Goal: Task Accomplishment & Management: Use online tool/utility

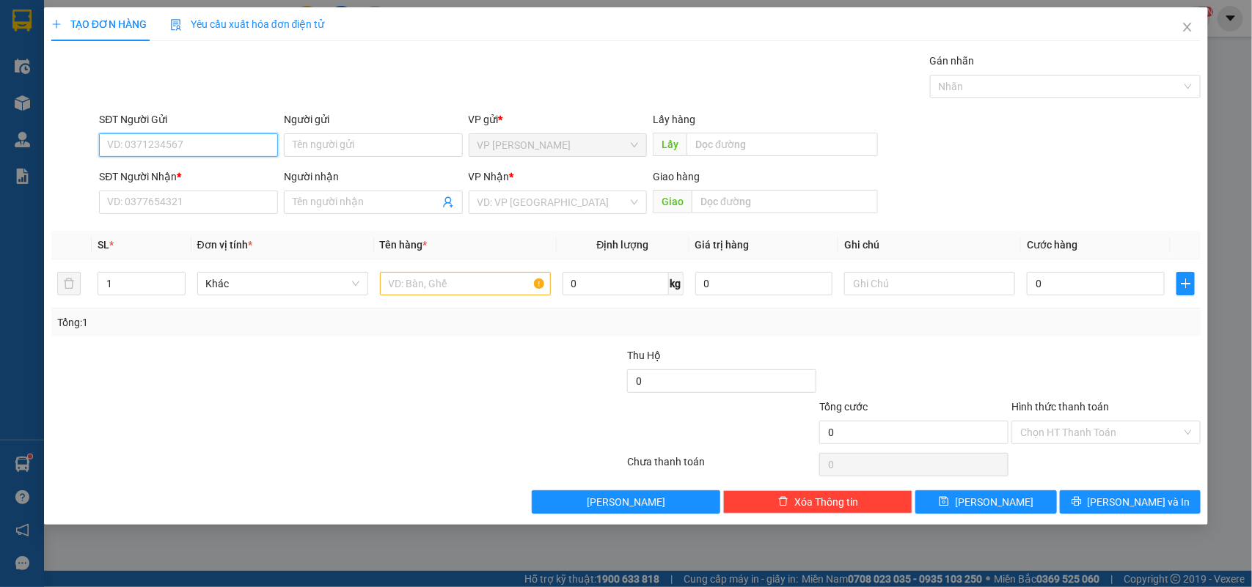
click at [255, 151] on input "SĐT Người Gửi" at bounding box center [188, 144] width 179 height 23
type input "0918370103"
click at [191, 180] on div "0918370103 - Ngọc" at bounding box center [188, 175] width 161 height 16
type input "Ngọc"
type input "0856125499"
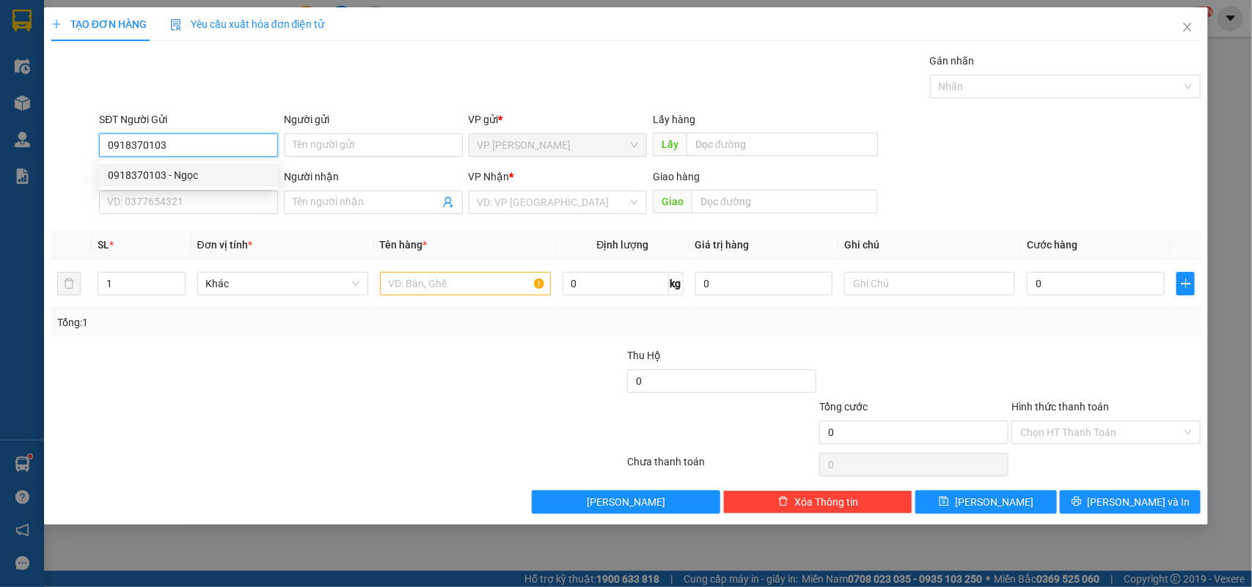
type input "bão"
type input "0918370103"
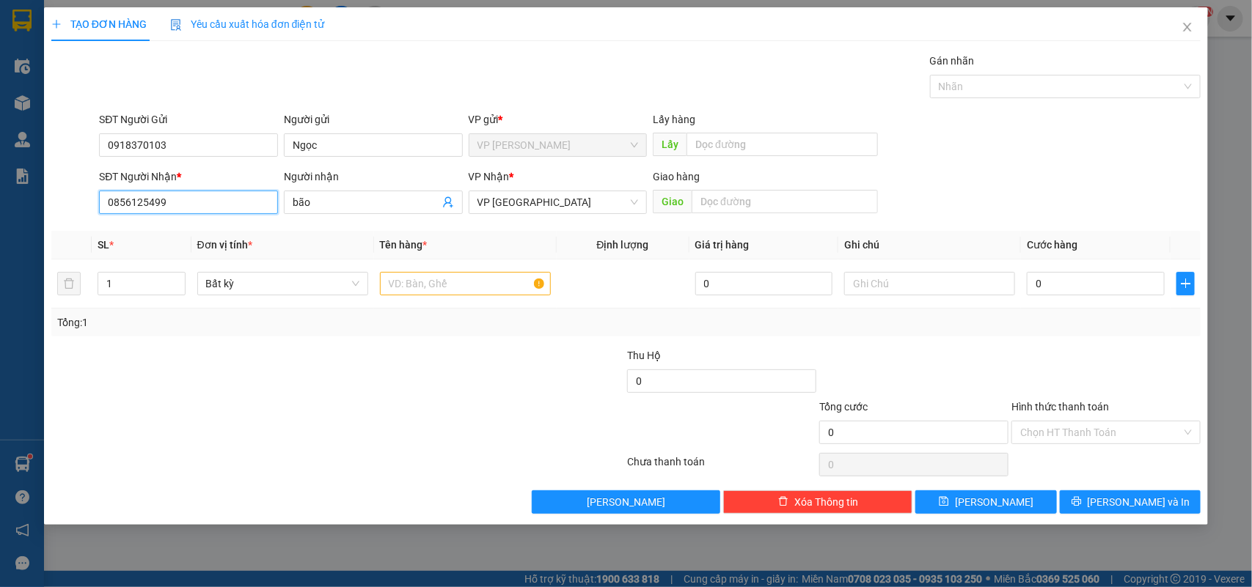
click at [258, 206] on input "0856125499" at bounding box center [188, 202] width 179 height 23
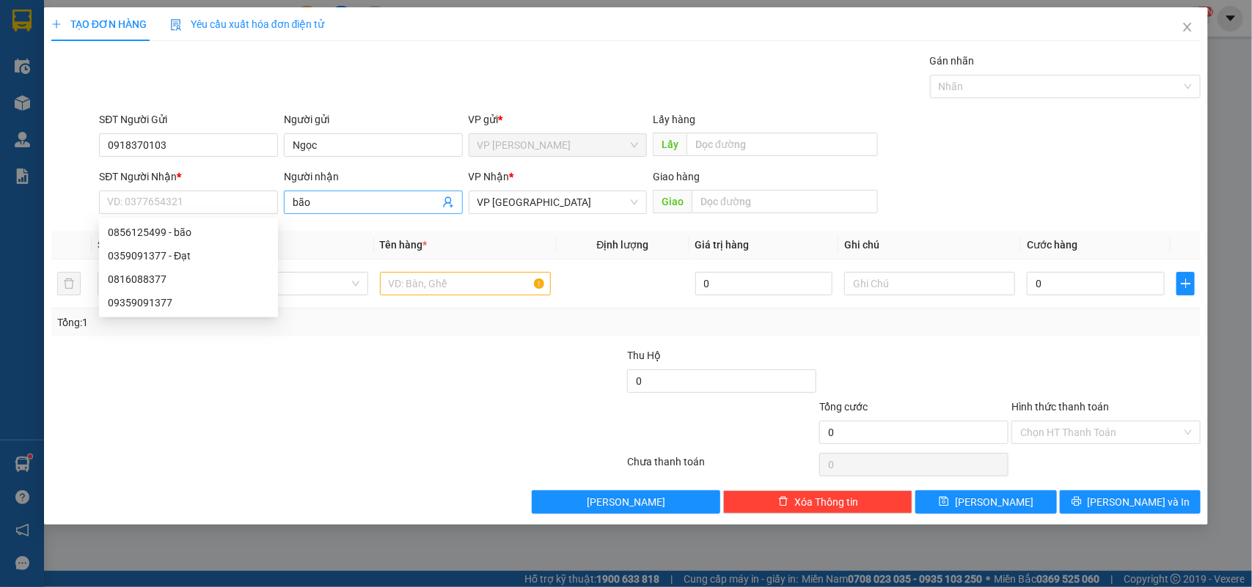
click at [301, 199] on input "bão" at bounding box center [366, 202] width 147 height 16
click at [224, 197] on input "SĐT Người Nhận *" at bounding box center [188, 202] width 179 height 23
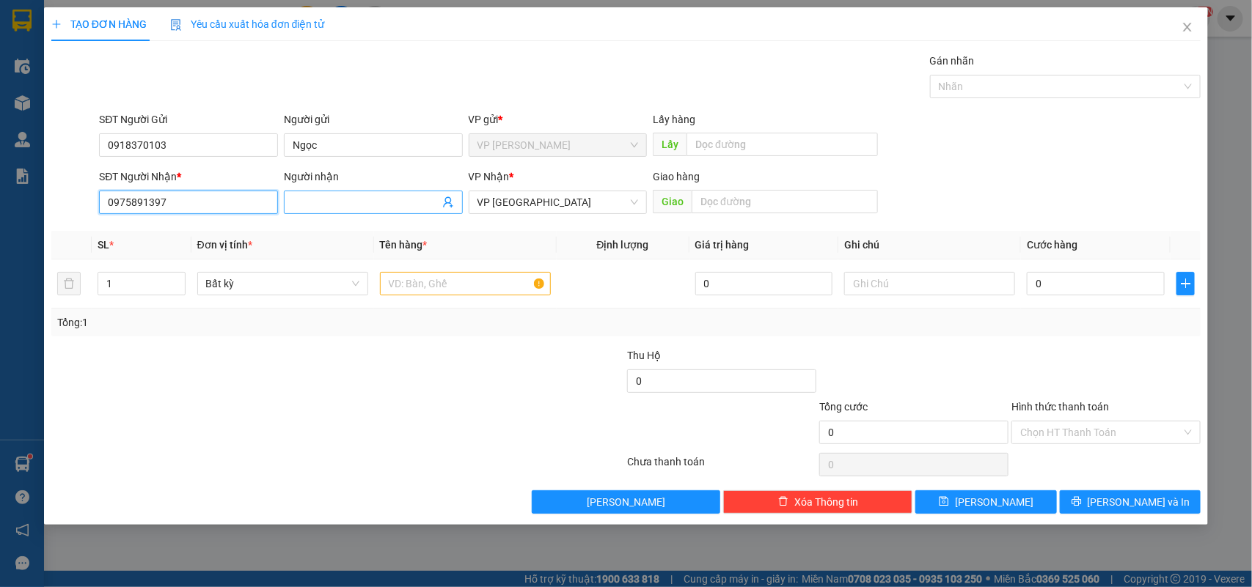
type input "0975891397"
click at [313, 203] on input "Người nhận" at bounding box center [366, 202] width 147 height 16
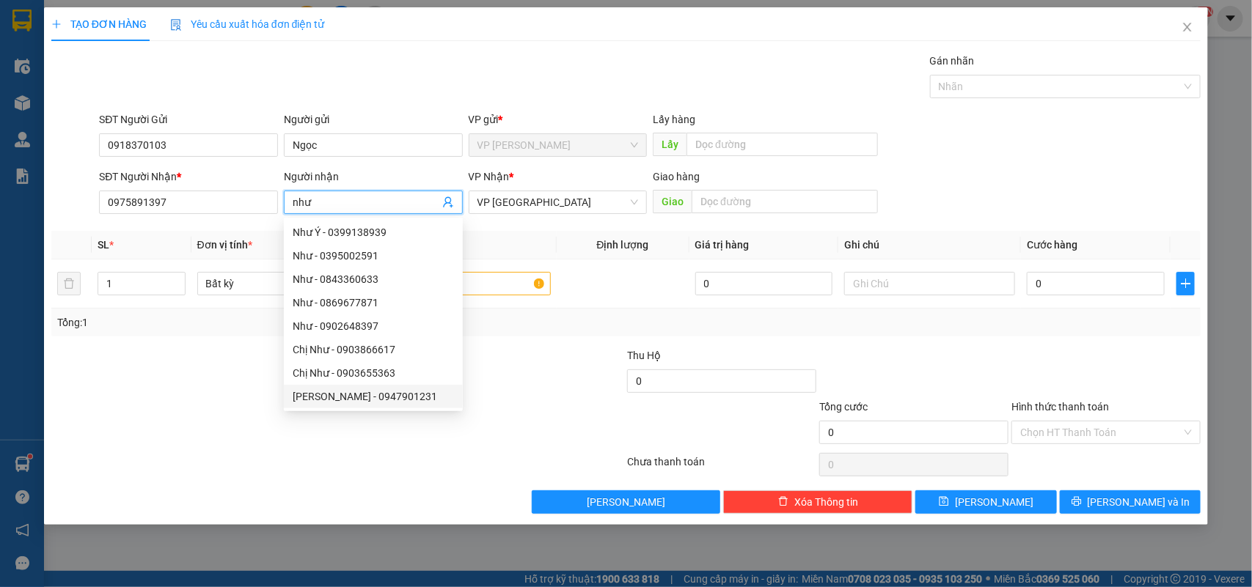
type input "như"
click at [594, 321] on div "Tổng: 1" at bounding box center [626, 323] width 1138 height 16
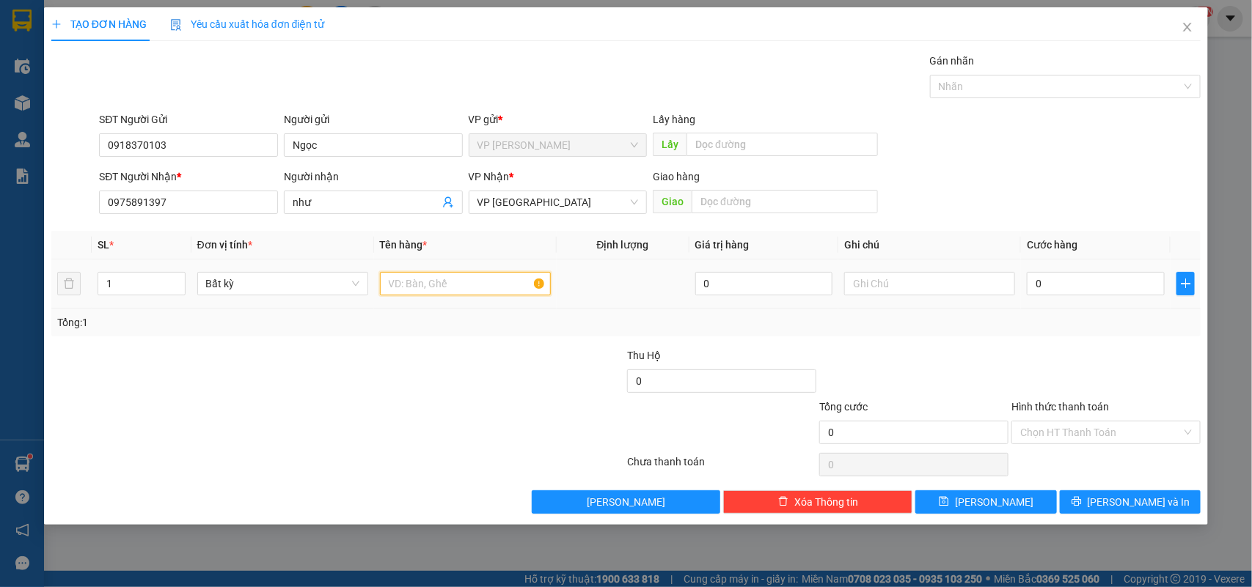
click at [482, 283] on input "text" at bounding box center [465, 283] width 171 height 23
type input "1 thùng xốp"
click at [1052, 296] on input "0" at bounding box center [1096, 283] width 138 height 23
type input "03"
type input "3"
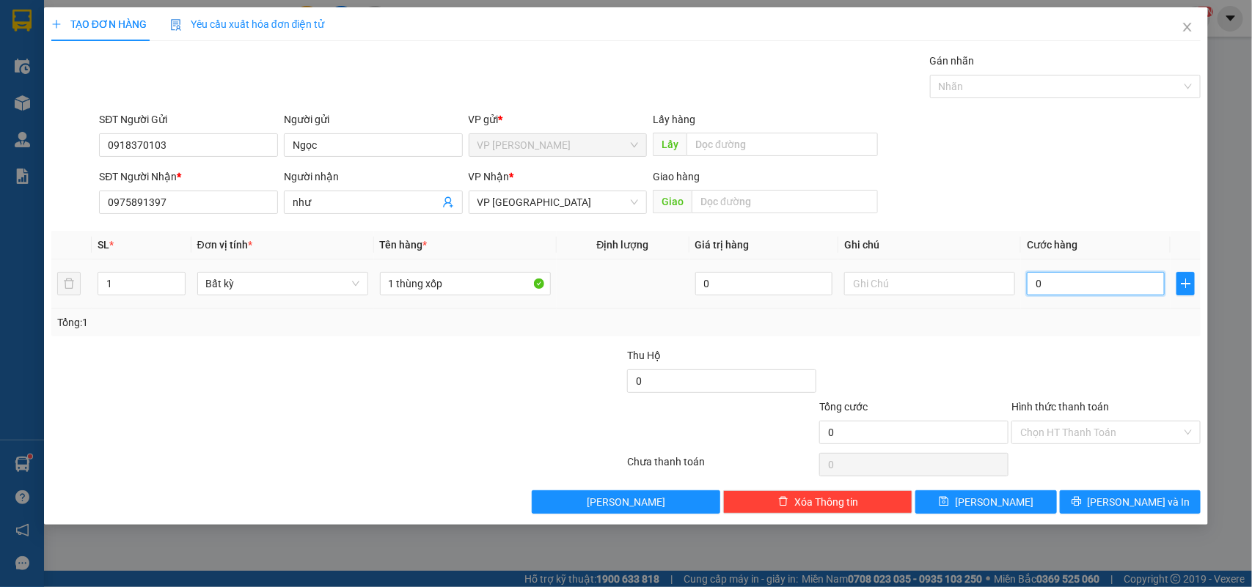
type input "3"
type input "030"
type input "30"
type input "03.000"
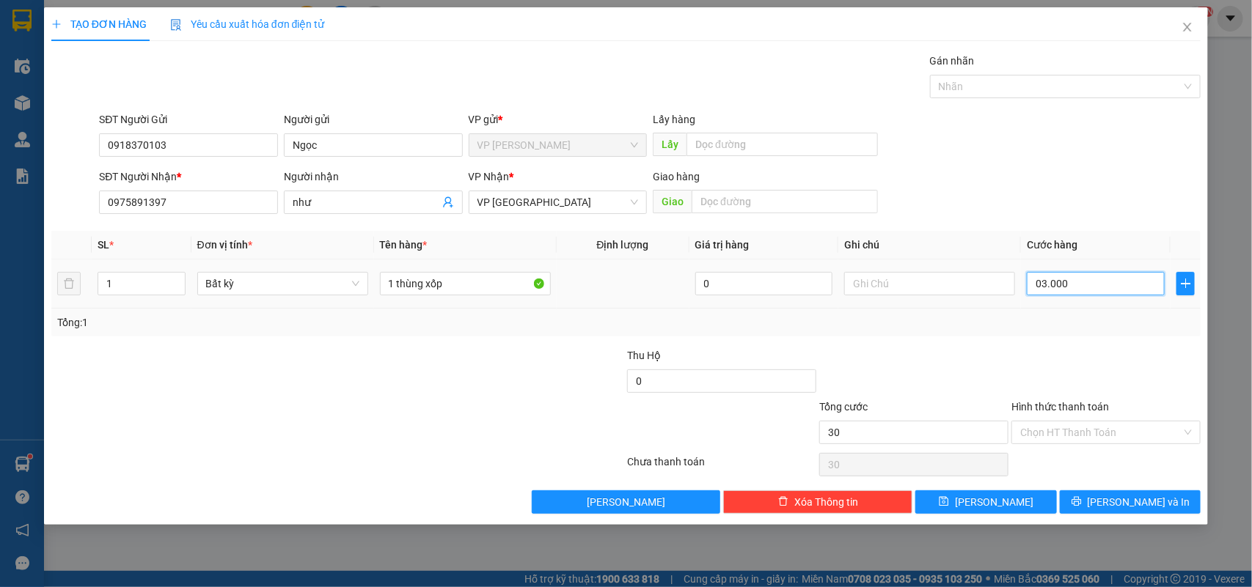
type input "3.000"
type input "030.000"
type input "30.000"
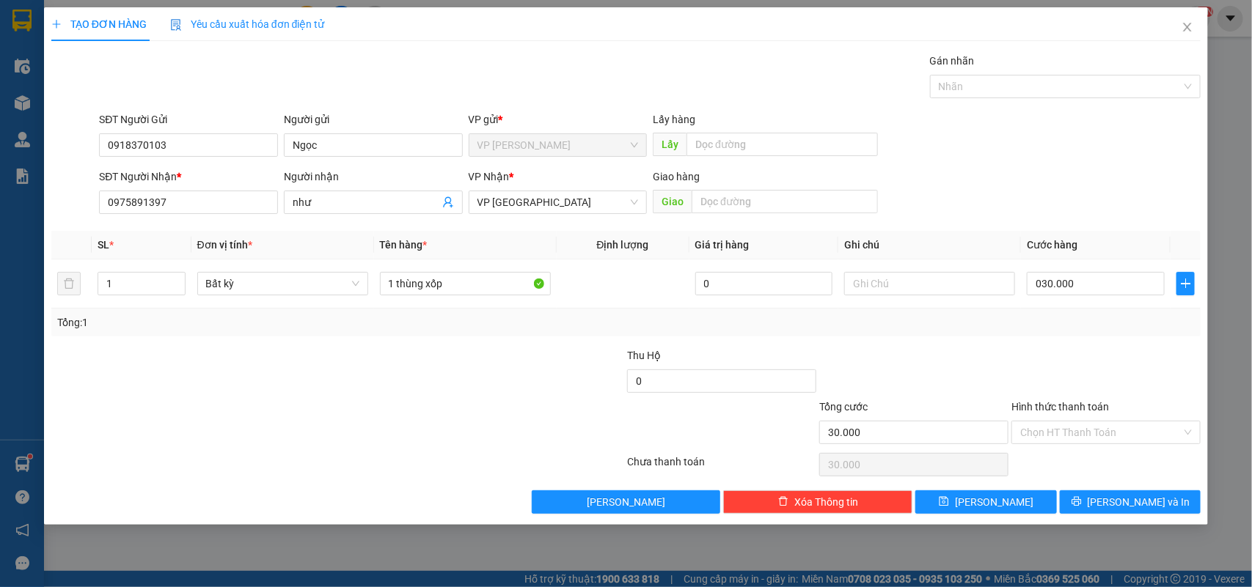
click at [1056, 412] on label "Hình thức thanh toán" at bounding box center [1060, 407] width 98 height 12
click at [1056, 422] on input "Hình thức thanh toán" at bounding box center [1100, 433] width 161 height 22
type input "30.000"
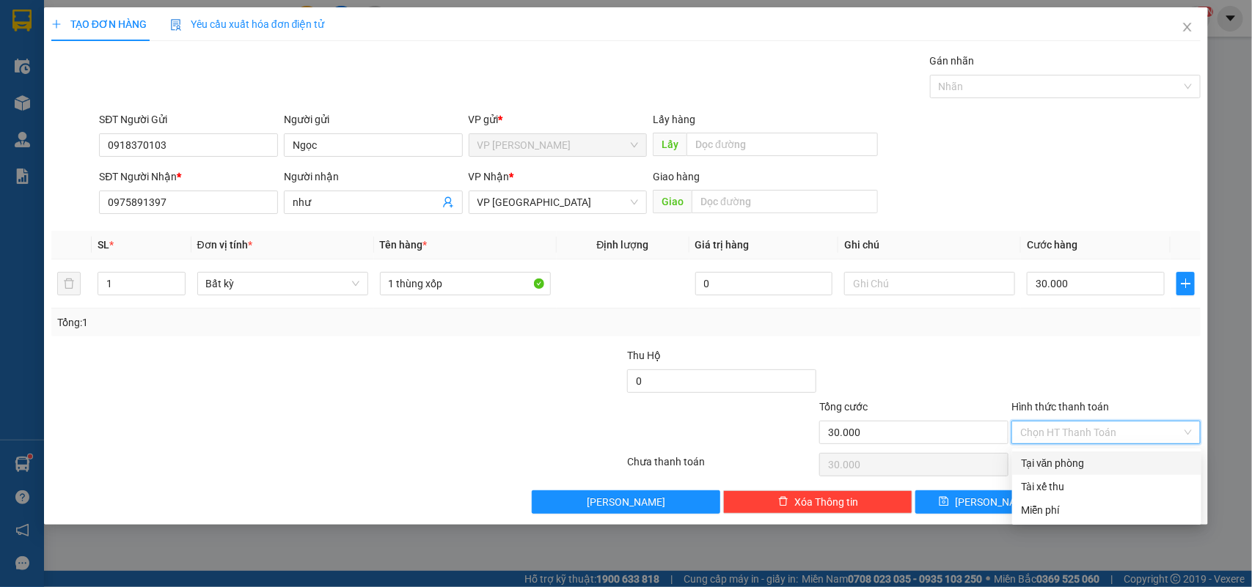
click at [1076, 461] on div "Tại văn phòng" at bounding box center [1107, 463] width 172 height 16
type input "0"
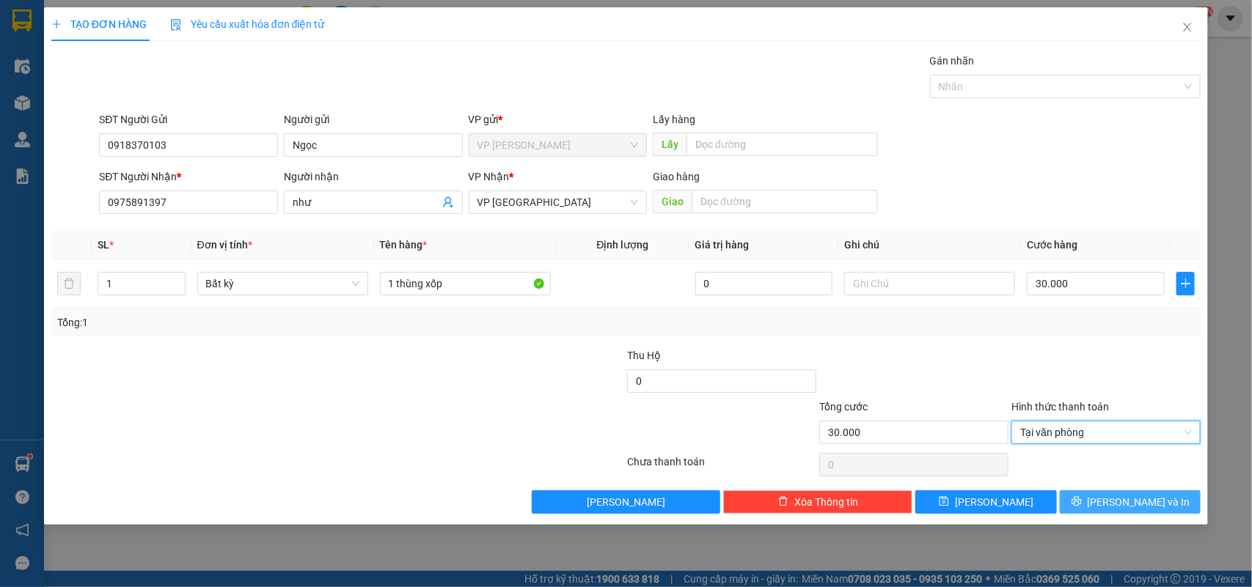
click at [1086, 493] on button "[PERSON_NAME] và In" at bounding box center [1130, 502] width 141 height 23
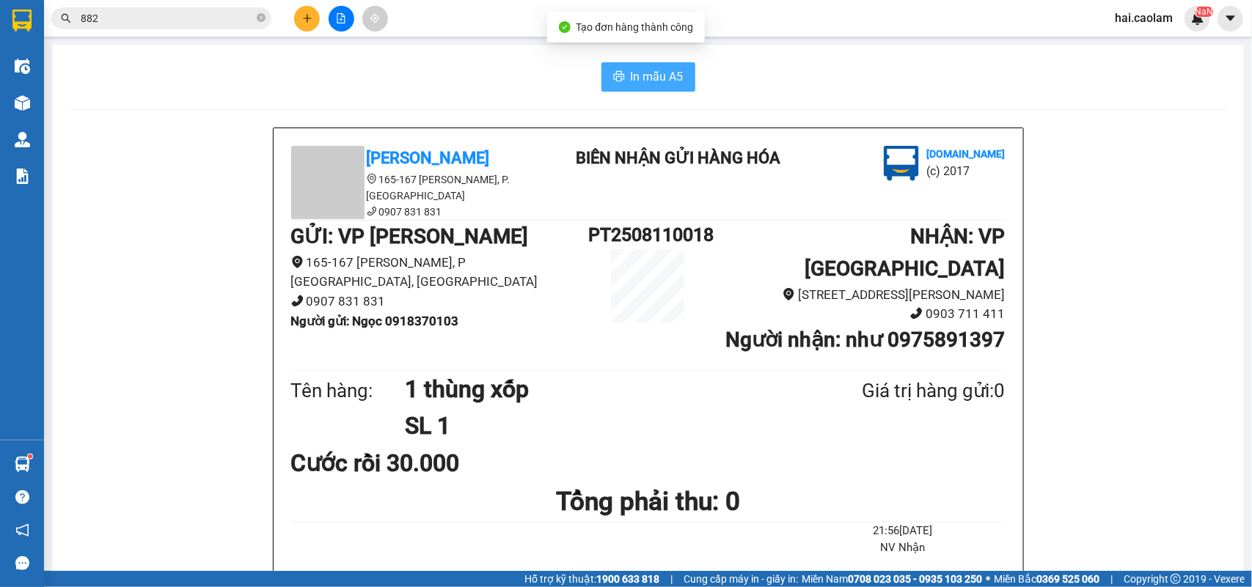
click at [633, 84] on span "In mẫu A5" at bounding box center [657, 76] width 53 height 18
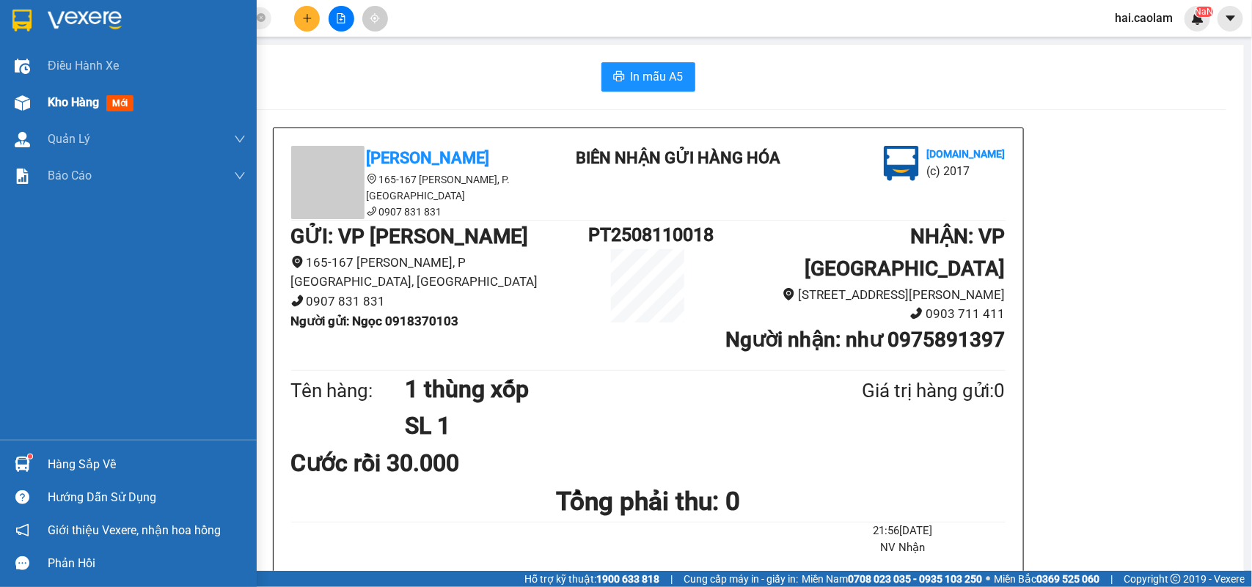
click at [88, 103] on span "Kho hàng" at bounding box center [73, 102] width 51 height 14
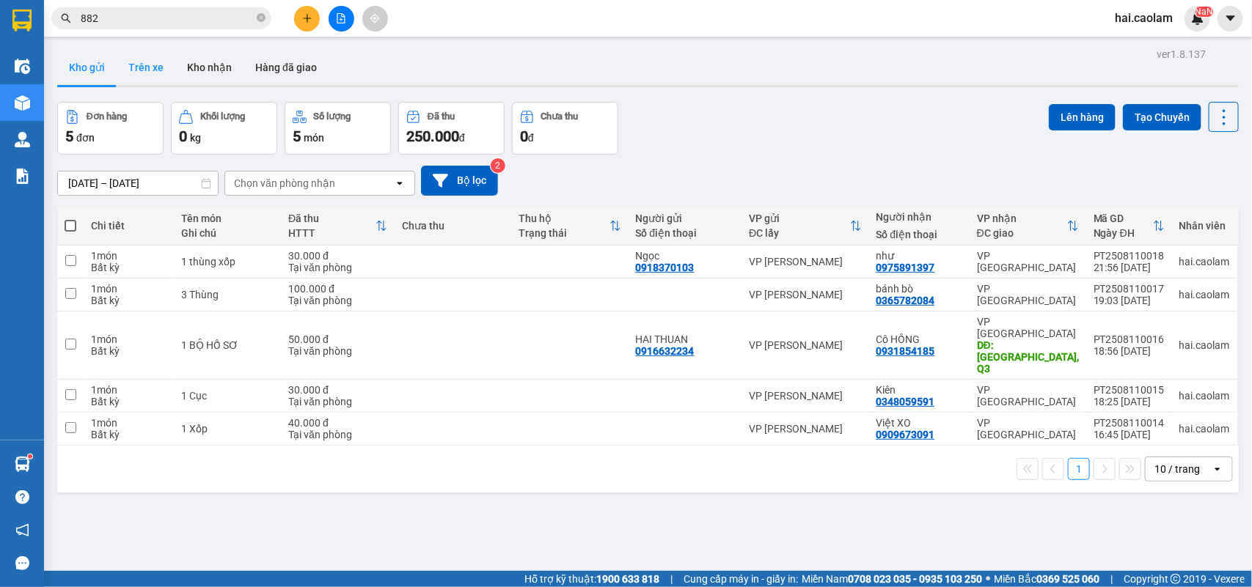
click at [166, 74] on button "Trên xe" at bounding box center [146, 67] width 59 height 35
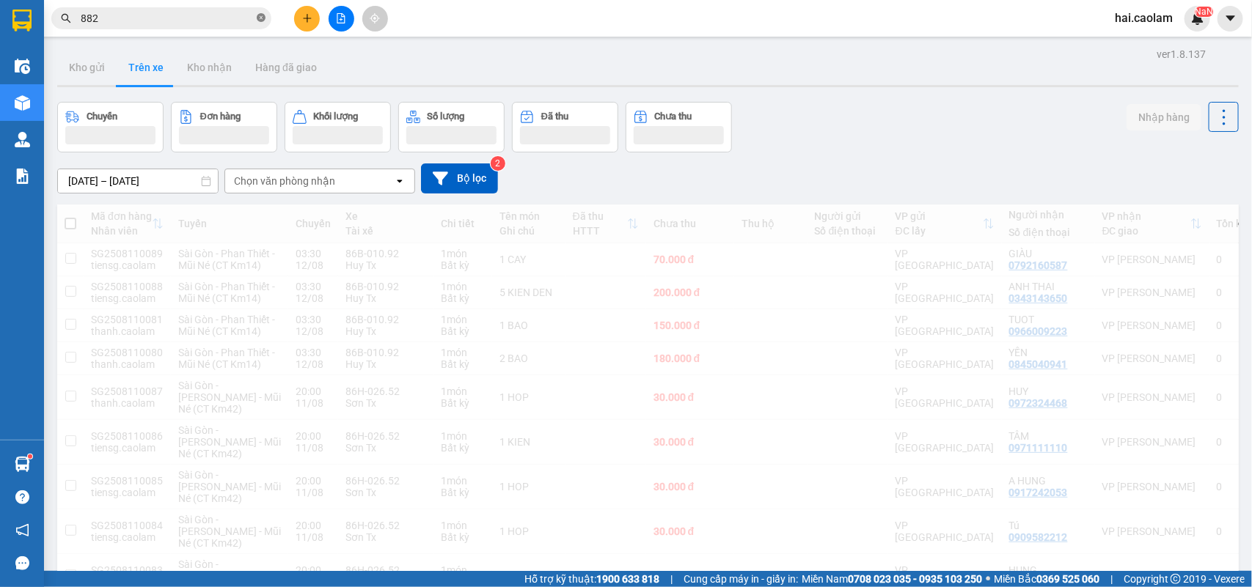
click at [257, 20] on icon "close-circle" at bounding box center [261, 17] width 9 height 9
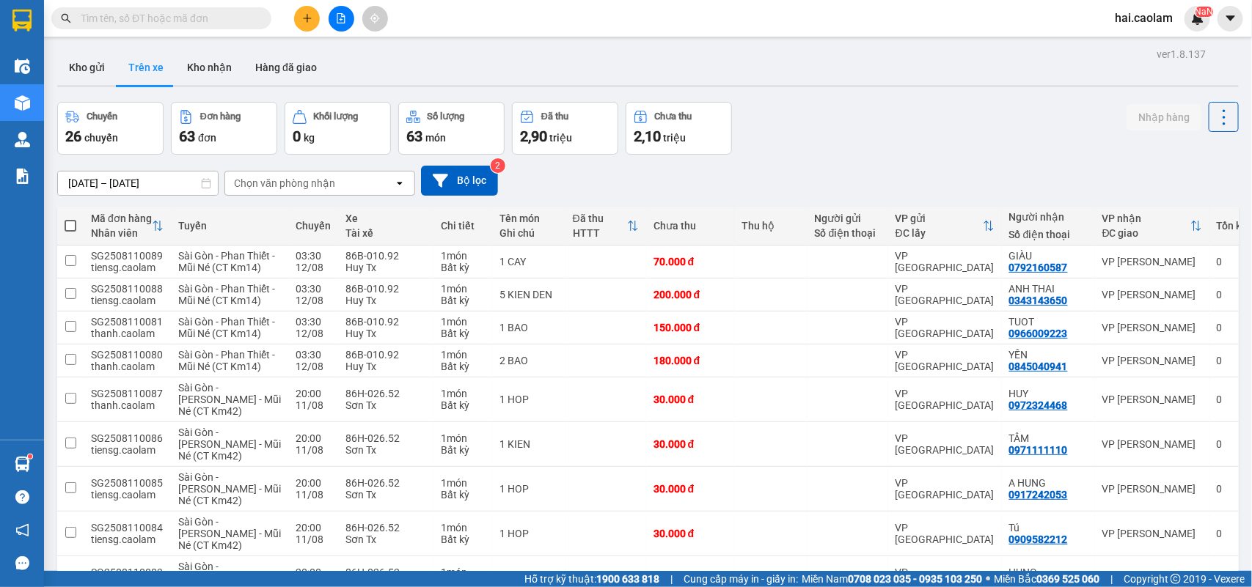
click at [812, 180] on div "[DATE] – [DATE] Press the down arrow key to interact with the calendar and sele…" at bounding box center [647, 181] width 1181 height 30
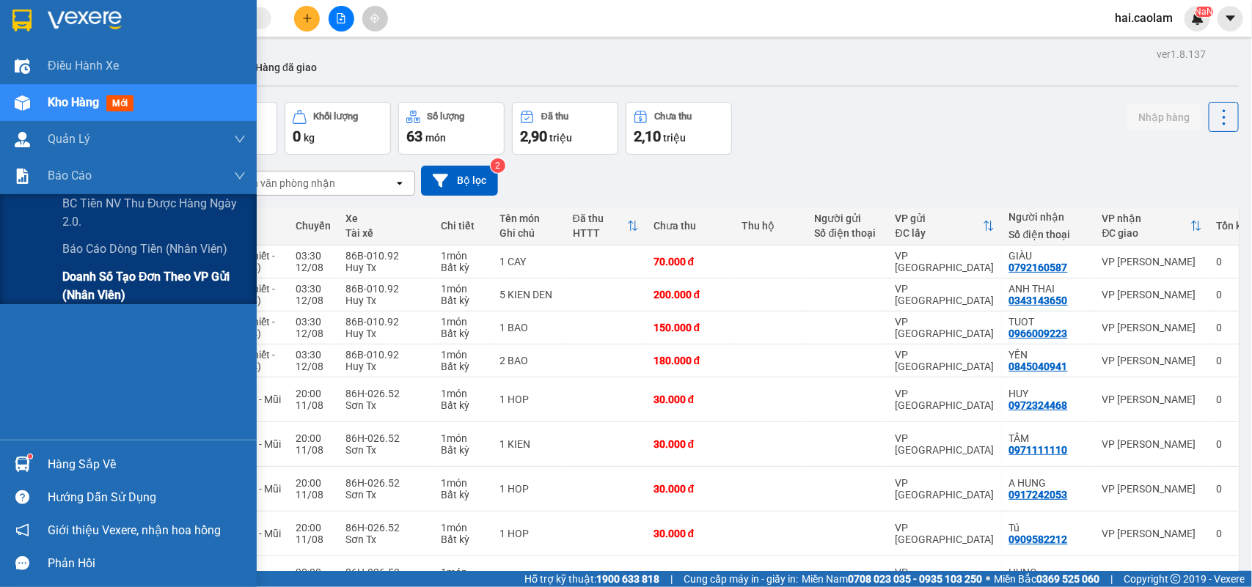
click at [121, 209] on span "BC Tiền NV thu được hàng ngày 2.0." at bounding box center [153, 212] width 183 height 37
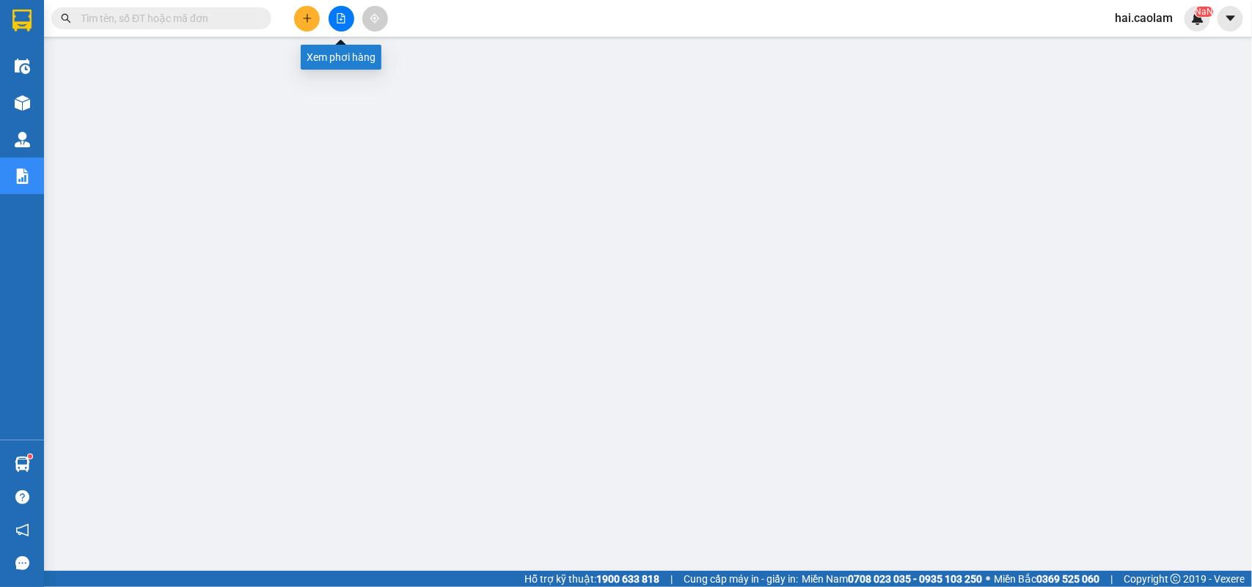
click at [343, 18] on icon "file-add" at bounding box center [341, 18] width 10 height 10
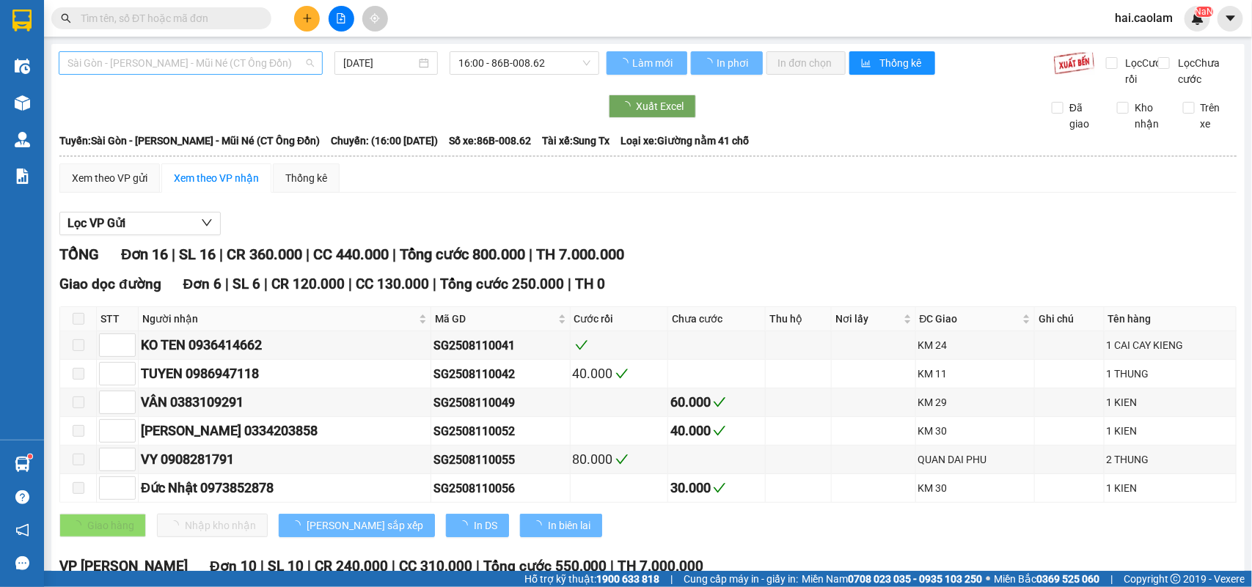
click at [178, 68] on span "Sài Gòn - [PERSON_NAME] - Mũi Né (CT Ông Đồn)" at bounding box center [190, 63] width 246 height 22
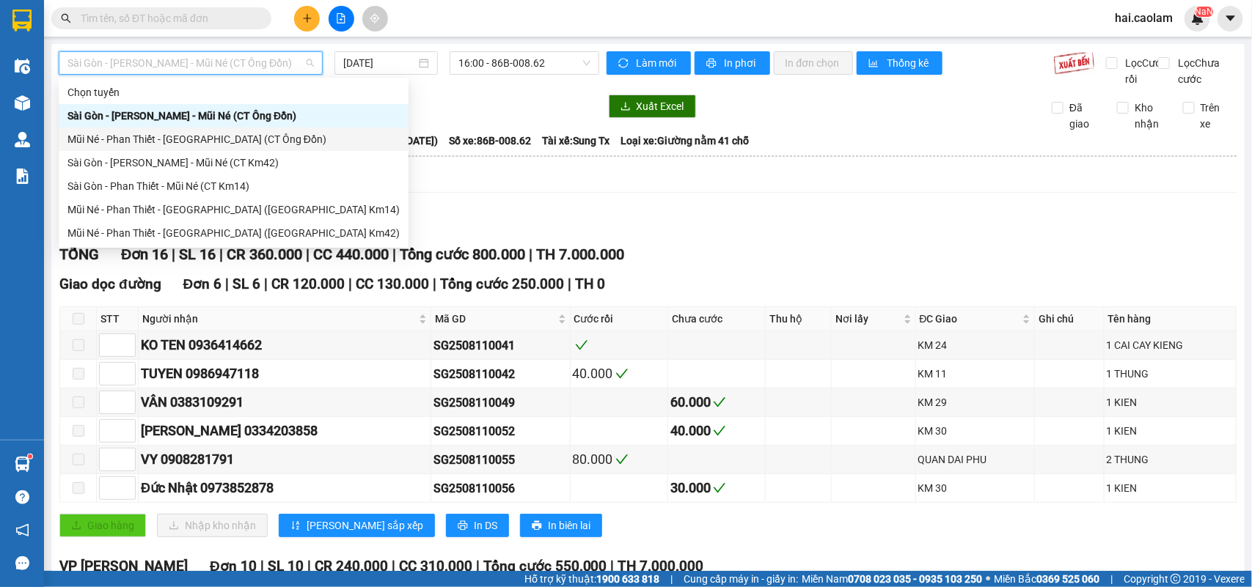
click at [503, 184] on div "Xem theo VP gửi Xem theo VP nhận Thống kê" at bounding box center [647, 178] width 1177 height 29
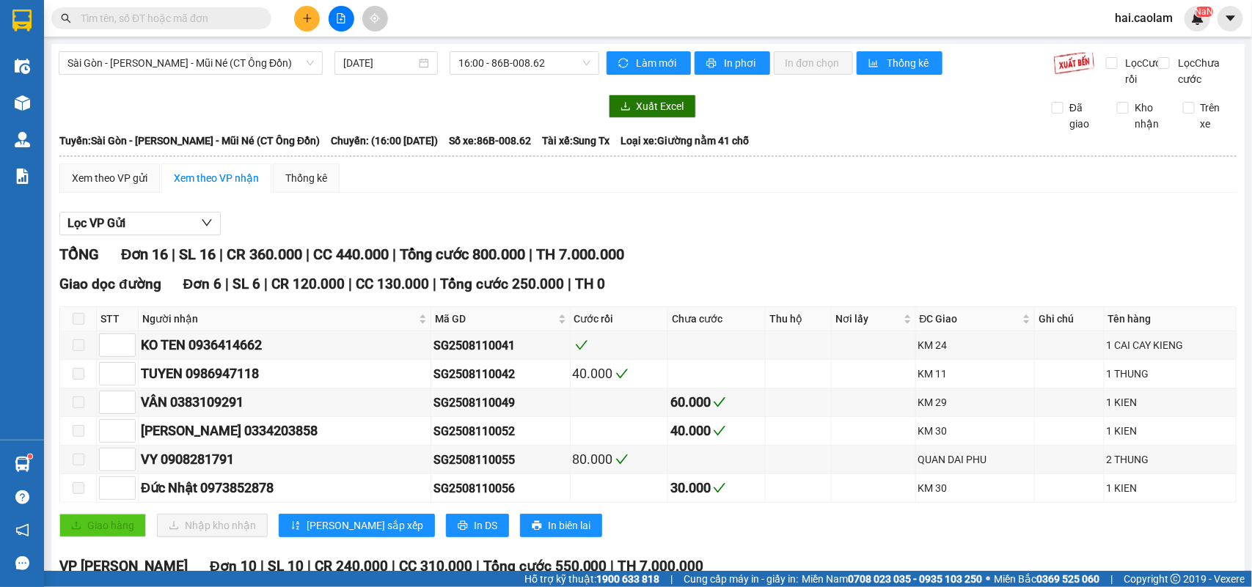
click at [181, 48] on div "Sài Gòn - [PERSON_NAME] - Mũi Né (CT Ông Đồn) [DATE] 16:00 - 86B-008.62 Làm mới…" at bounding box center [647, 506] width 1193 height 924
click at [198, 55] on span "Sài Gòn - [PERSON_NAME] - Mũi Né (CT Ông Đồn)" at bounding box center [190, 63] width 246 height 22
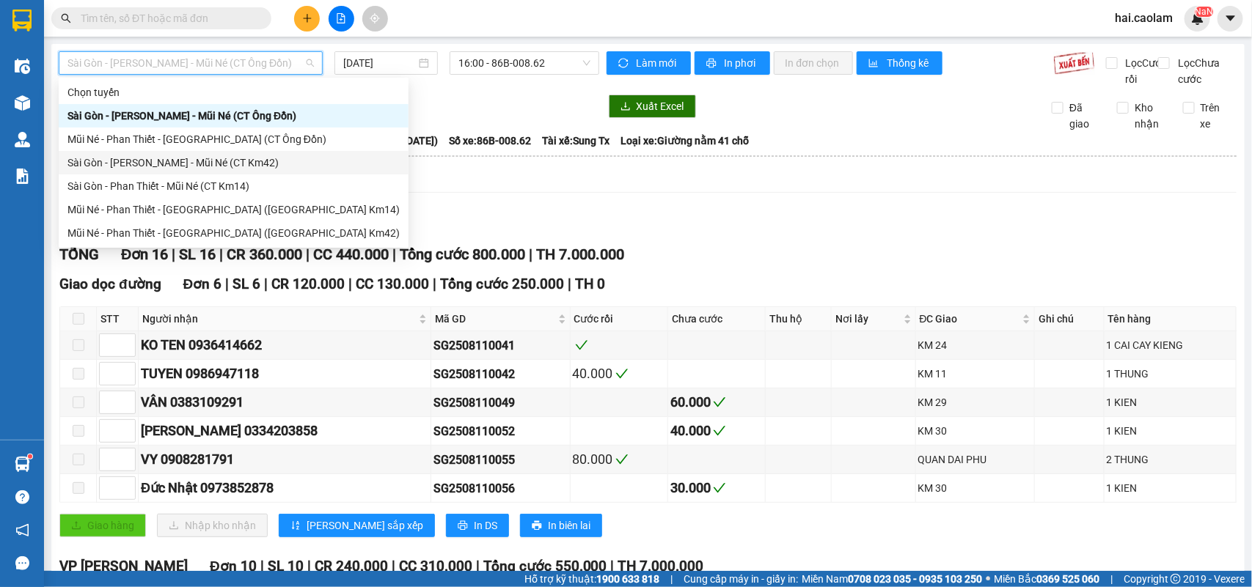
click at [279, 155] on div "Sài Gòn - [PERSON_NAME] - Mũi Né (CT Km42)" at bounding box center [233, 163] width 332 height 16
type input "[DATE]"
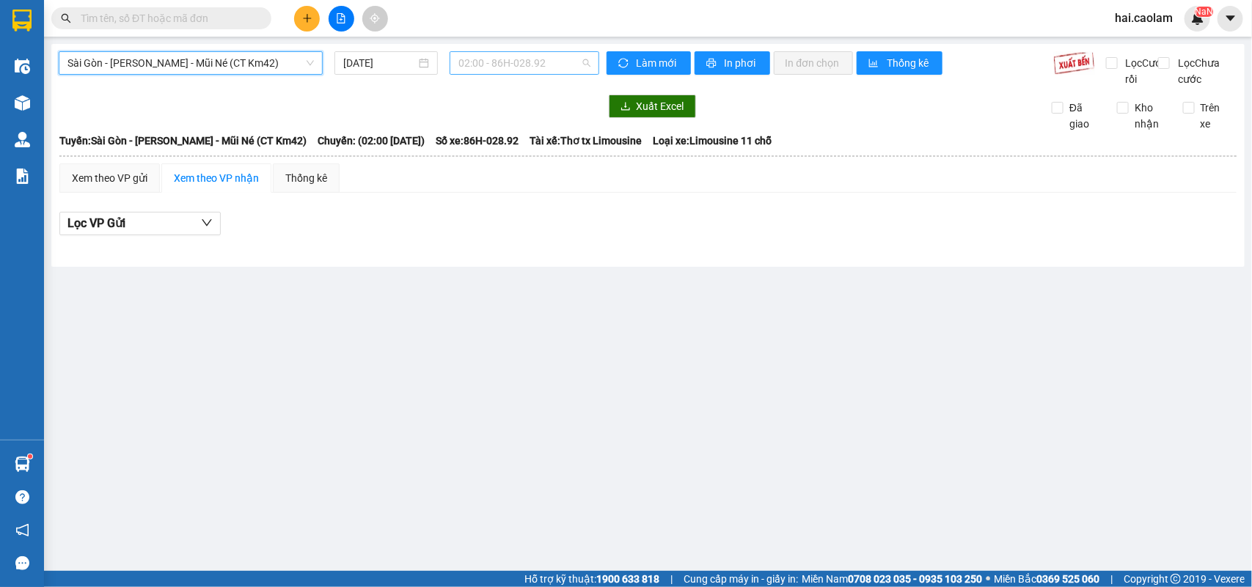
click at [518, 55] on span "02:00 - 86H-028.92" at bounding box center [523, 63] width 131 height 22
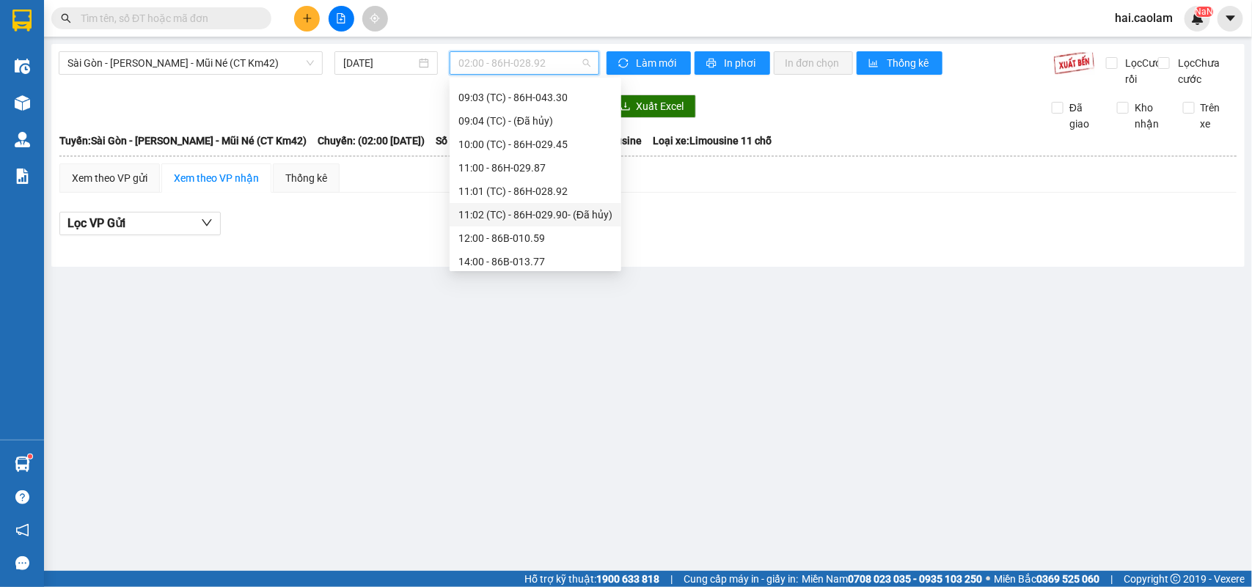
scroll to position [375, 0]
click at [548, 209] on div "18:00 - 86H-043.41" at bounding box center [535, 210] width 154 height 16
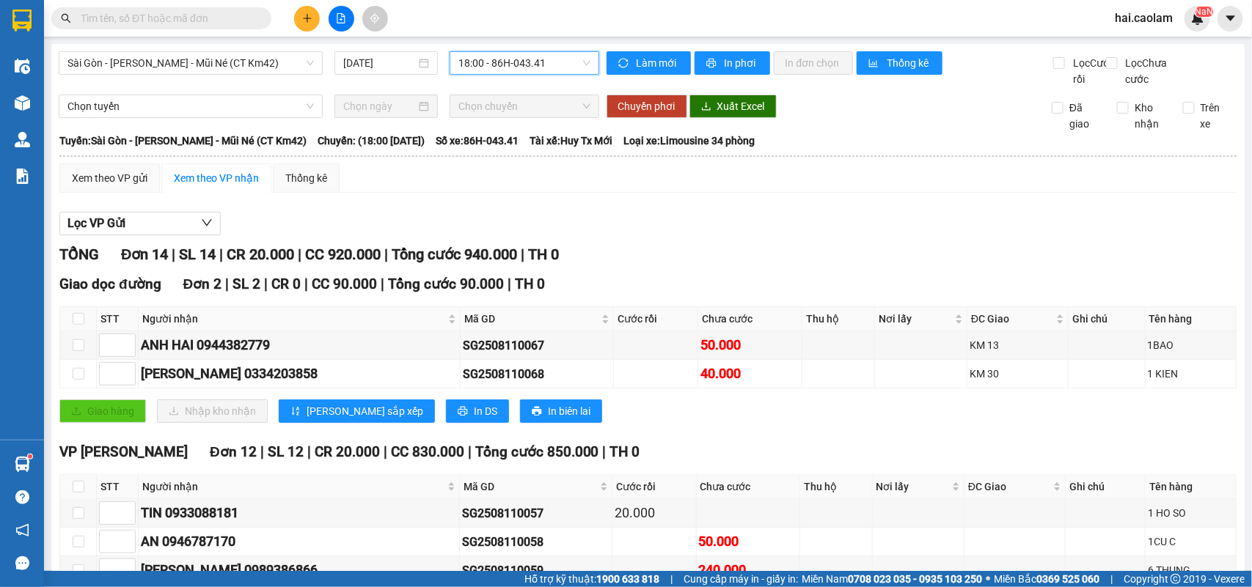
click at [473, 70] on span "18:00 - 86H-043.41" at bounding box center [523, 63] width 131 height 22
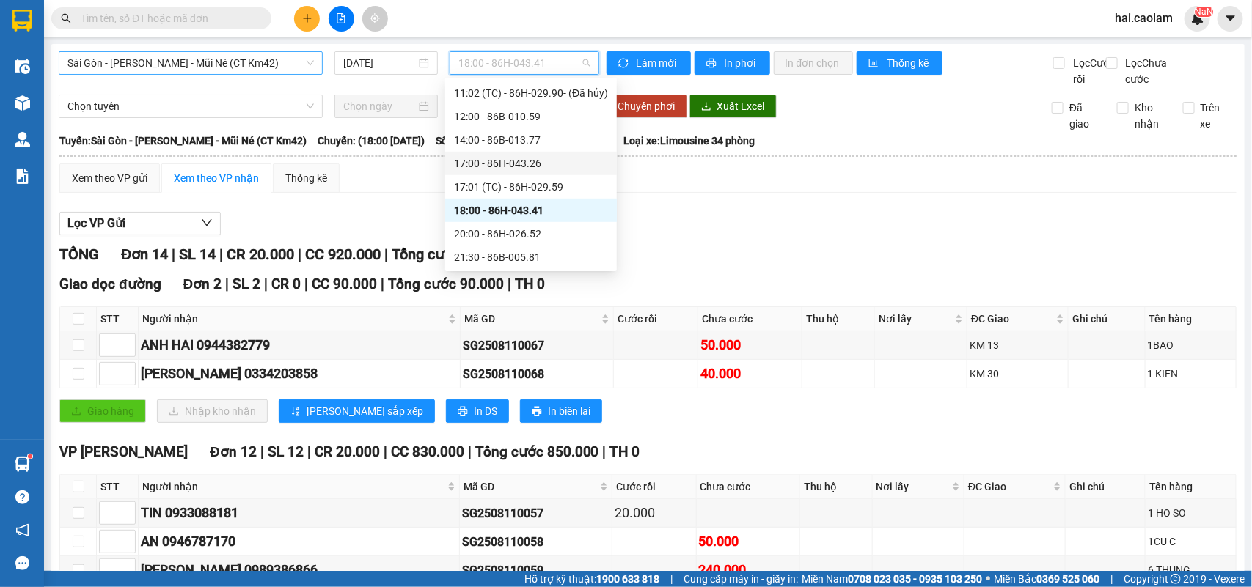
click at [236, 70] on span "Sài Gòn - [PERSON_NAME] - Mũi Né (CT Km42)" at bounding box center [190, 63] width 246 height 22
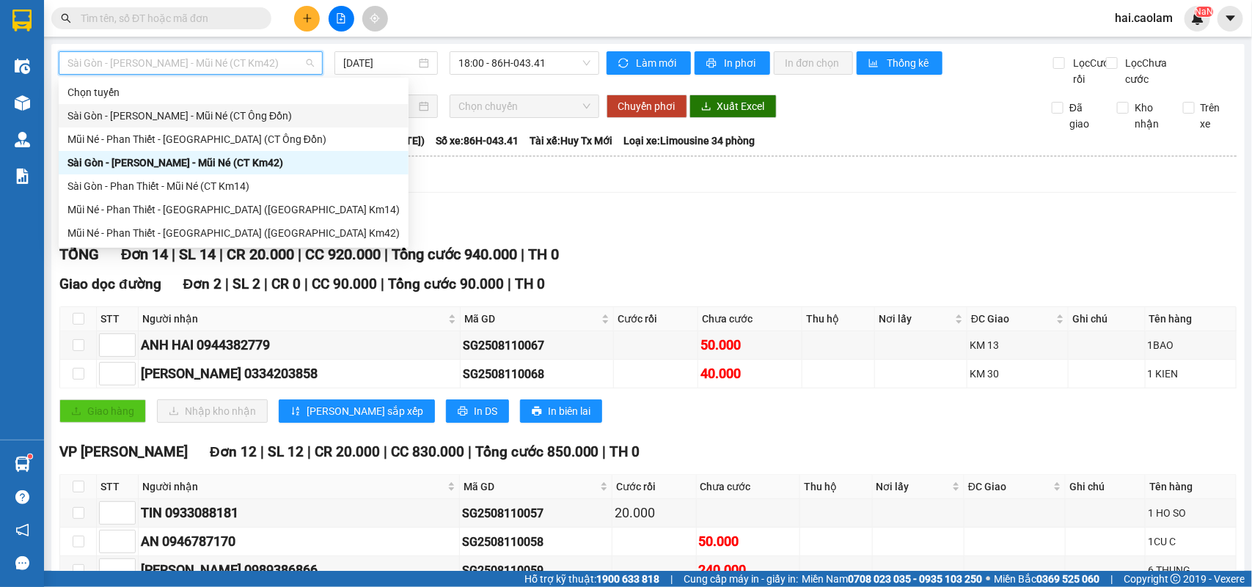
click at [265, 112] on div "Sài Gòn - [PERSON_NAME] - Mũi Né (CT Ông Đồn)" at bounding box center [233, 116] width 332 height 16
type input "[DATE]"
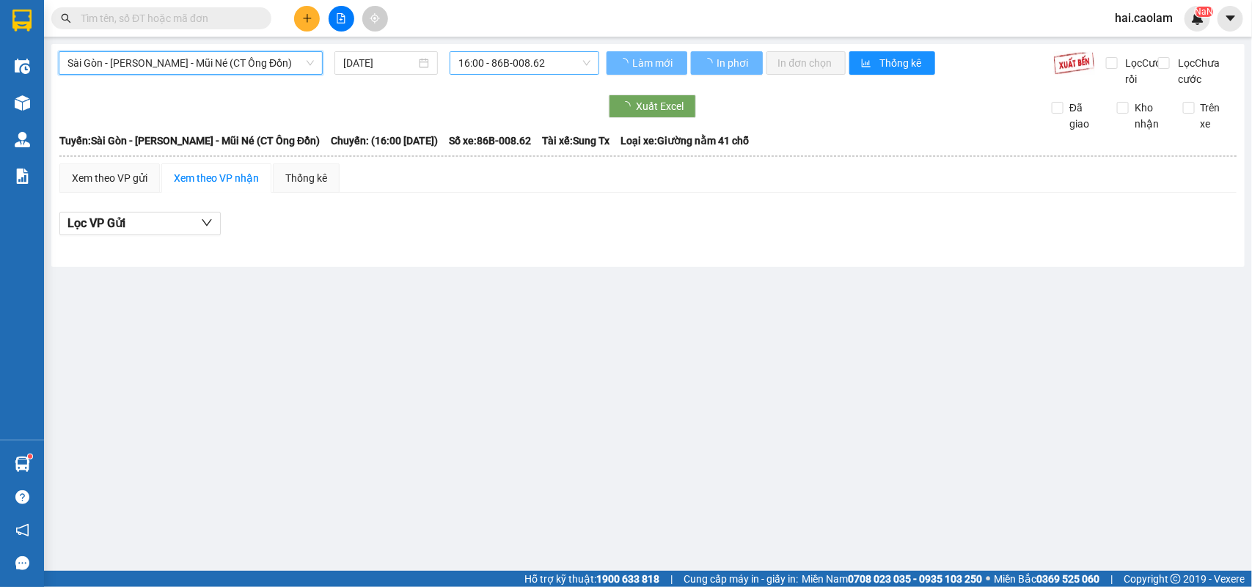
click at [506, 70] on span "16:00 - 86B-008.62" at bounding box center [523, 63] width 131 height 22
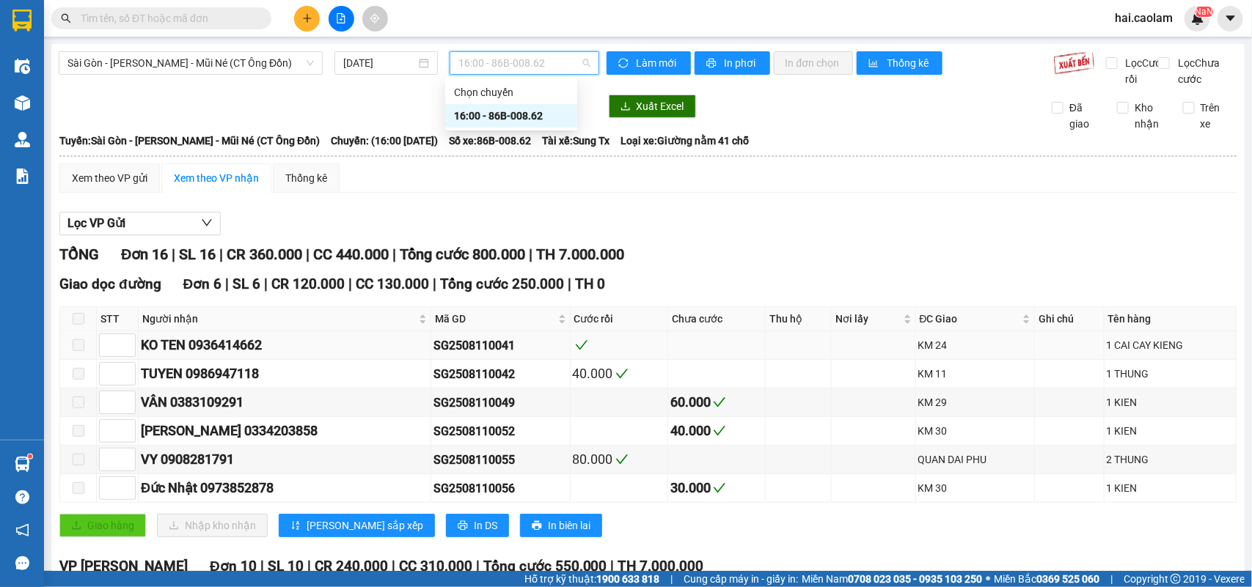
scroll to position [122, 0]
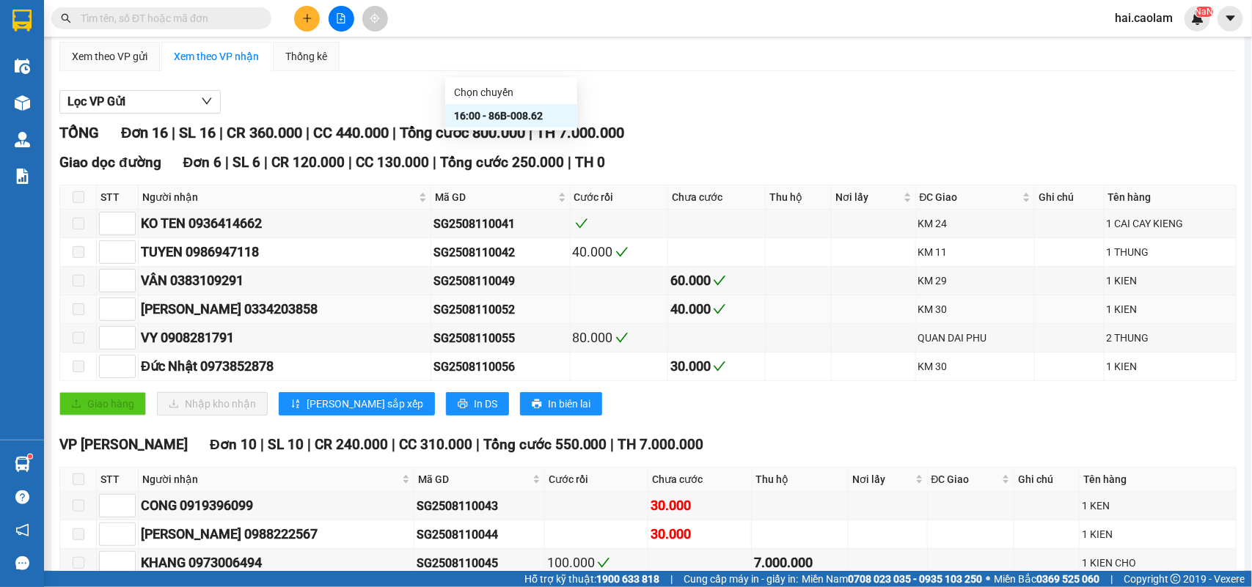
click at [832, 323] on td at bounding box center [874, 310] width 84 height 29
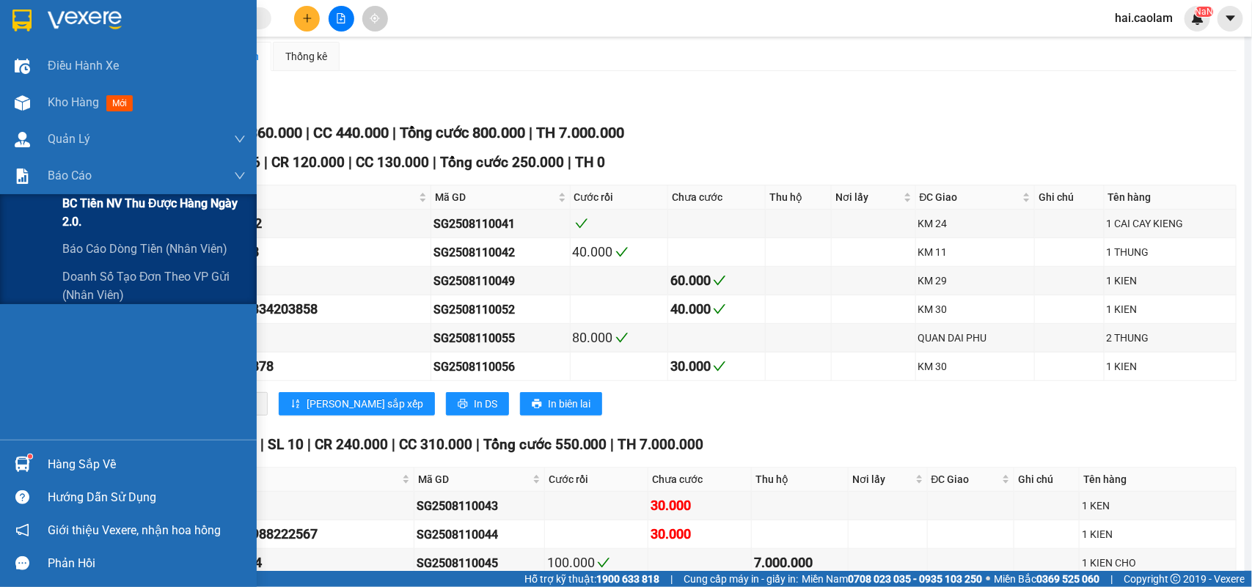
click at [92, 204] on span "BC Tiền NV thu được hàng ngày 2.0." at bounding box center [153, 212] width 183 height 37
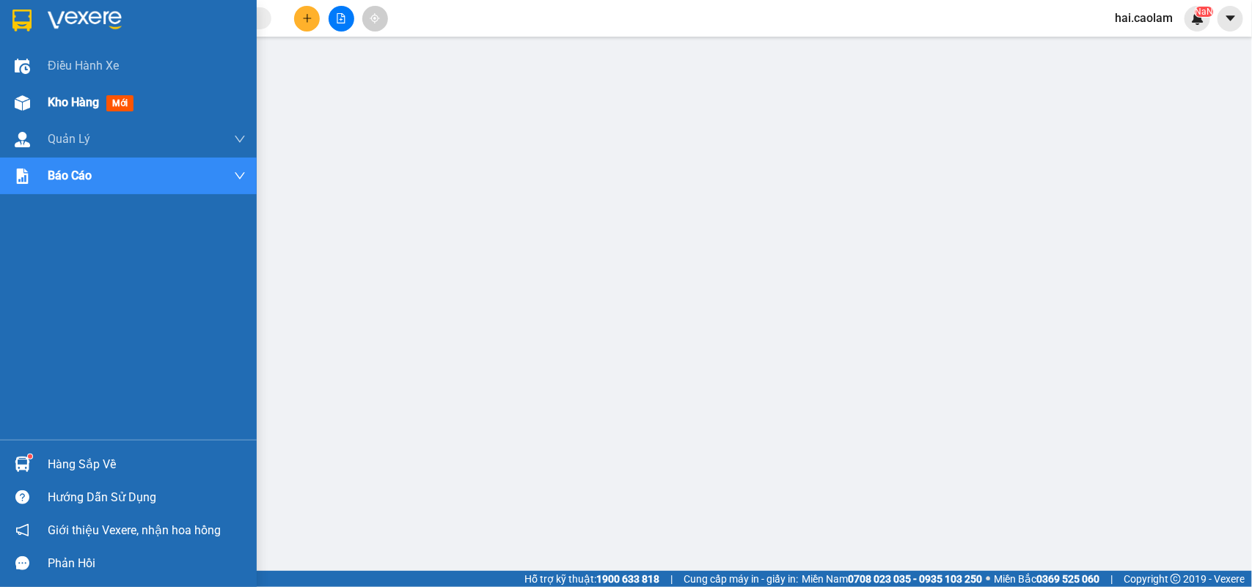
click at [43, 97] on div "Kho hàng mới" at bounding box center [128, 102] width 257 height 37
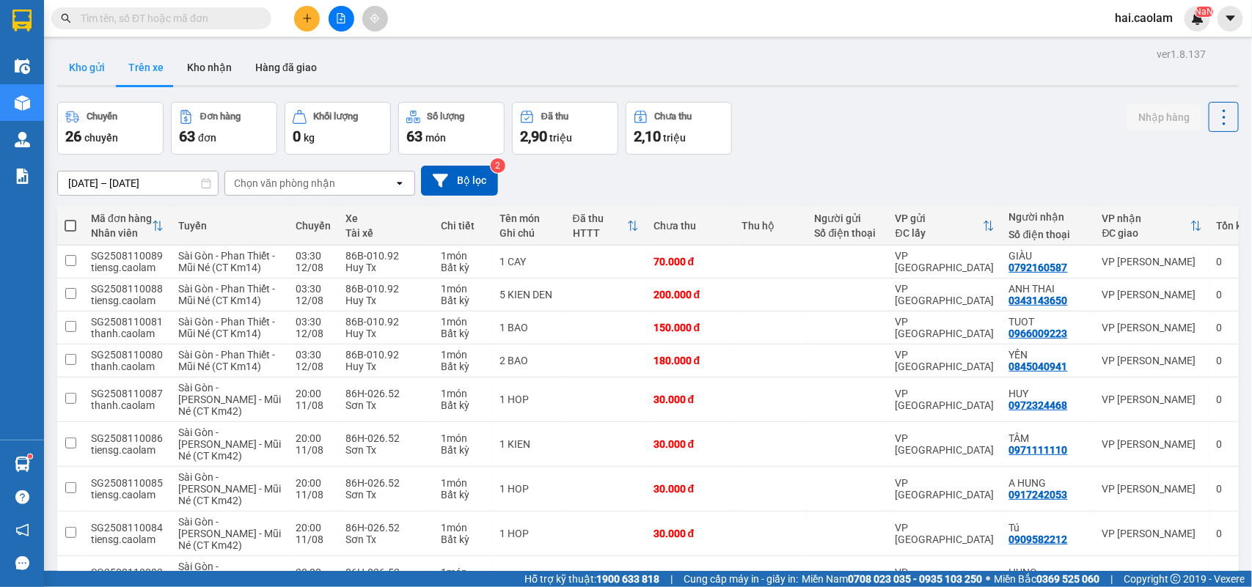
click at [70, 68] on button "Kho gửi" at bounding box center [86, 67] width 59 height 35
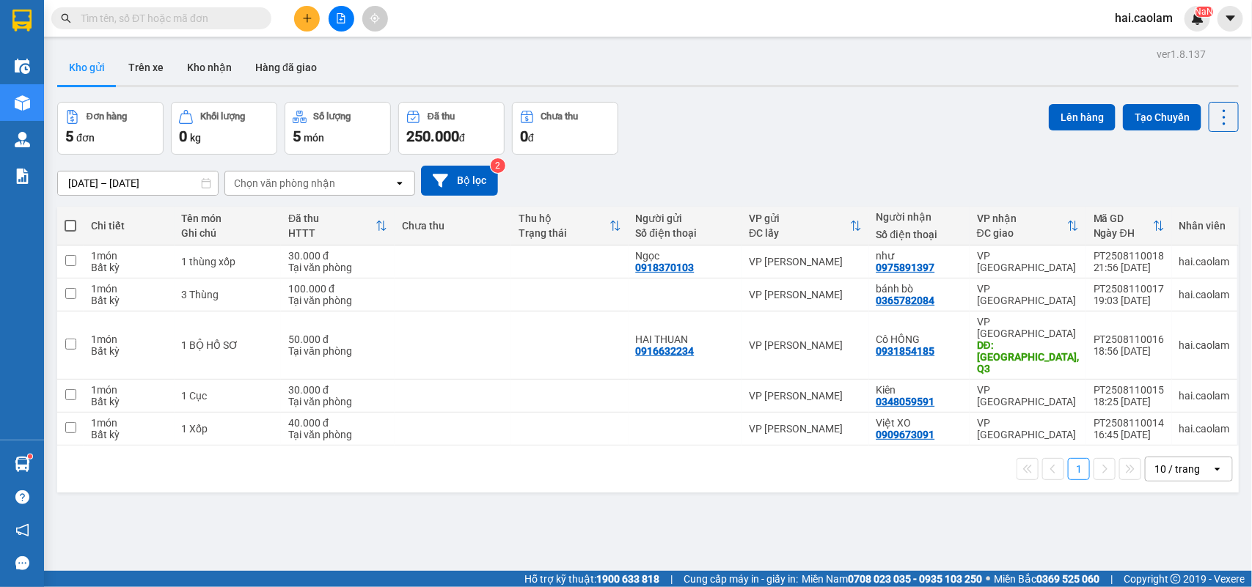
click at [191, 26] on span at bounding box center [161, 18] width 220 height 22
click at [191, 15] on input "text" at bounding box center [167, 18] width 173 height 16
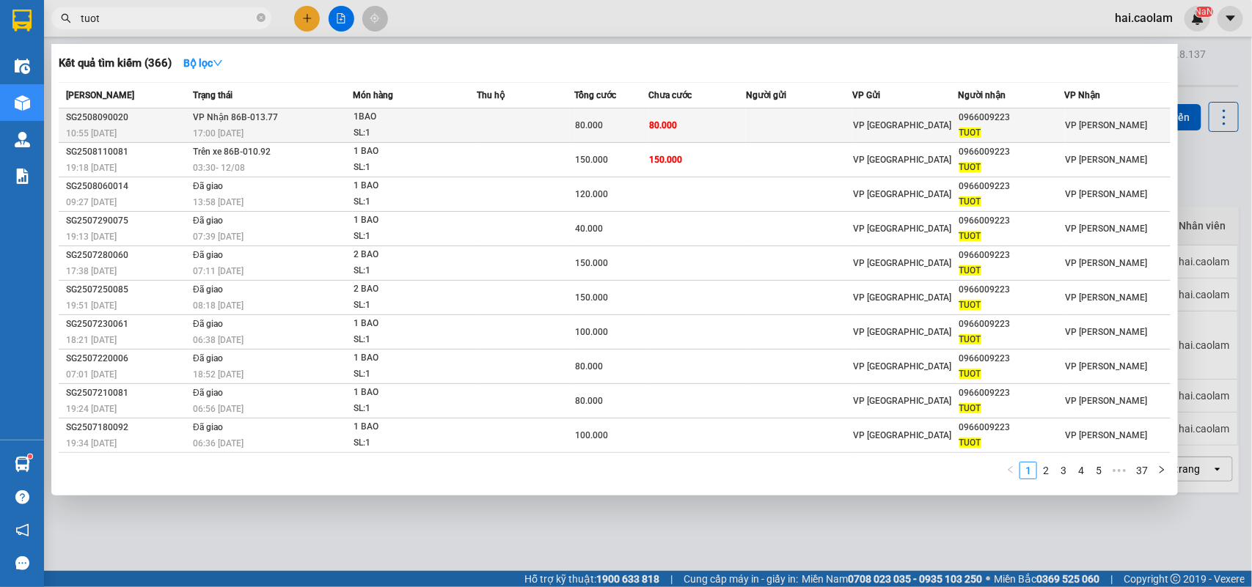
type input "tuot"
click at [730, 133] on td "80.000" at bounding box center [697, 126] width 98 height 34
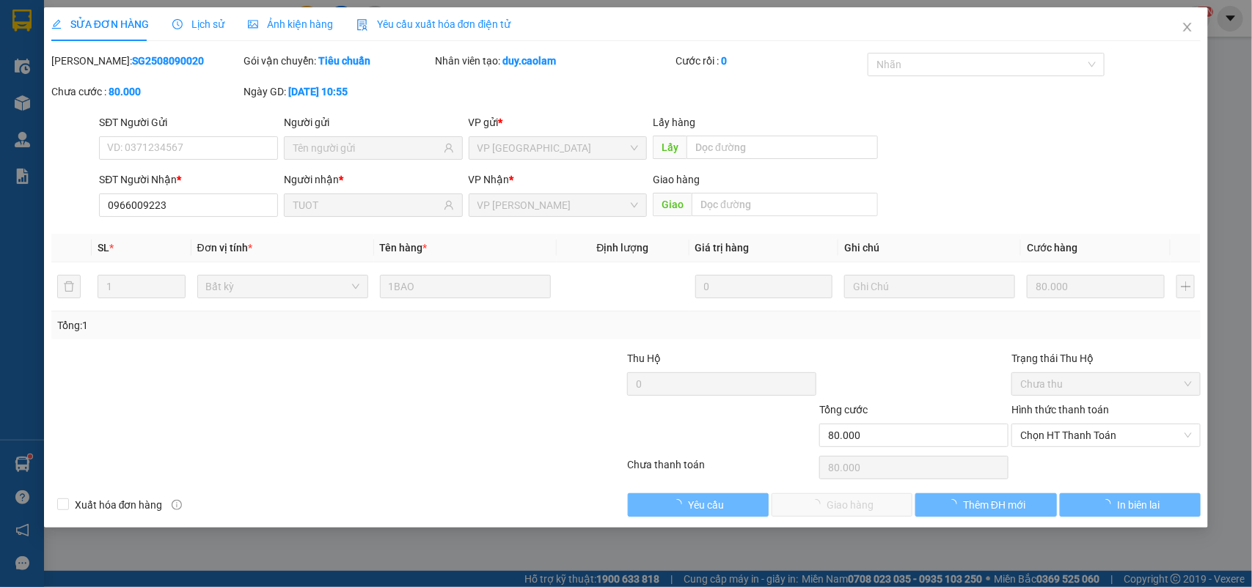
type input "0966009223"
type input "TUOT"
type input "80.000"
click at [1042, 437] on span "Chọn HT Thanh Toán" at bounding box center [1106, 436] width 172 height 22
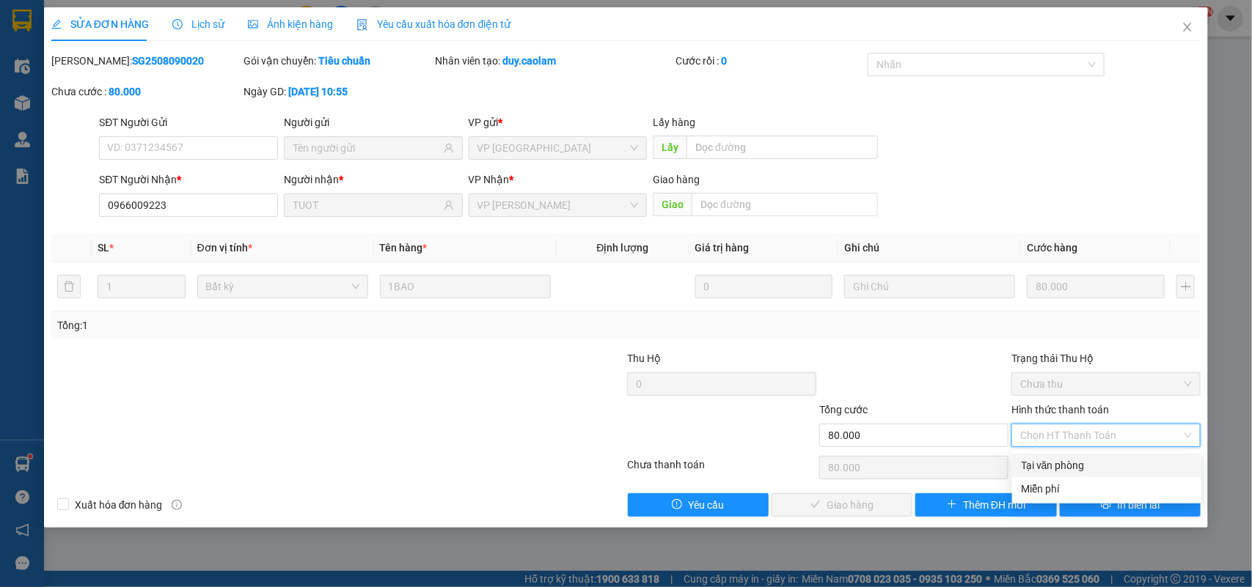
click at [1041, 458] on div "Tại văn phòng" at bounding box center [1107, 466] width 172 height 16
type input "0"
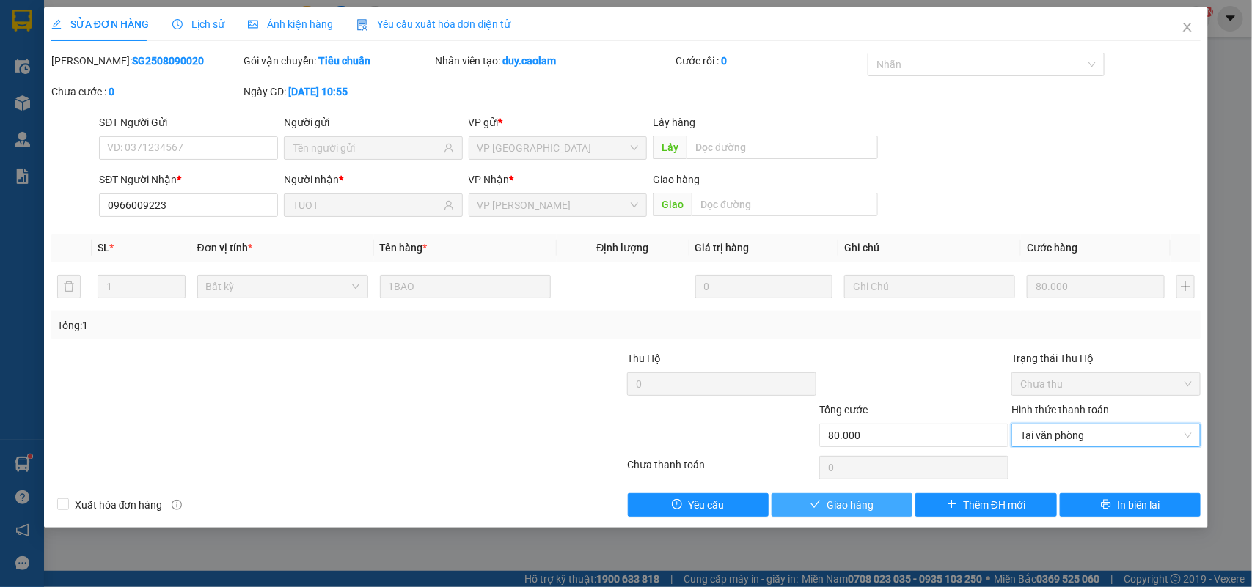
click at [825, 513] on button "Giao hàng" at bounding box center [842, 505] width 141 height 23
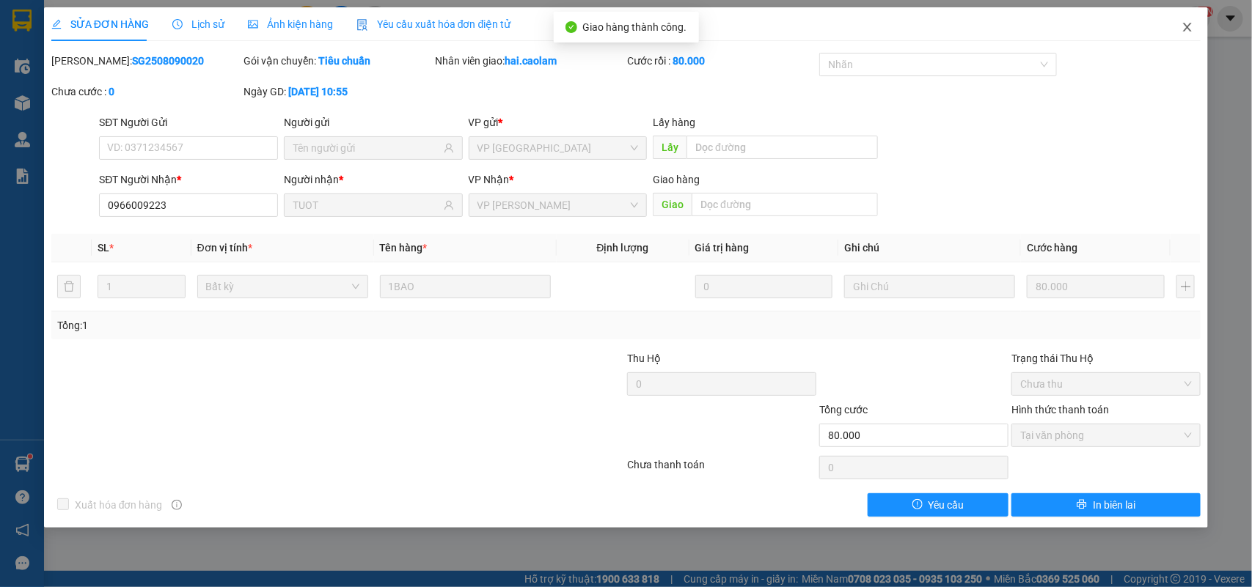
click at [1186, 26] on icon "close" at bounding box center [1188, 27] width 8 height 9
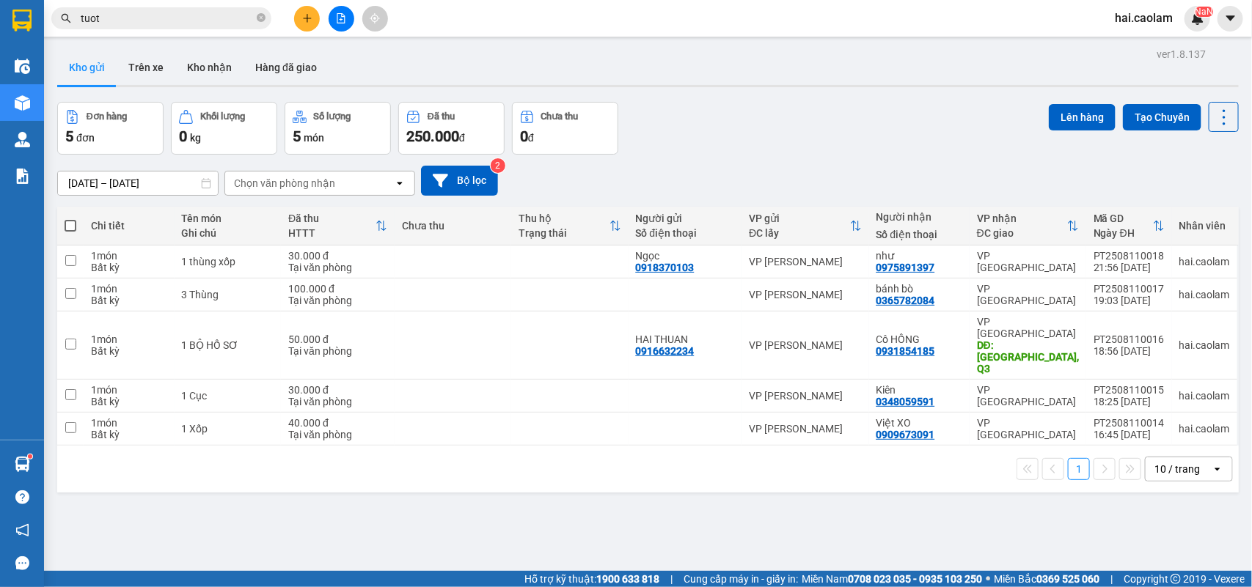
click at [330, 21] on button at bounding box center [342, 19] width 26 height 26
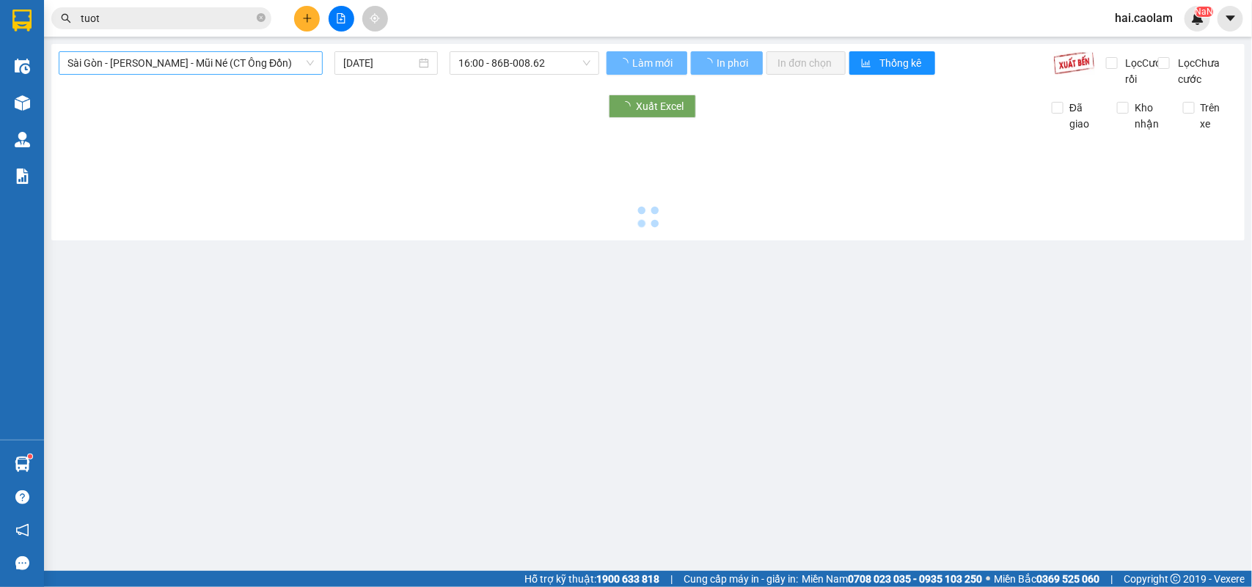
click at [187, 77] on div "Sài Gòn - [PERSON_NAME] - Mũi Né (CT Ông Đồn) [DATE] 16:00 - 86B-008.62" at bounding box center [329, 69] width 541 height 36
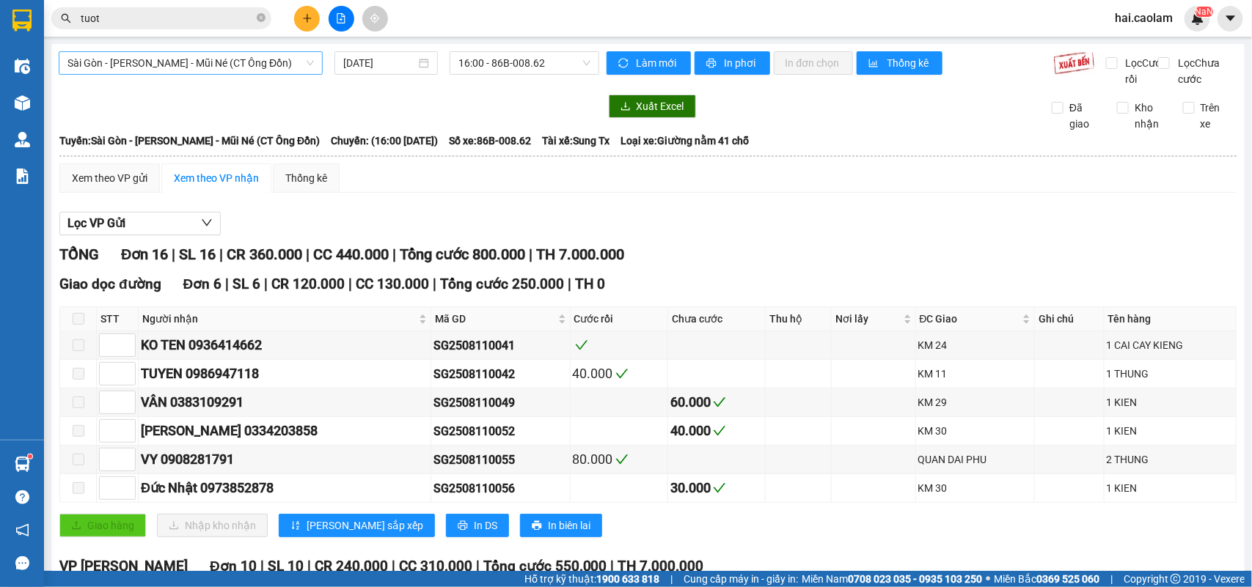
click at [199, 70] on span "Sài Gòn - [PERSON_NAME] - Mũi Né (CT Ông Đồn)" at bounding box center [190, 63] width 246 height 22
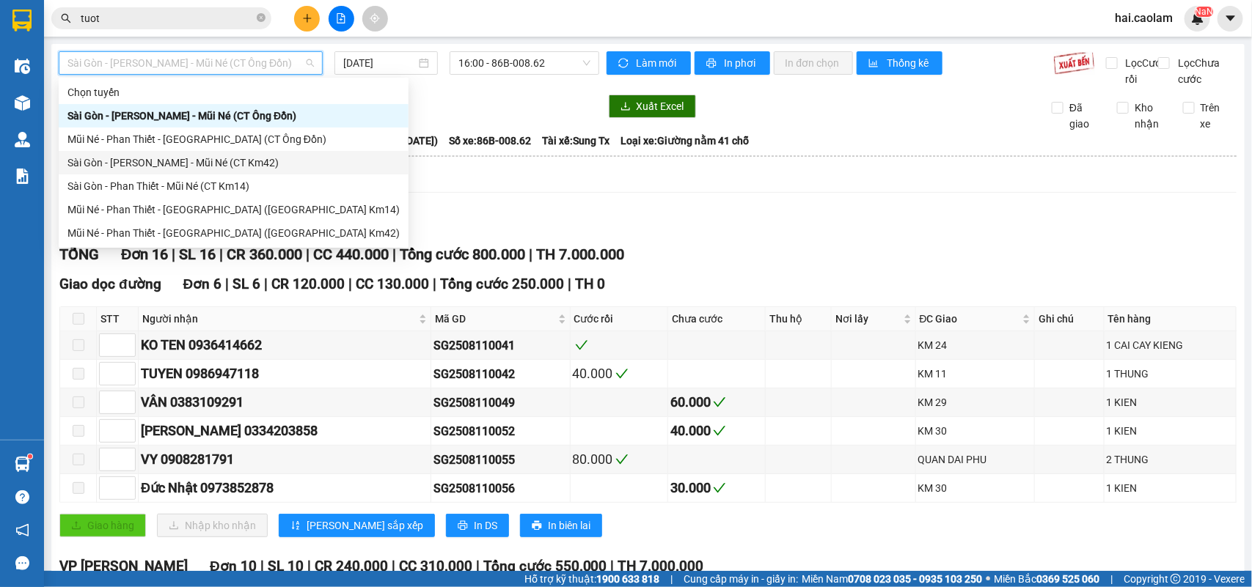
click at [262, 155] on div "Sài Gòn - [PERSON_NAME] - Mũi Né (CT Km42)" at bounding box center [233, 163] width 332 height 16
type input "[DATE]"
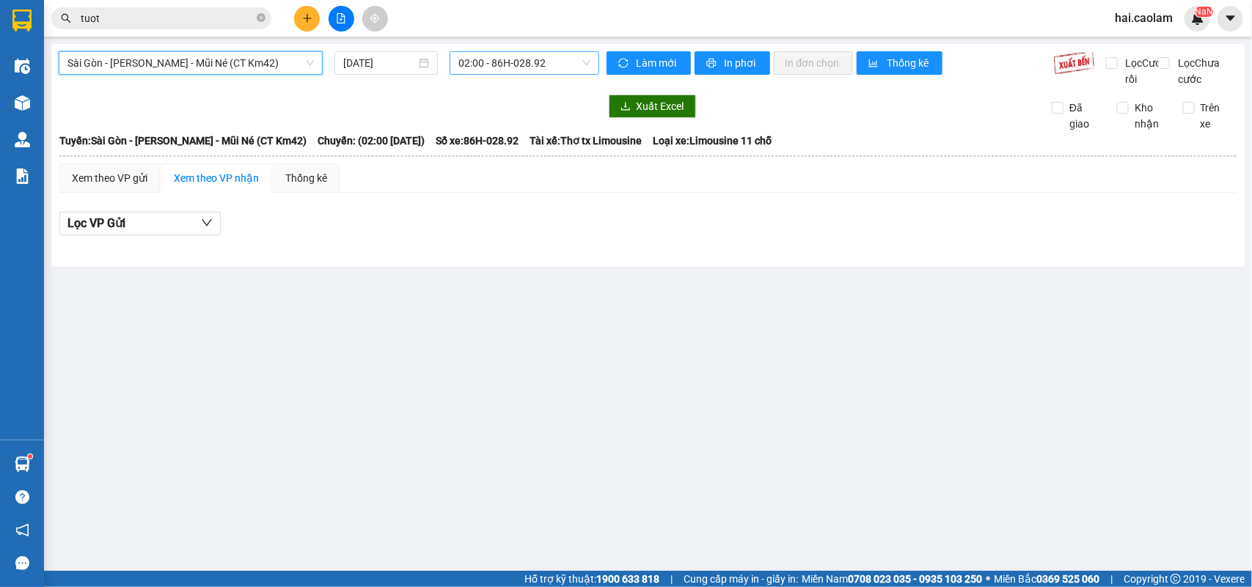
click at [519, 64] on span "02:00 - 86H-028.92" at bounding box center [523, 63] width 131 height 22
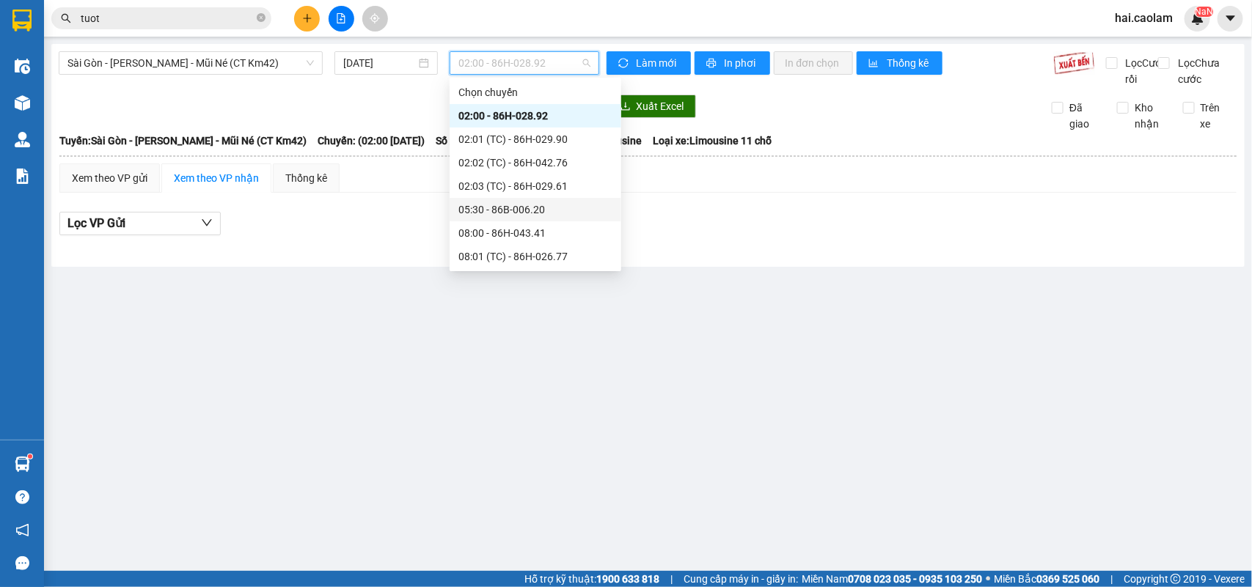
scroll to position [367, 0]
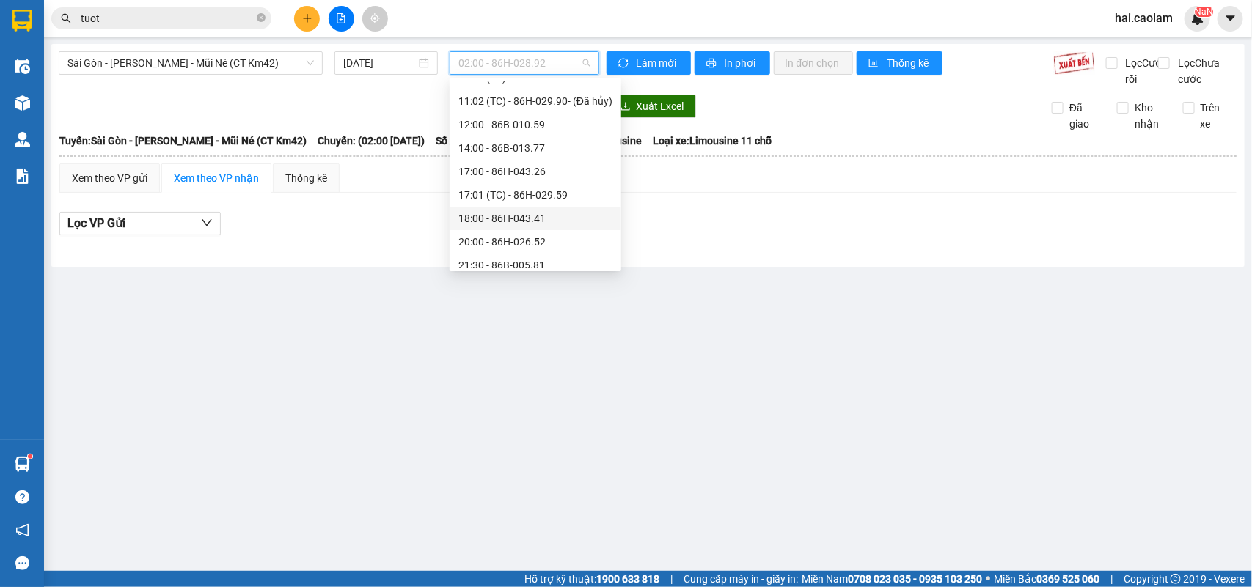
click at [550, 211] on div "18:00 - 86H-043.41" at bounding box center [535, 218] width 154 height 16
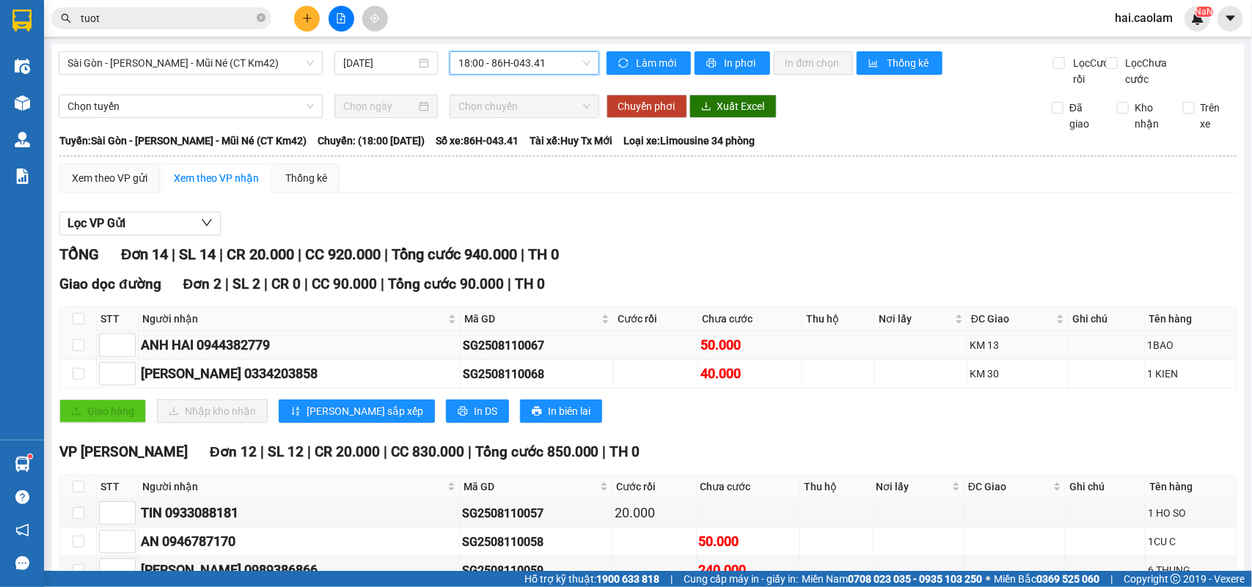
scroll to position [122, 0]
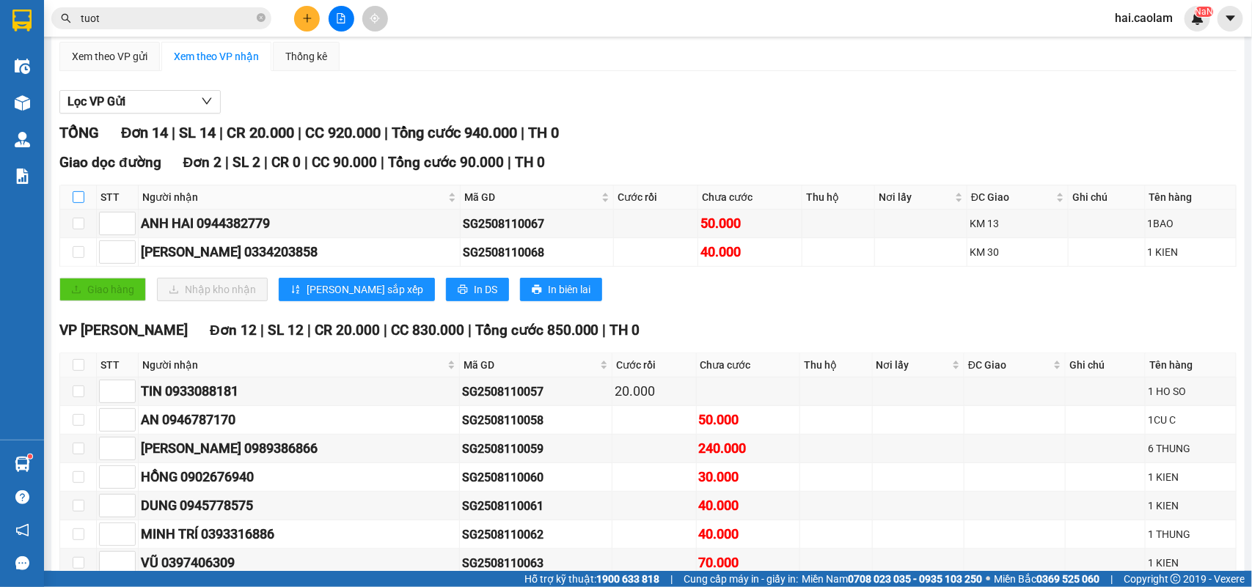
click at [78, 203] on input "checkbox" at bounding box center [79, 197] width 12 height 12
checkbox input "true"
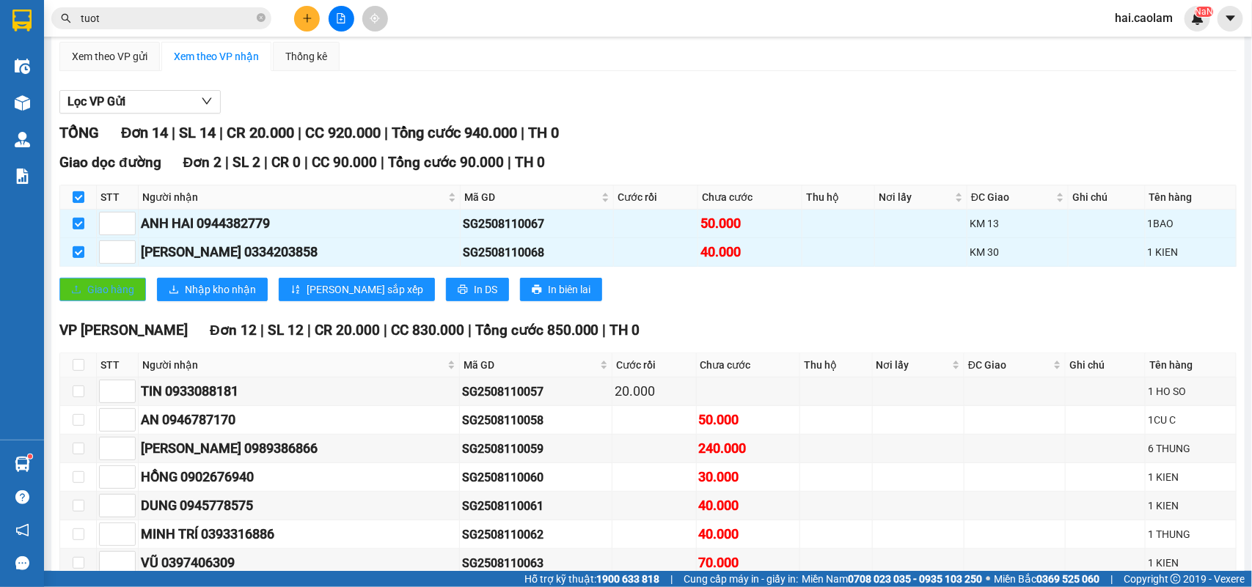
click at [108, 298] on span "Giao hàng" at bounding box center [110, 290] width 47 height 16
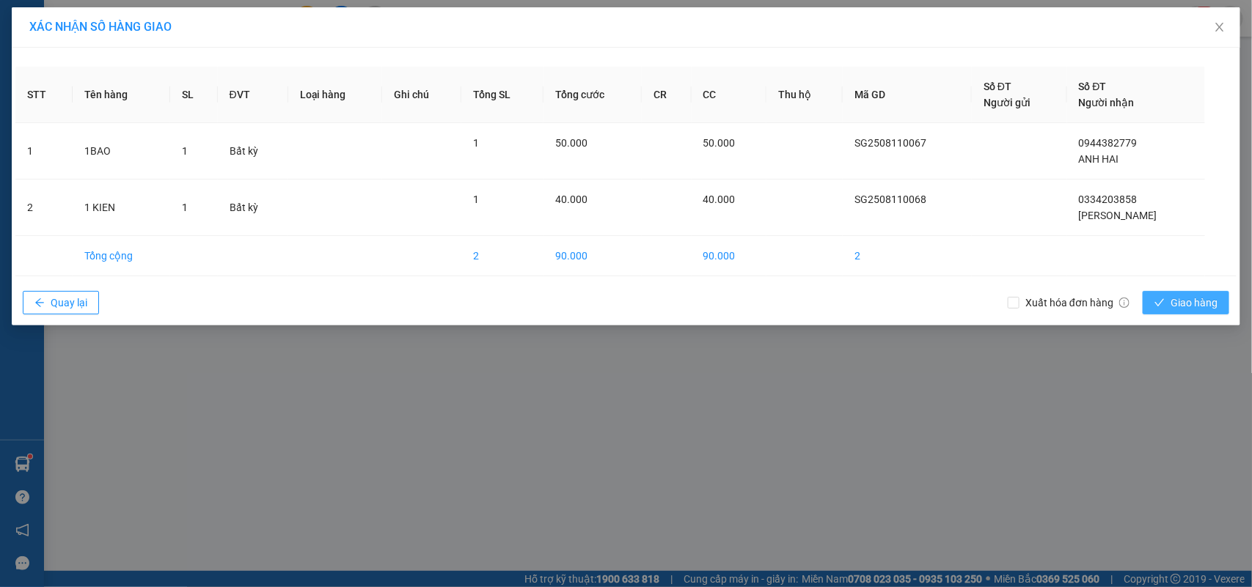
click at [1160, 306] on icon "check" at bounding box center [1159, 303] width 10 height 10
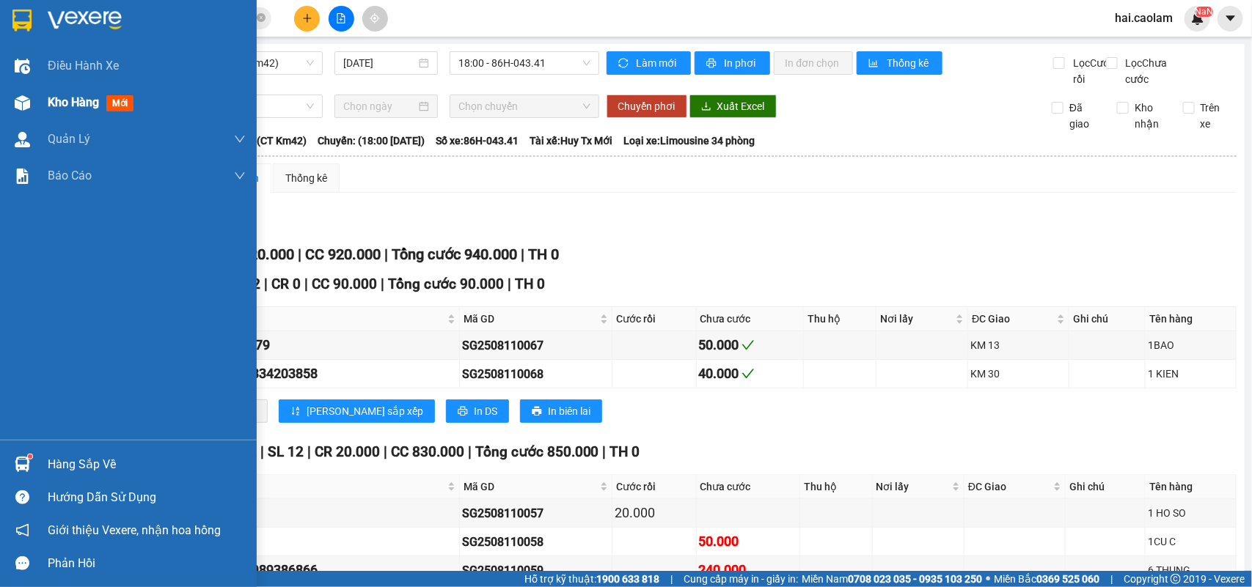
click at [23, 108] on img at bounding box center [22, 102] width 15 height 15
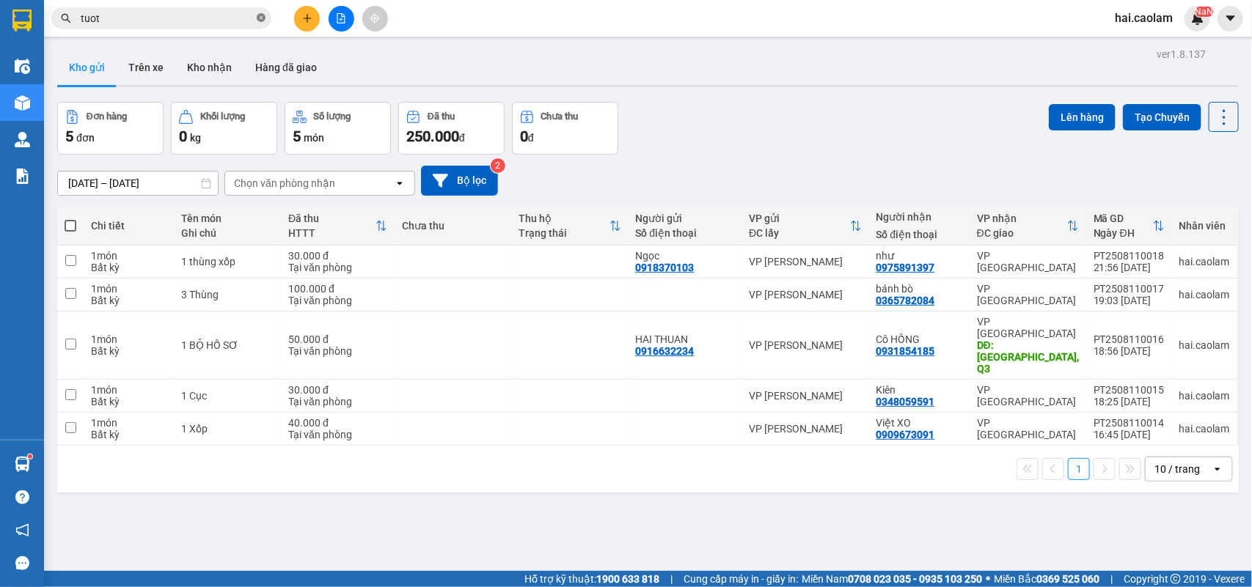
click at [263, 20] on icon "close-circle" at bounding box center [261, 17] width 9 height 9
click at [215, 19] on input "text" at bounding box center [167, 18] width 173 height 16
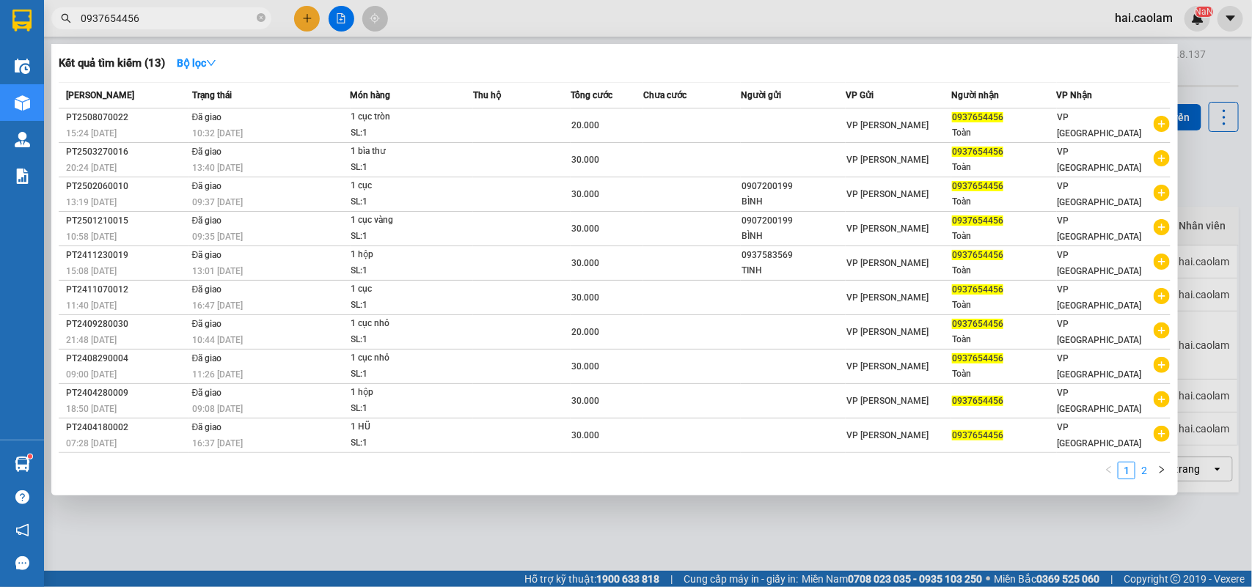
type input "0937654456"
click at [1143, 464] on link "2" at bounding box center [1144, 471] width 16 height 16
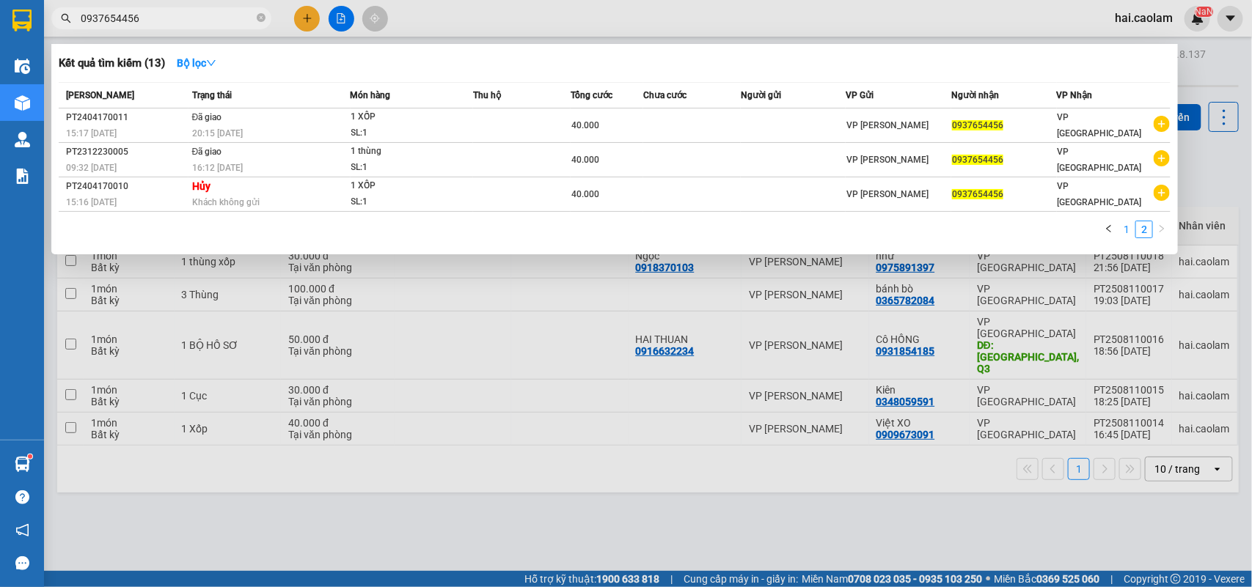
click at [1129, 232] on link "1" at bounding box center [1126, 229] width 16 height 16
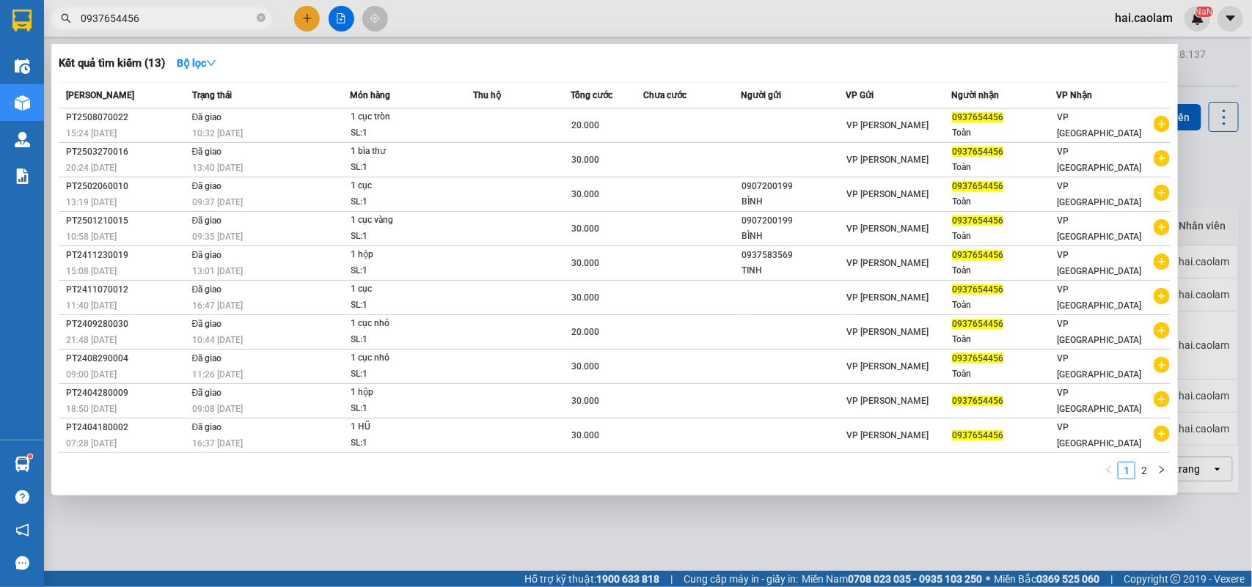
click at [195, 21] on input "0937654456" at bounding box center [167, 18] width 173 height 16
click at [308, 15] on div at bounding box center [626, 293] width 1252 height 587
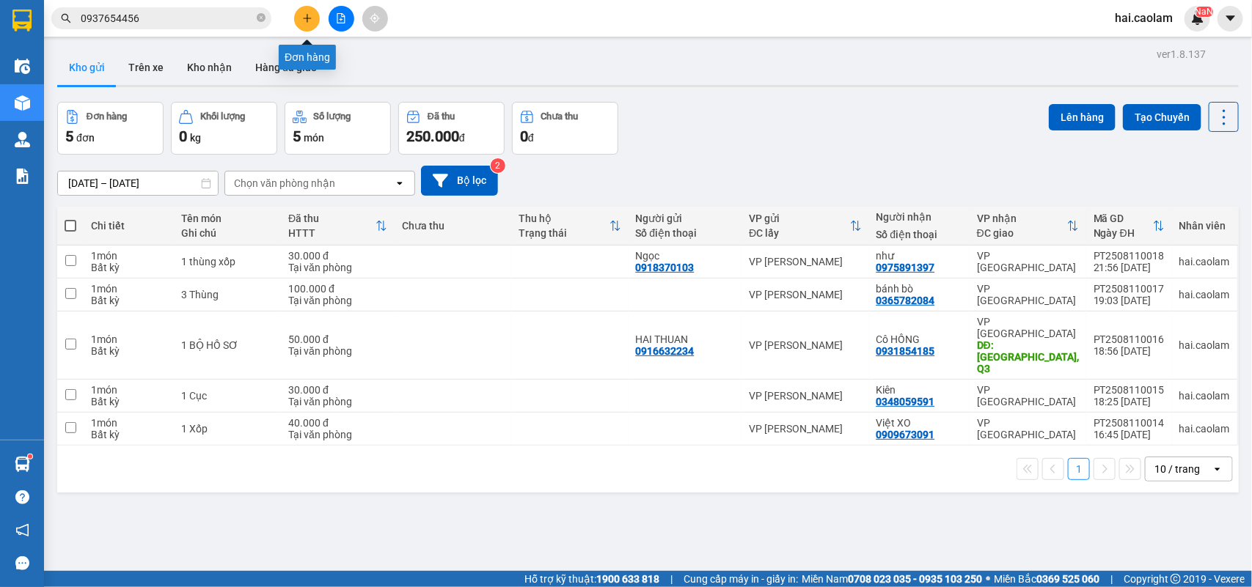
click at [305, 15] on icon "plus" at bounding box center [307, 18] width 10 height 10
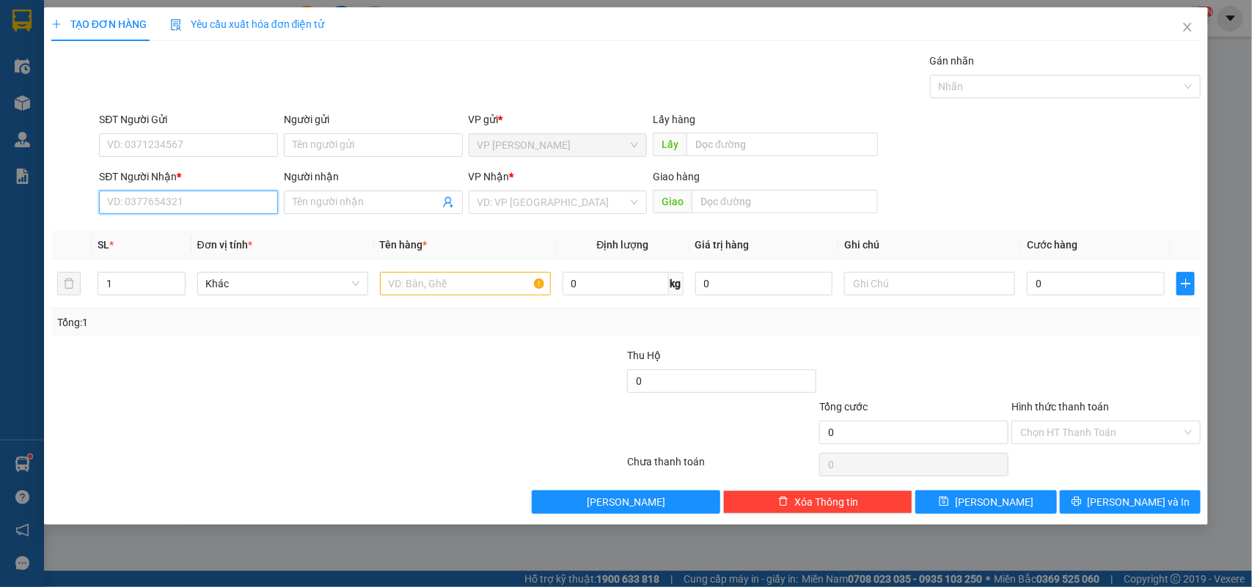
click at [194, 205] on input "SĐT Người Nhận *" at bounding box center [188, 202] width 179 height 23
paste input "0937654456"
type input "0937654456"
click at [214, 224] on div "0937654456 - Toàn" at bounding box center [188, 232] width 161 height 16
type input "Toàn"
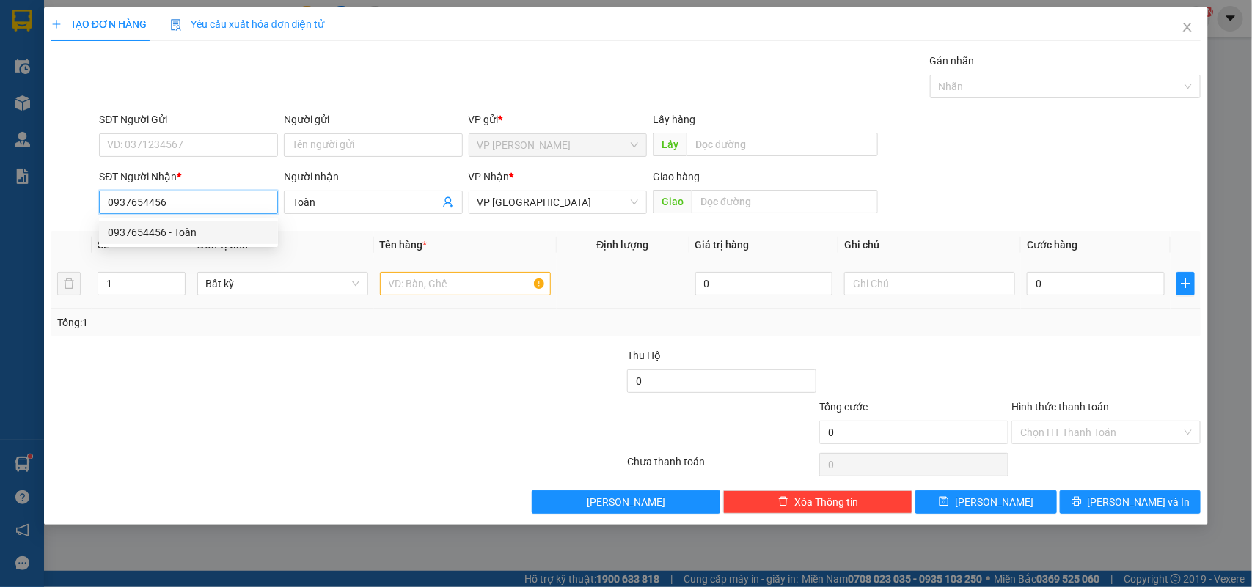
type input "0937654456"
click at [477, 290] on input "text" at bounding box center [465, 283] width 171 height 23
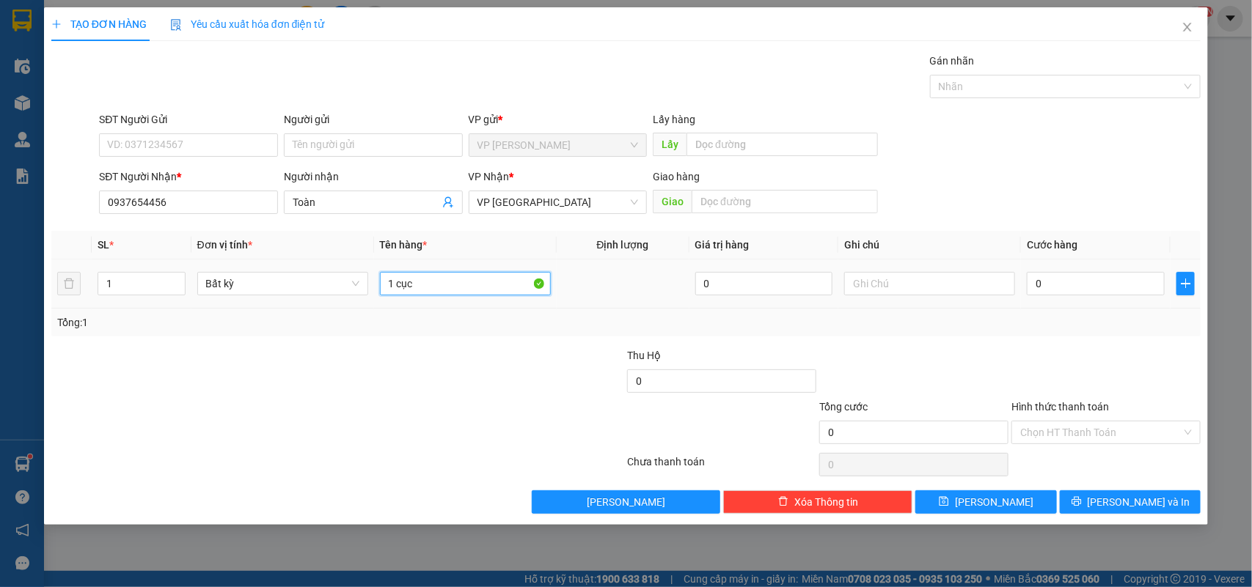
type input "1 cục"
type input "5"
type input "50"
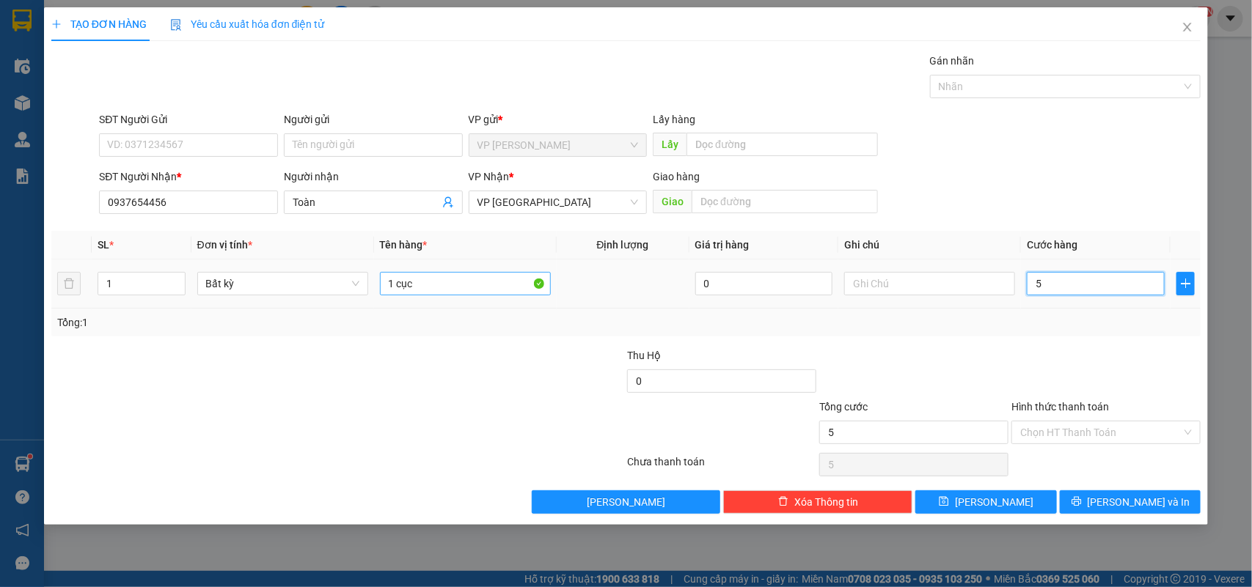
type input "50"
type input "50.000"
click at [441, 354] on div "Thu Hộ 0" at bounding box center [626, 373] width 1153 height 51
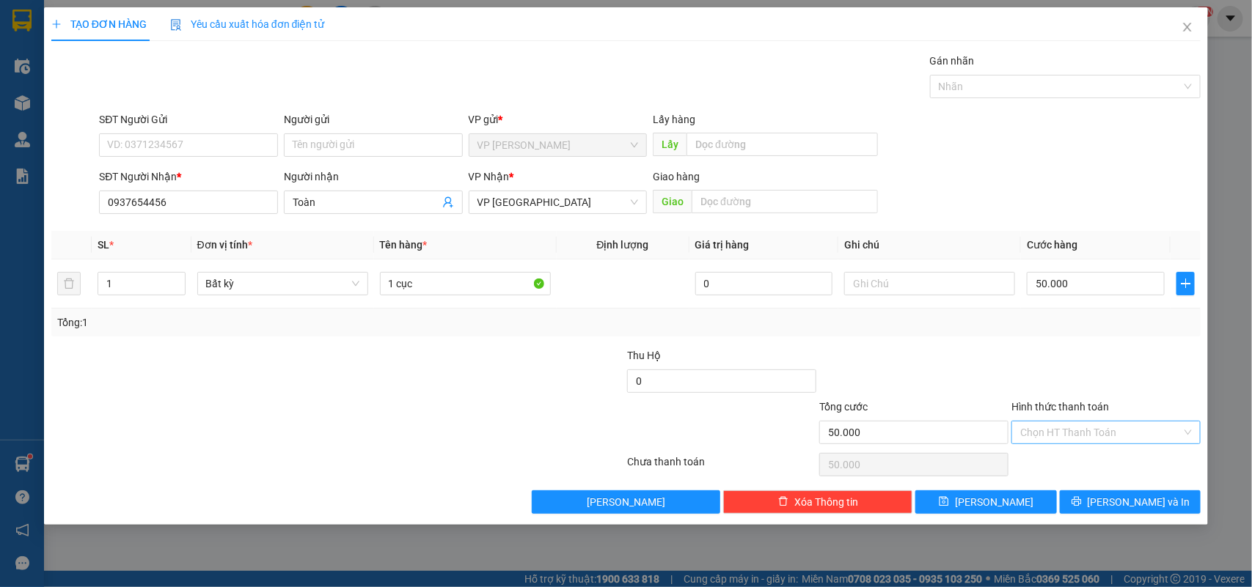
click at [1072, 442] on input "Hình thức thanh toán" at bounding box center [1100, 433] width 161 height 22
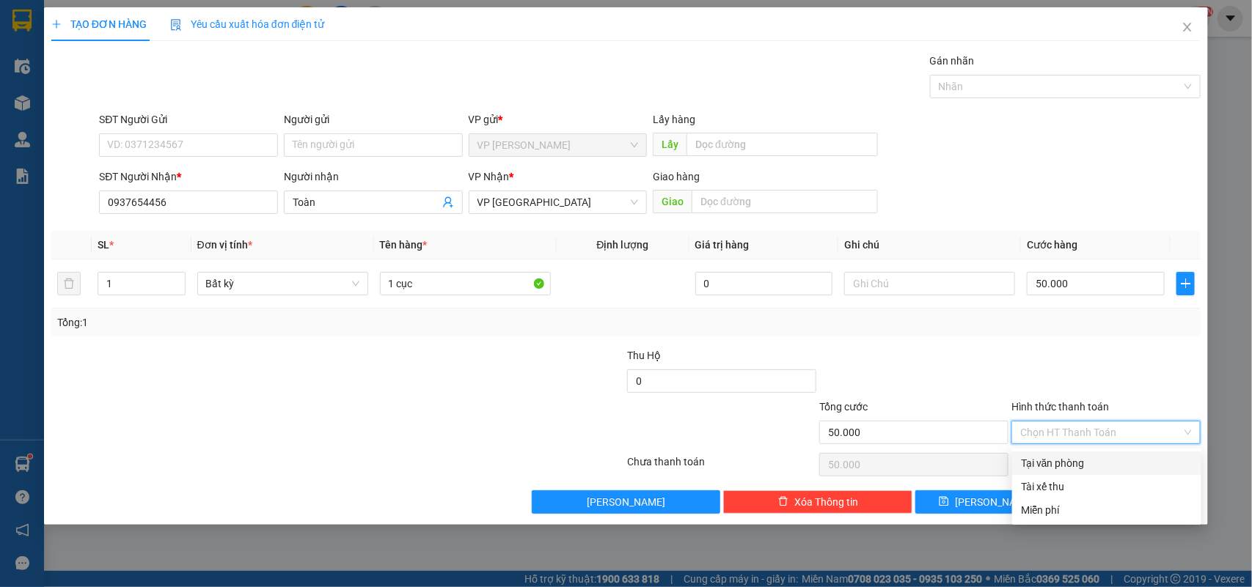
click at [1091, 462] on div "Tại văn phòng" at bounding box center [1107, 463] width 172 height 16
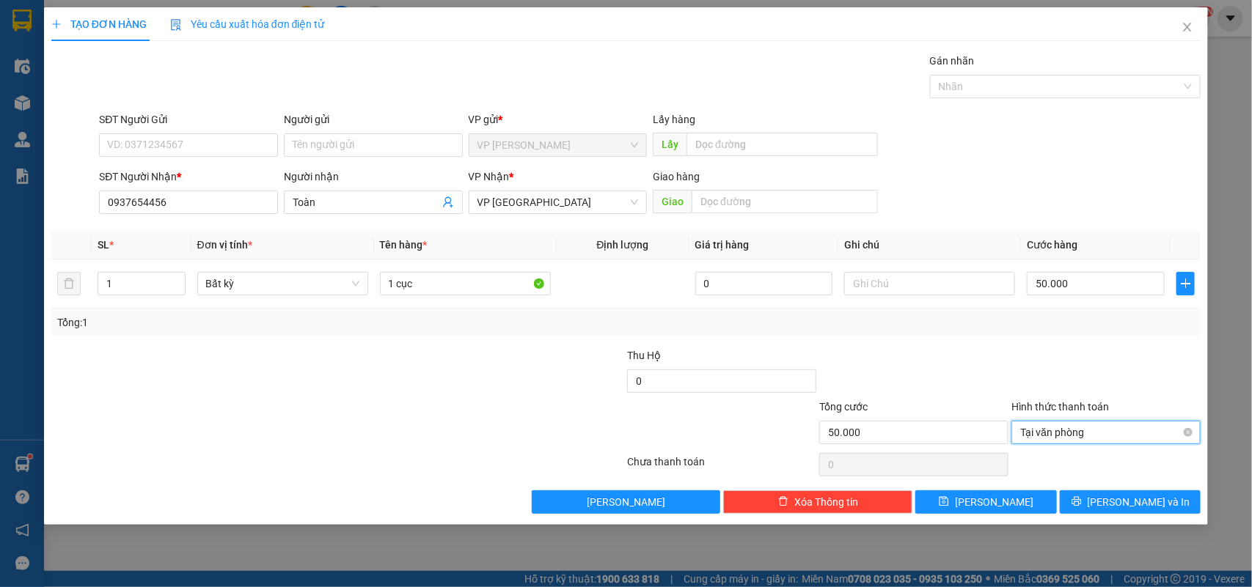
click at [1076, 438] on span "Tại văn phòng" at bounding box center [1106, 433] width 172 height 22
click at [1038, 369] on div at bounding box center [1106, 373] width 192 height 51
type input "50.000"
click at [1170, 502] on button "[PERSON_NAME] và In" at bounding box center [1130, 502] width 141 height 23
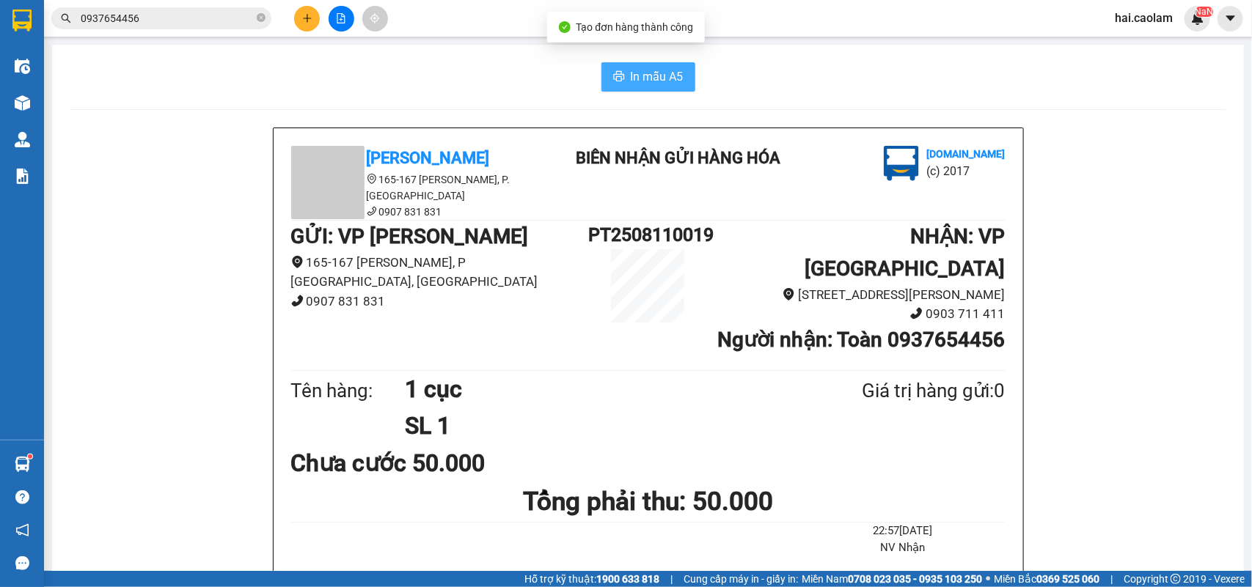
click at [658, 67] on span "In mẫu A5" at bounding box center [657, 76] width 53 height 18
click at [493, 309] on div "GỬI : VP [PERSON_NAME] 165-167 [PERSON_NAME], [GEOGRAPHIC_DATA], [PERSON_NAME] …" at bounding box center [648, 294] width 714 height 146
click at [218, 15] on input "0937654456" at bounding box center [167, 18] width 173 height 16
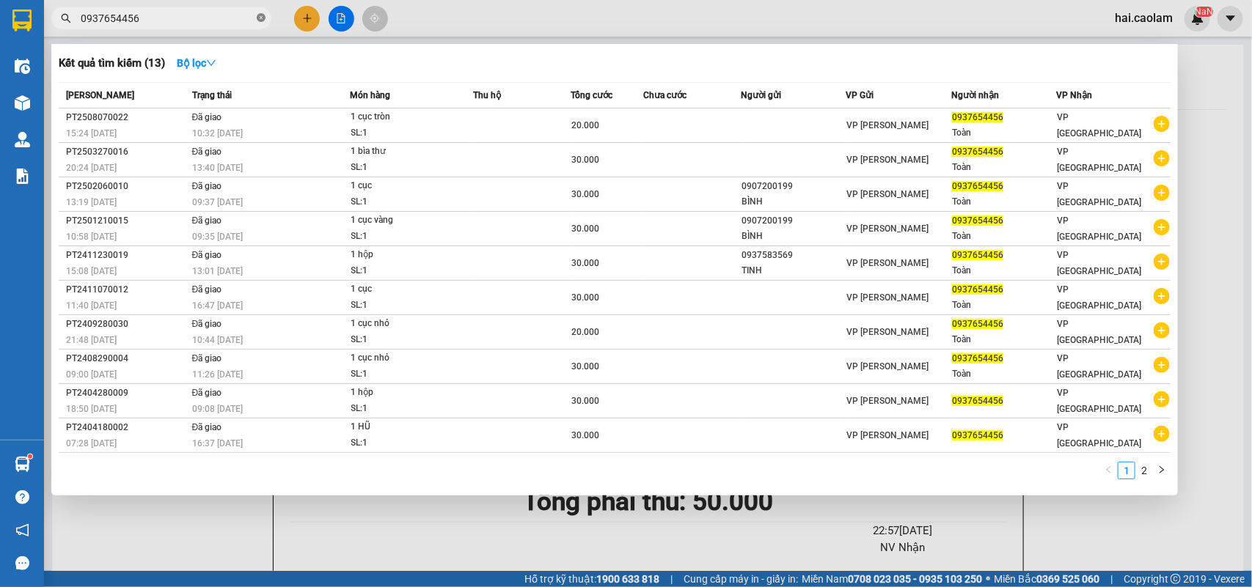
click at [257, 19] on icon "close-circle" at bounding box center [261, 17] width 9 height 9
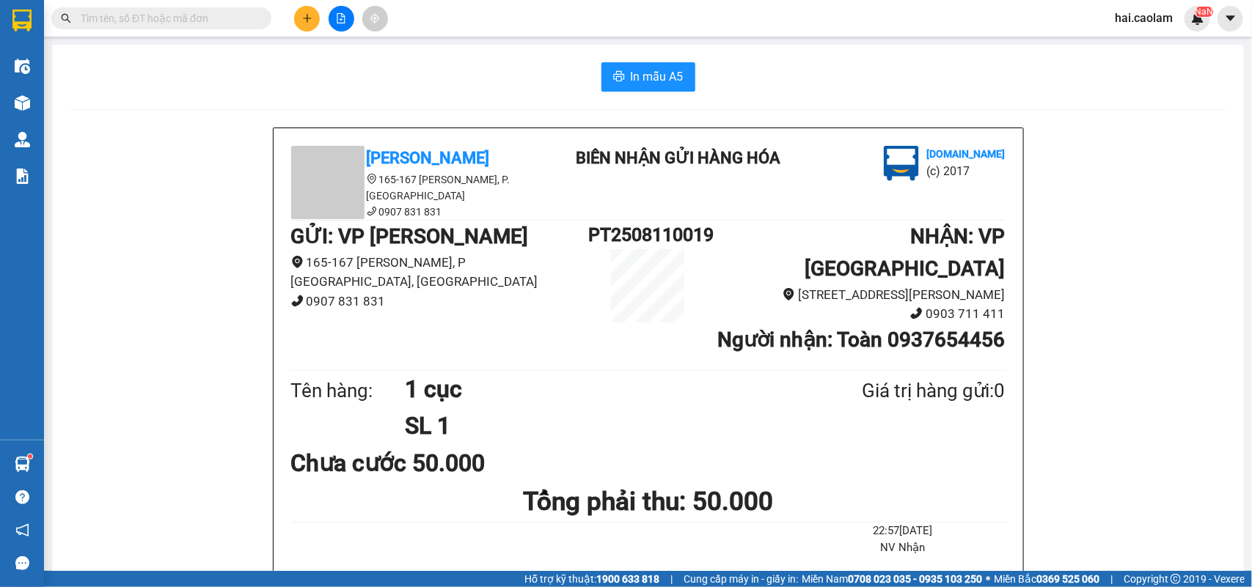
click at [211, 12] on input "text" at bounding box center [167, 18] width 173 height 16
click at [180, 20] on input "text" at bounding box center [167, 18] width 173 height 16
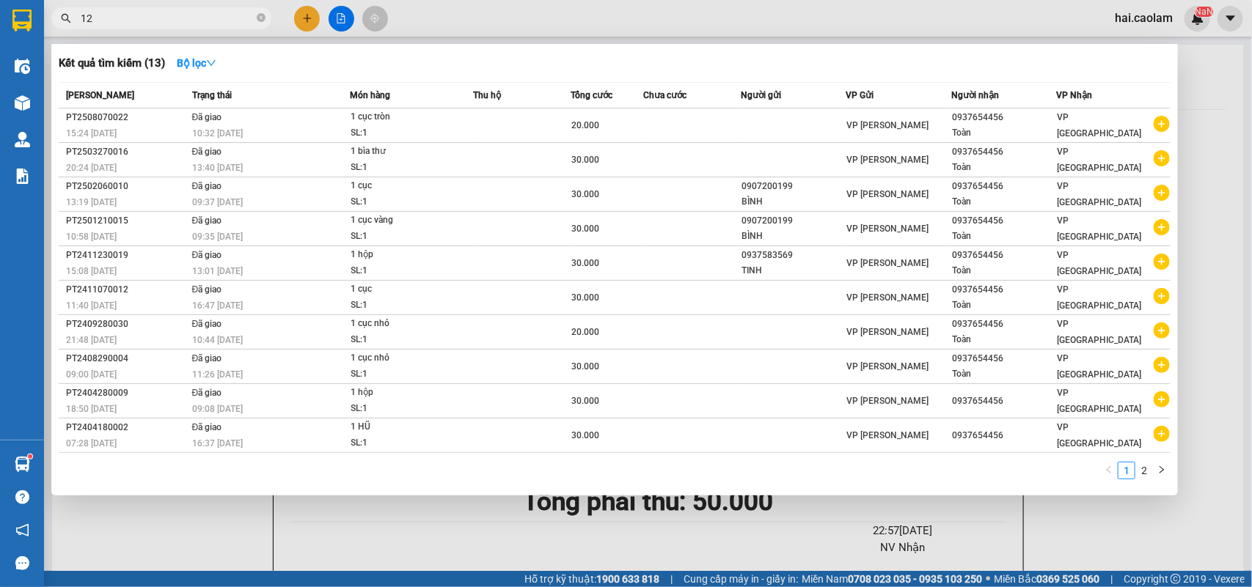
type input "1"
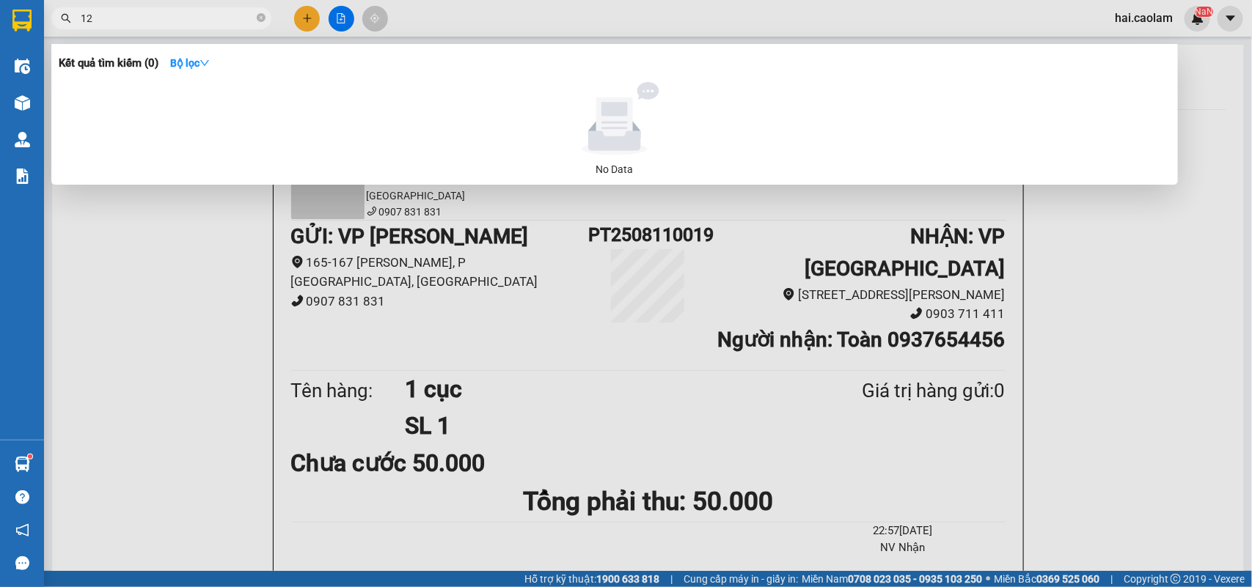
type input "1"
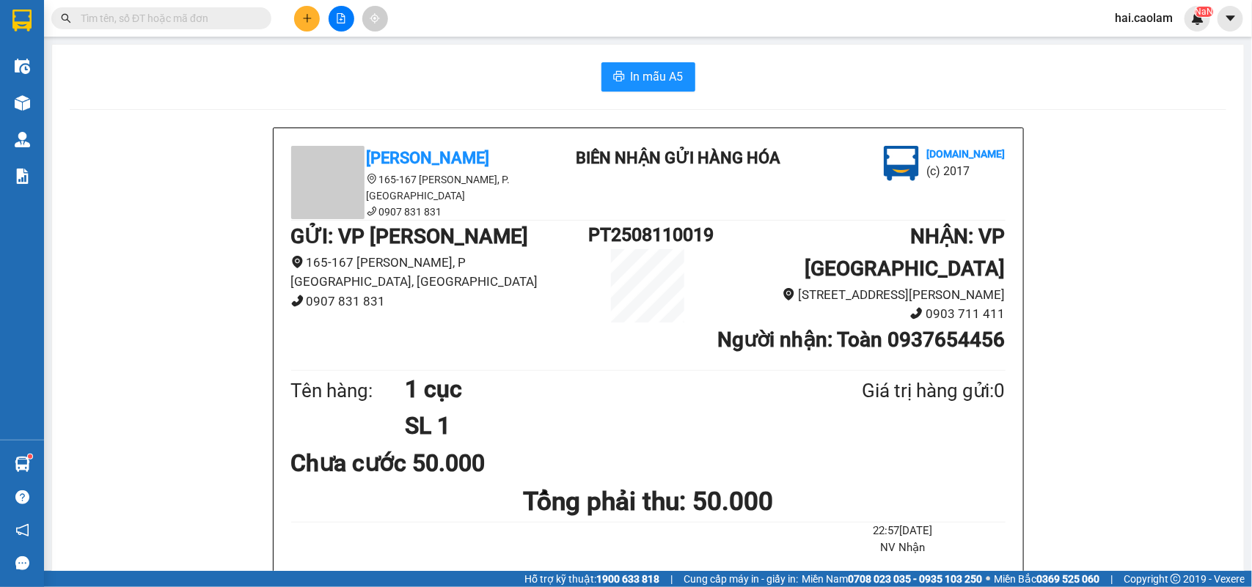
click at [211, 22] on input "text" at bounding box center [167, 18] width 173 height 16
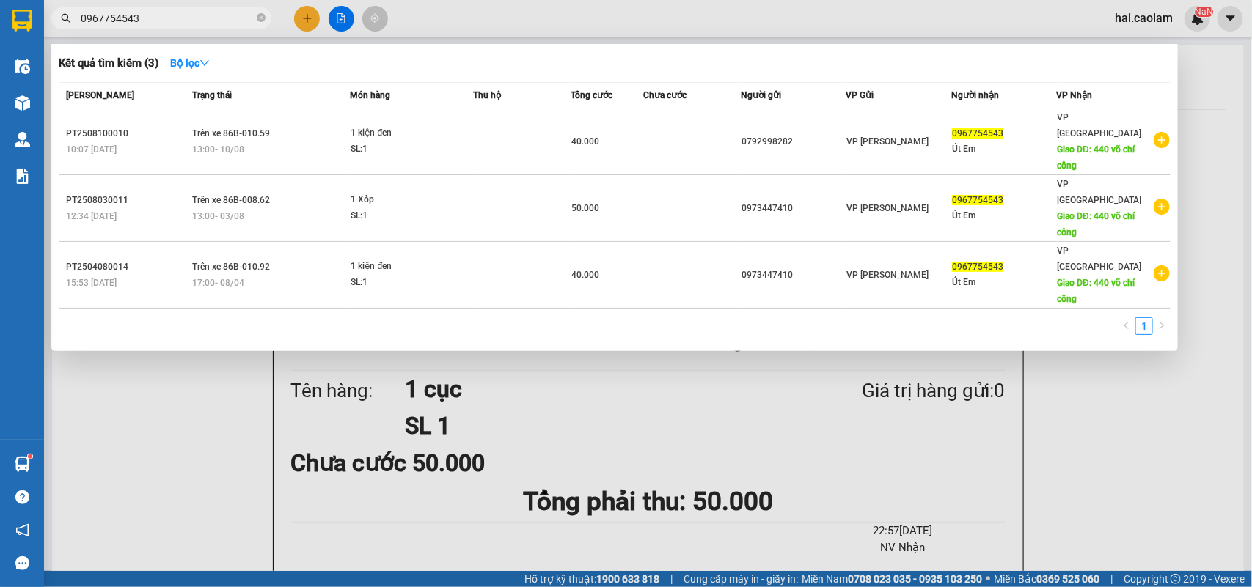
type input "0967754543"
click at [640, 22] on div at bounding box center [626, 293] width 1252 height 587
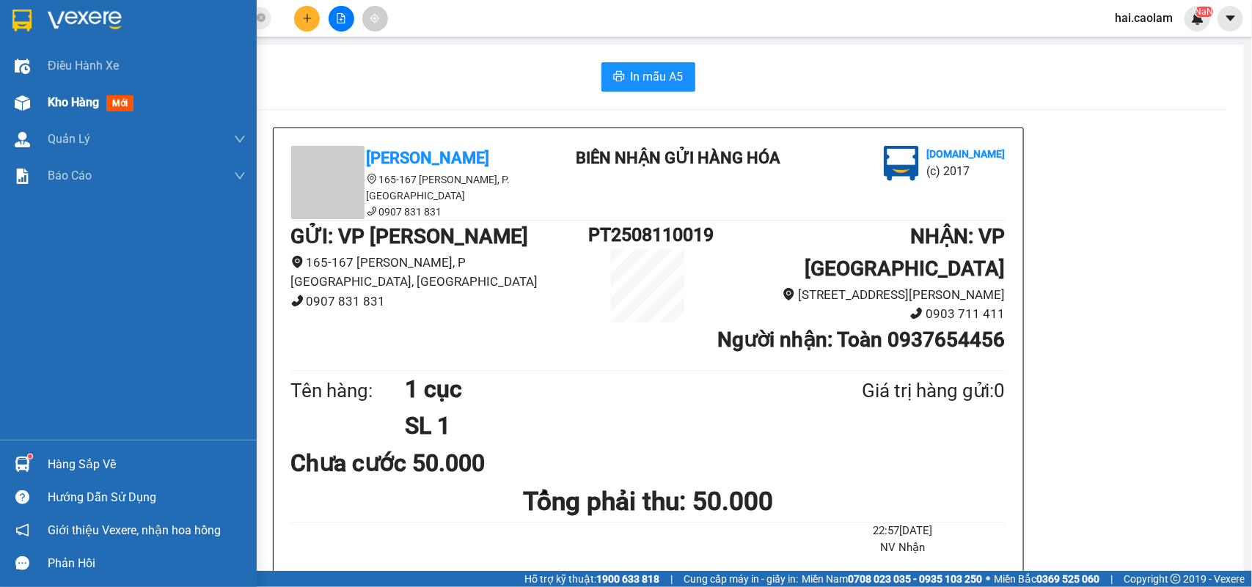
click at [31, 92] on div at bounding box center [23, 103] width 26 height 26
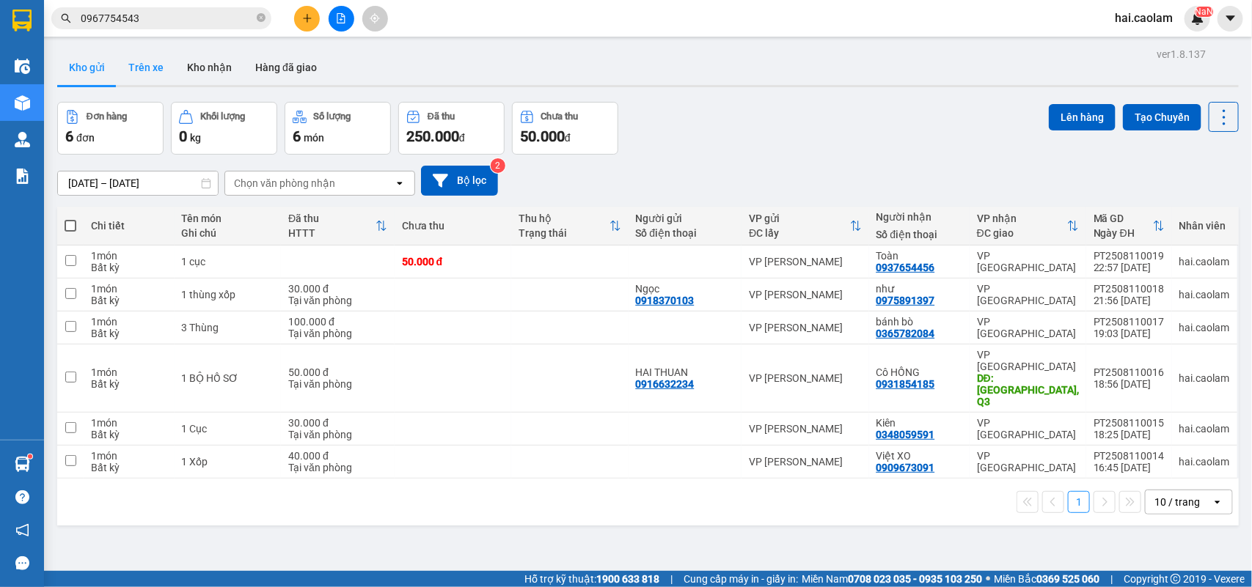
click at [153, 66] on button "Trên xe" at bounding box center [146, 67] width 59 height 35
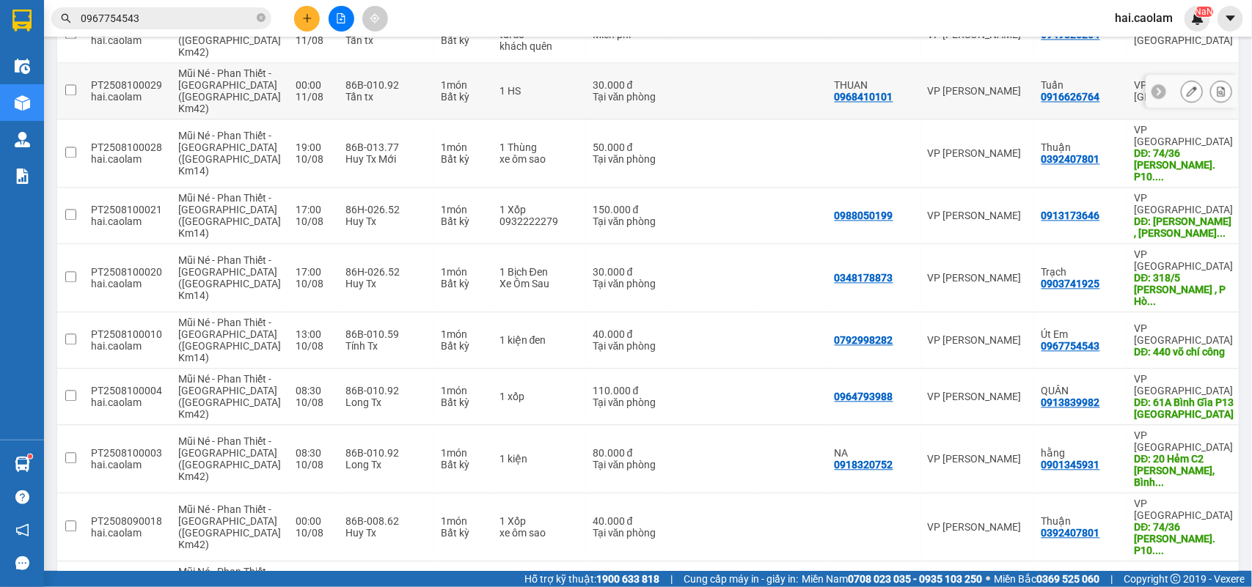
scroll to position [1168, 0]
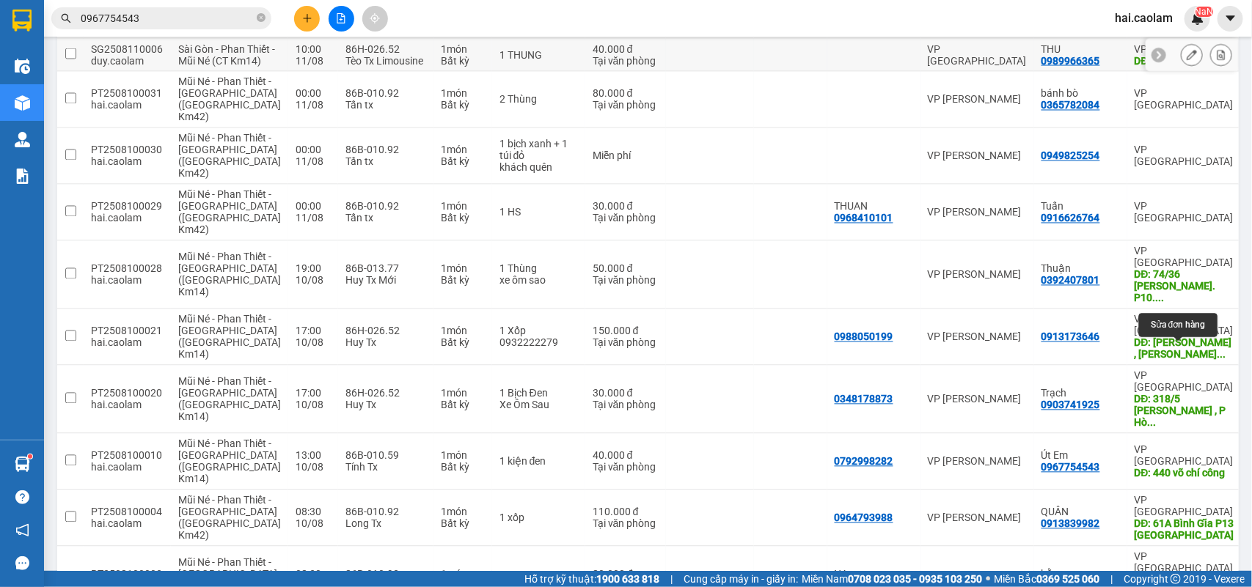
click at [1187, 60] on icon at bounding box center [1192, 55] width 10 height 10
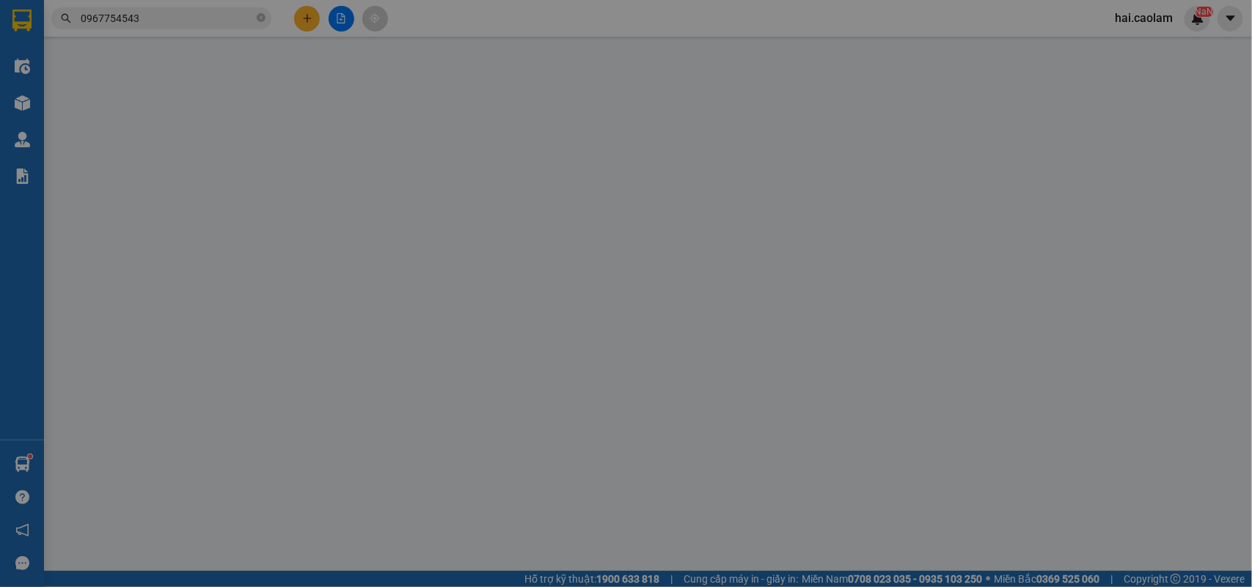
type input "0989966365"
type input "THU"
type input "KM 6"
type input "40.000"
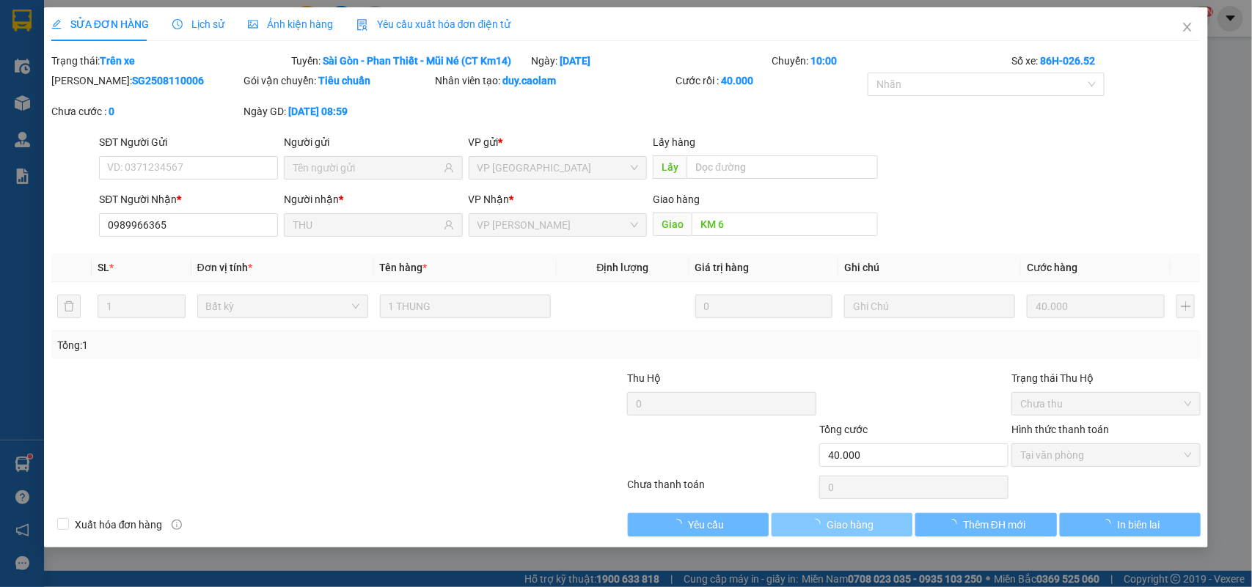
click at [854, 529] on span "Giao hàng" at bounding box center [850, 525] width 47 height 16
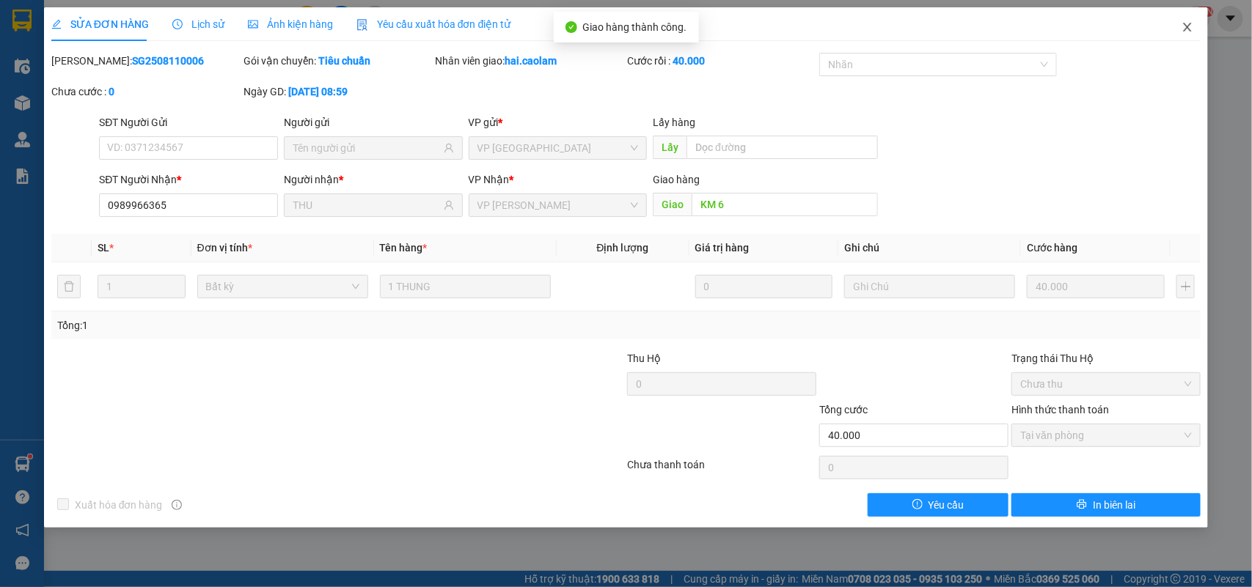
click at [1196, 23] on span "Close" at bounding box center [1187, 27] width 41 height 41
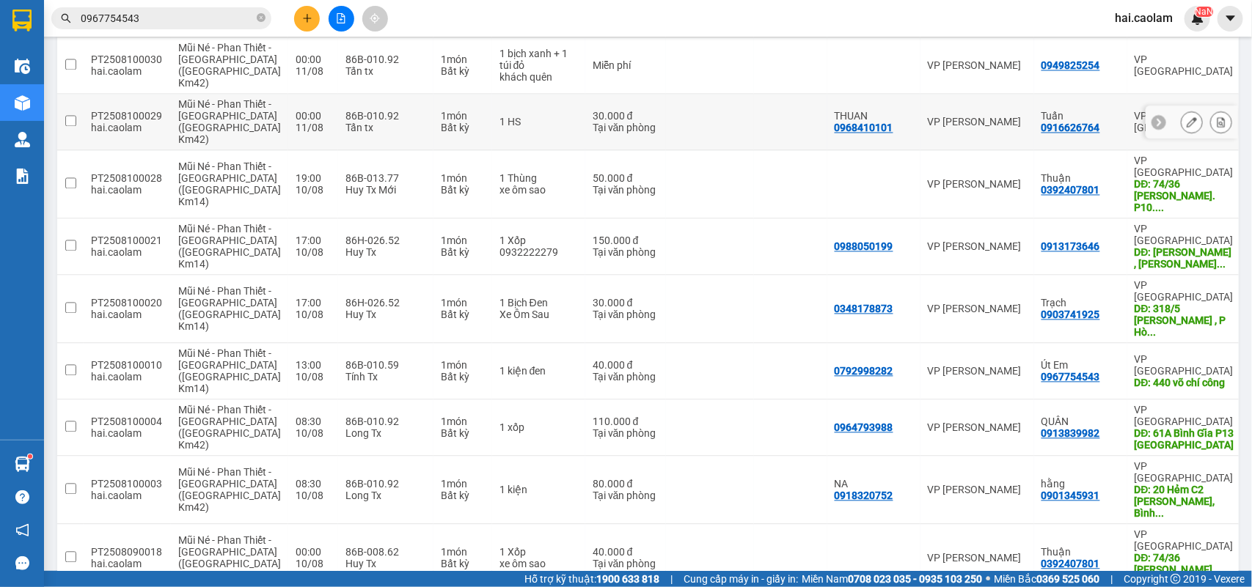
scroll to position [1714, 0]
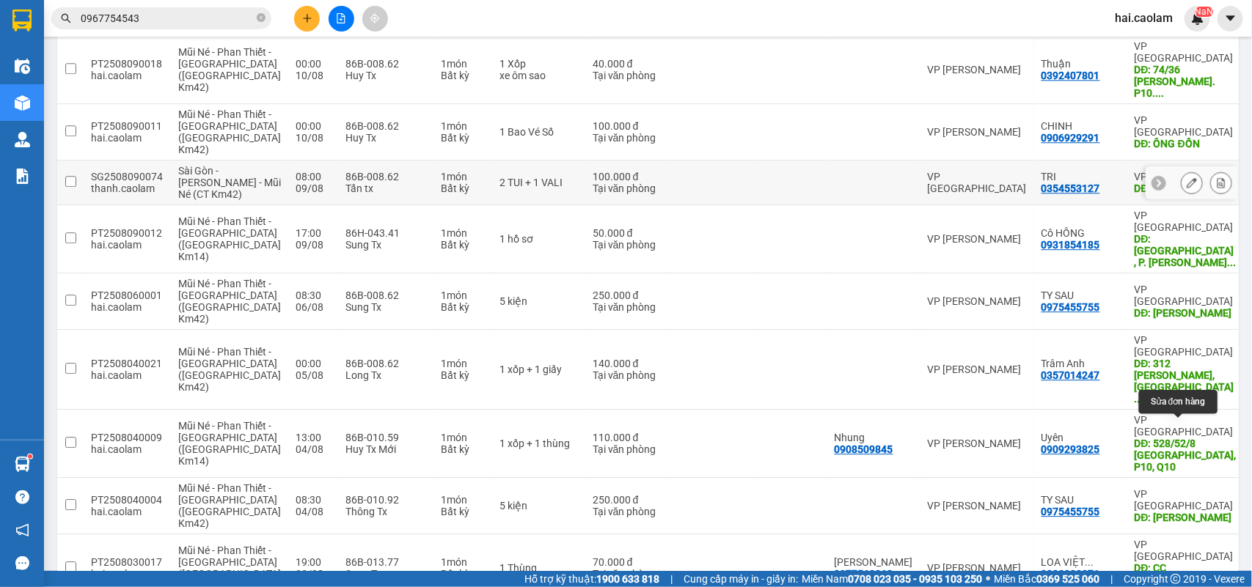
click at [1187, 188] on icon at bounding box center [1192, 182] width 10 height 10
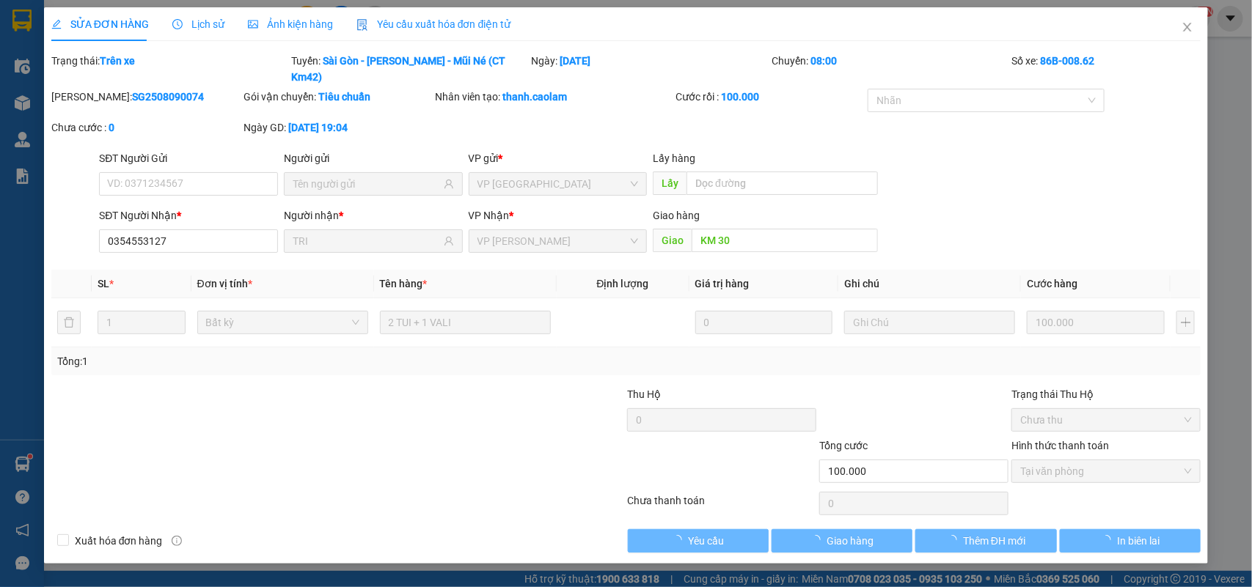
type input "0354553127"
type input "TRI"
type input "KM 30"
type input "100.000"
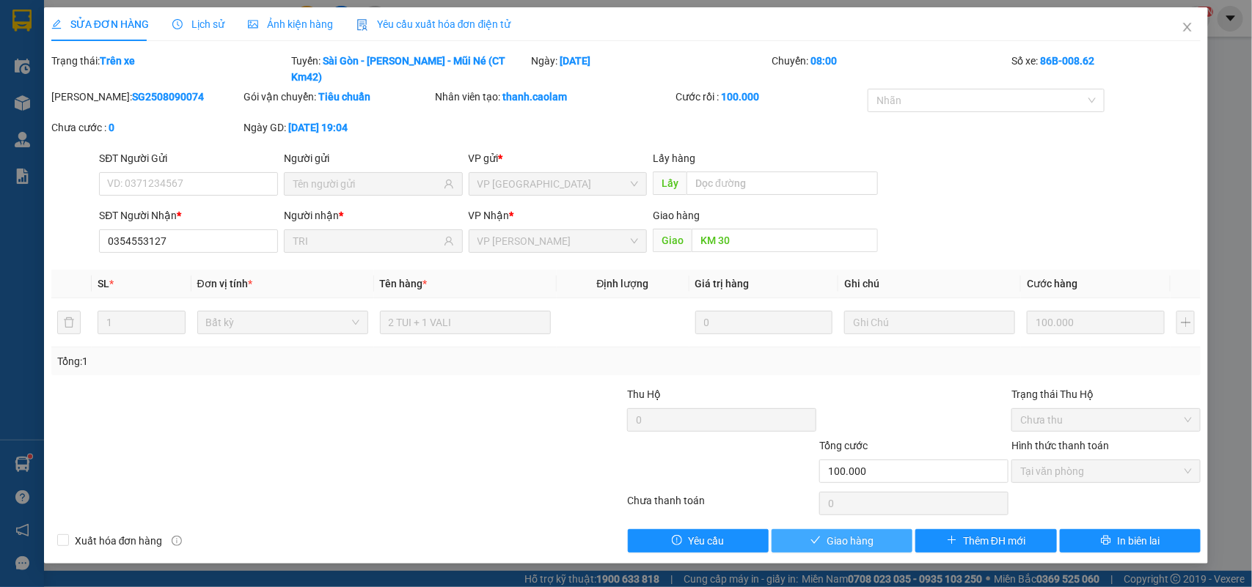
click at [846, 533] on span "Giao hàng" at bounding box center [850, 541] width 47 height 16
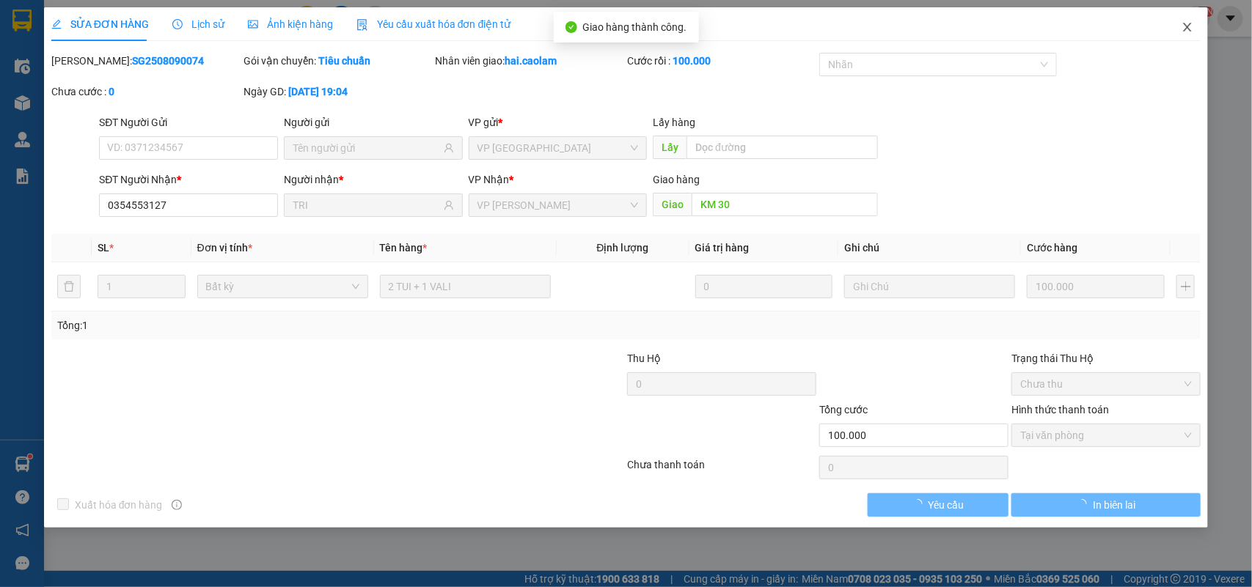
click at [1189, 15] on span "Close" at bounding box center [1187, 27] width 41 height 41
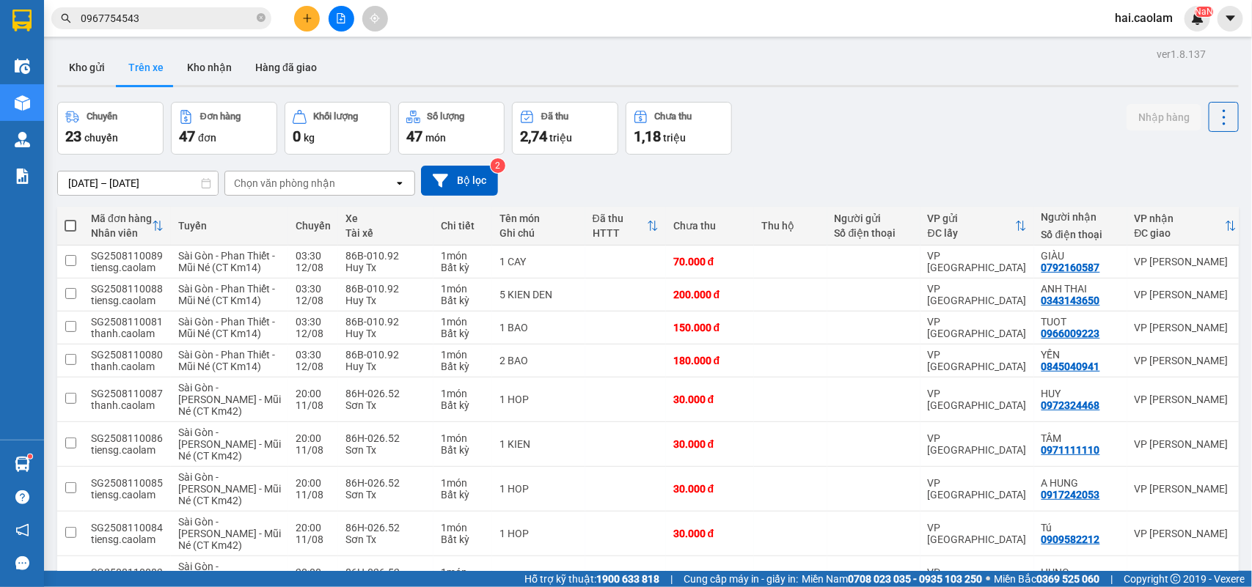
click at [117, 180] on input "[DATE] – [DATE]" at bounding box center [138, 183] width 160 height 23
click at [843, 166] on div "[DATE] – [DATE] Press the down arrow key to interact with the calendar and sele…" at bounding box center [647, 181] width 1181 height 30
click at [122, 180] on input "[DATE] – [DATE]" at bounding box center [138, 183] width 160 height 23
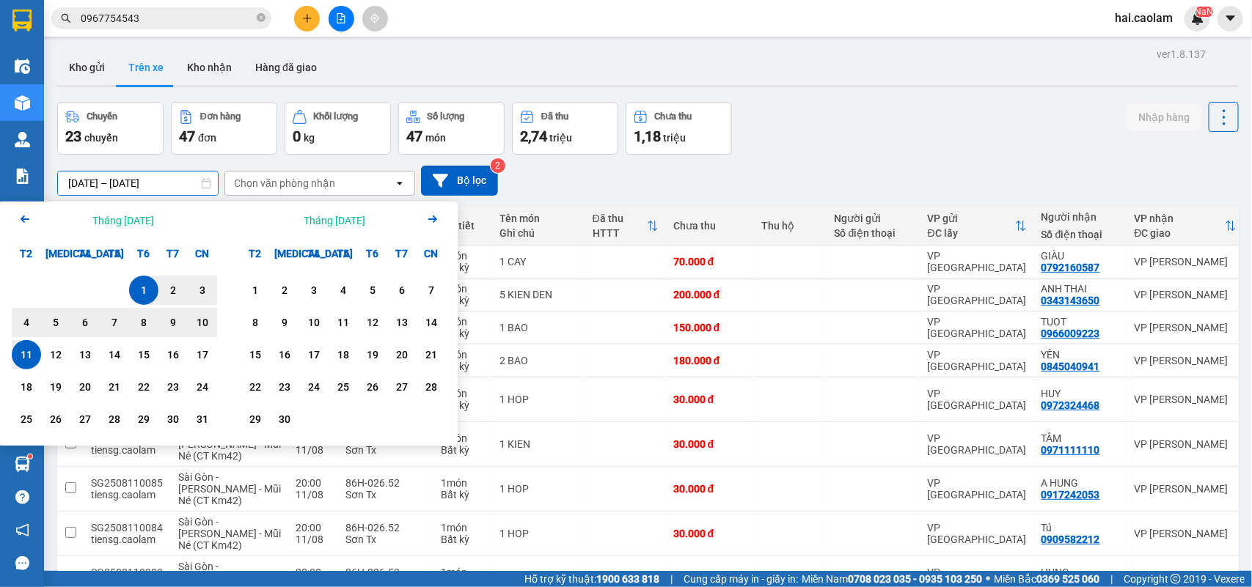
click at [19, 216] on icon "Arrow Left" at bounding box center [25, 219] width 18 height 18
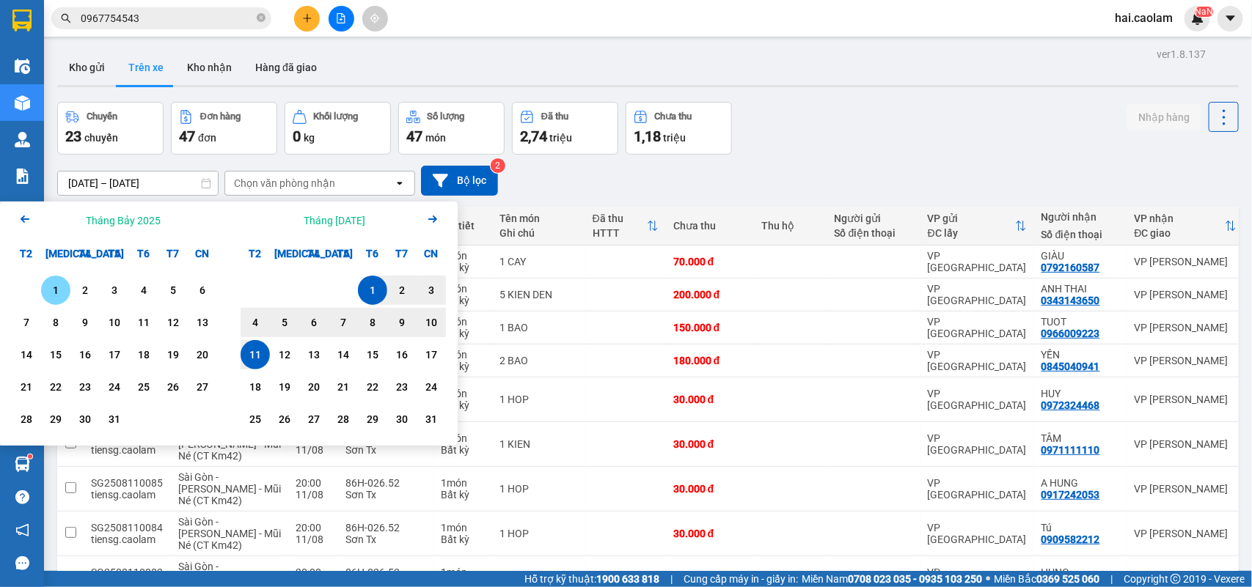
click at [59, 283] on div "1" at bounding box center [55, 291] width 21 height 18
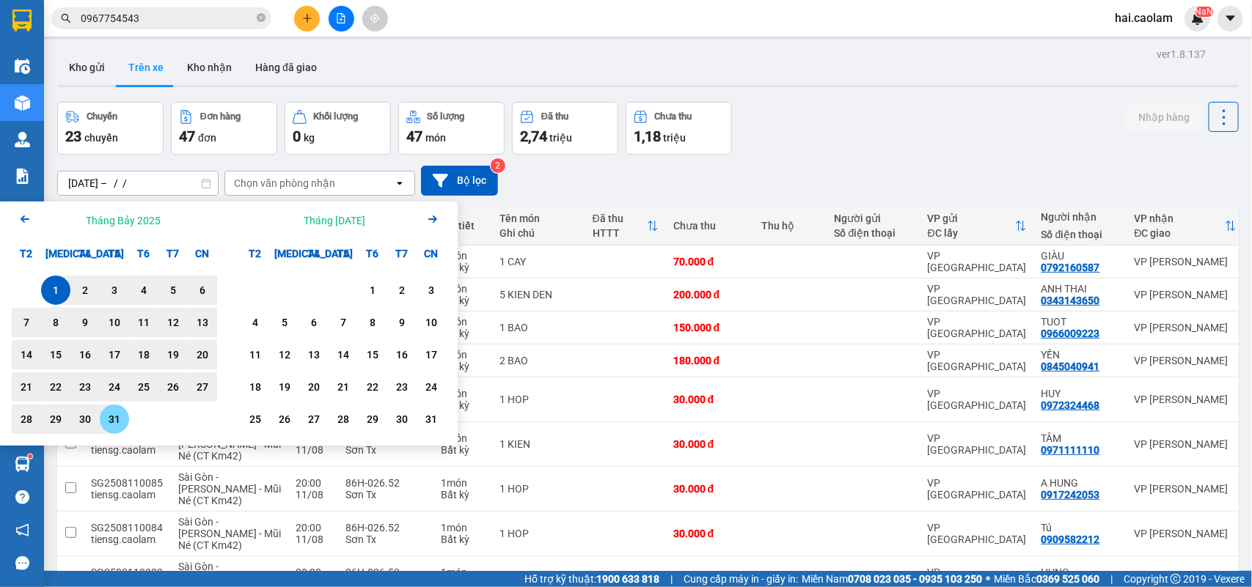
click at [105, 417] on div "31" at bounding box center [114, 420] width 21 height 18
type input "[DATE] – [DATE]"
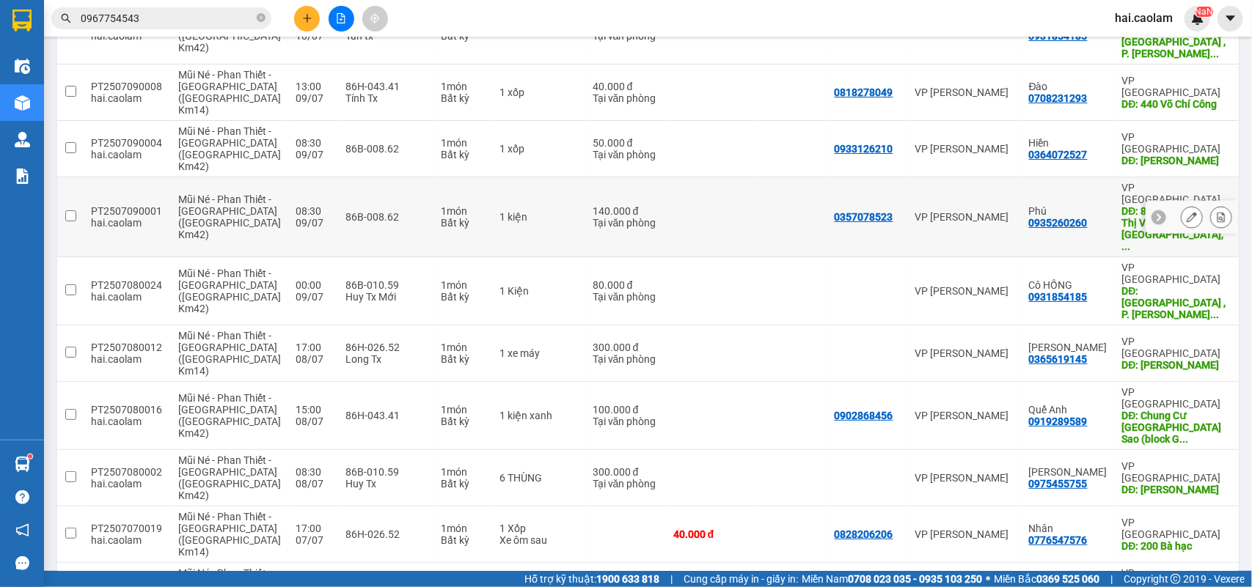
scroll to position [2567, 0]
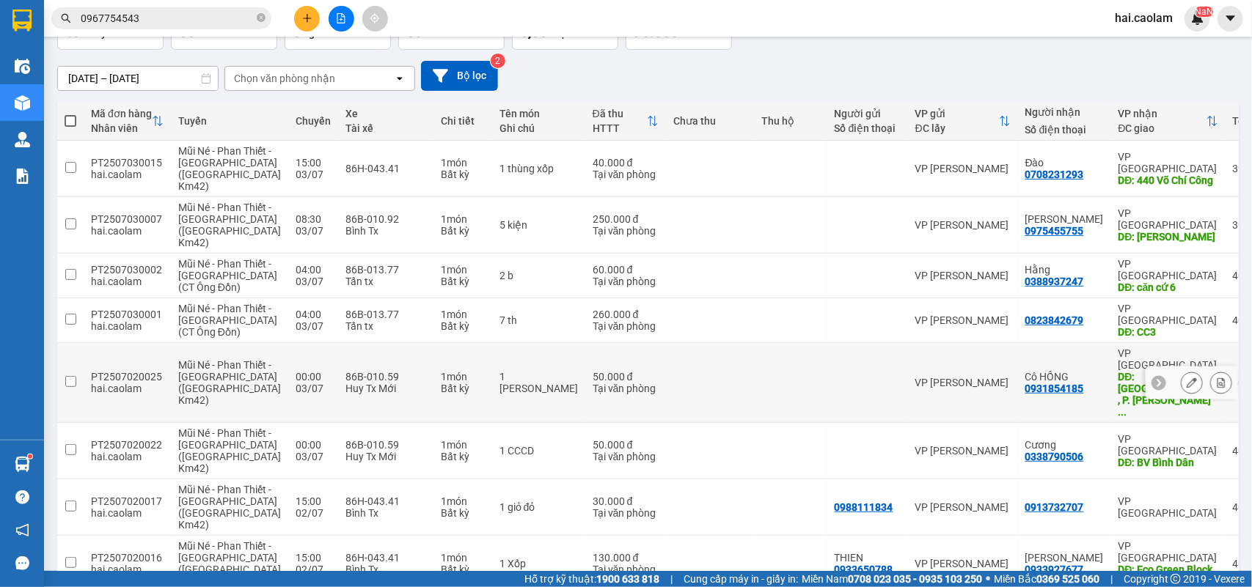
scroll to position [472, 0]
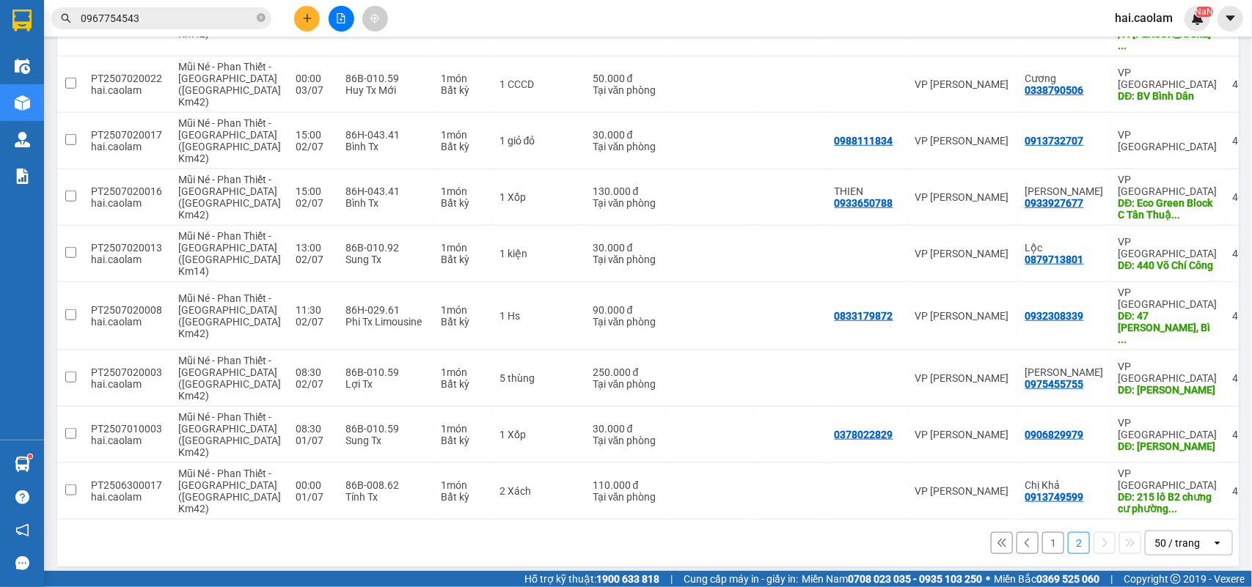
click at [1044, 538] on button "1" at bounding box center [1053, 543] width 22 height 22
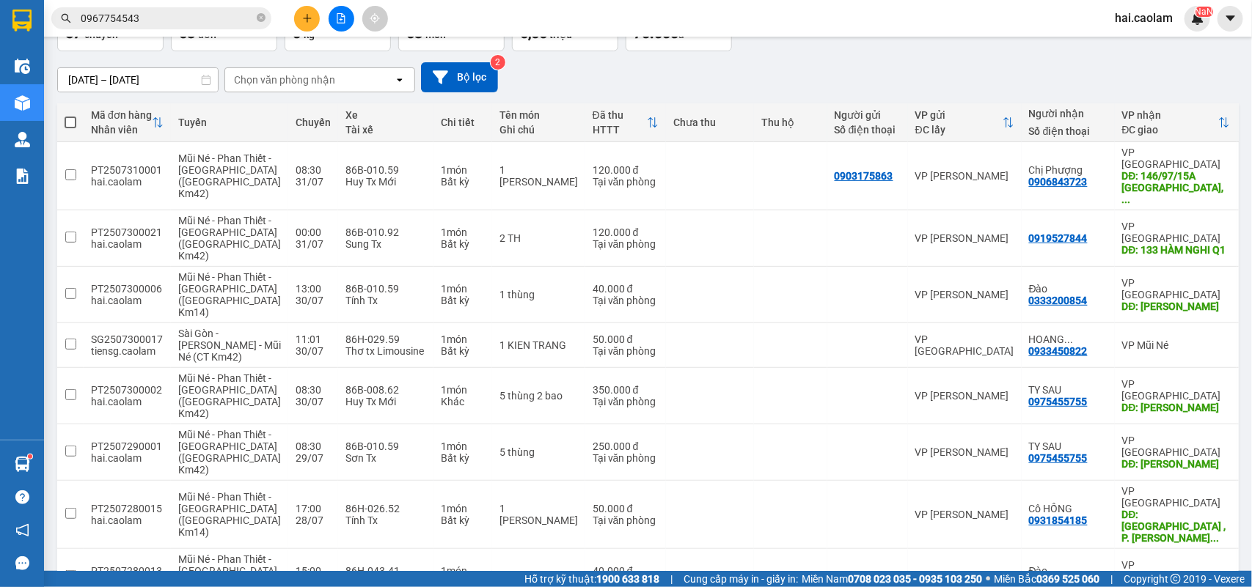
scroll to position [0, 0]
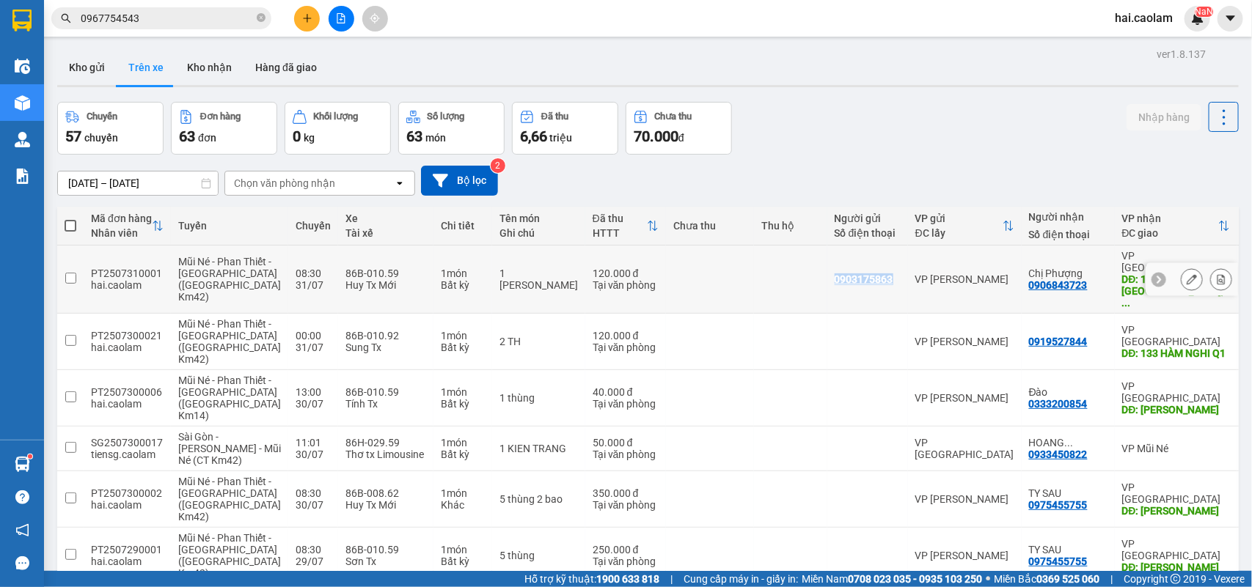
drag, startPoint x: 786, startPoint y: 279, endPoint x: 870, endPoint y: 279, distance: 83.6
click at [870, 279] on tr "PT2507310001 hai.caolam Mũi Né - Phan Thiết - [GEOGRAPHIC_DATA] (CT Km42) 08:30…" at bounding box center [673, 280] width 1233 height 68
checkbox input "true"
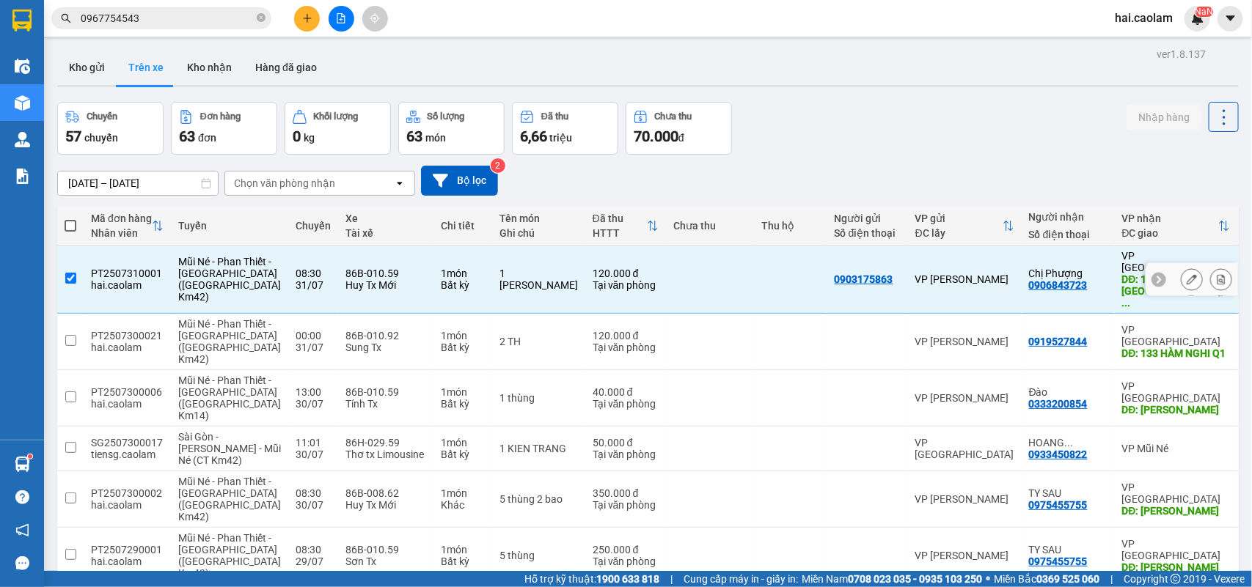
click at [935, 159] on div "[DATE] – [DATE] Press the down arrow key to interact with the calendar and sele…" at bounding box center [647, 181] width 1181 height 52
click at [70, 232] on label at bounding box center [71, 226] width 12 height 15
click at [70, 219] on input "checkbox" at bounding box center [70, 219] width 0 height 0
checkbox input "true"
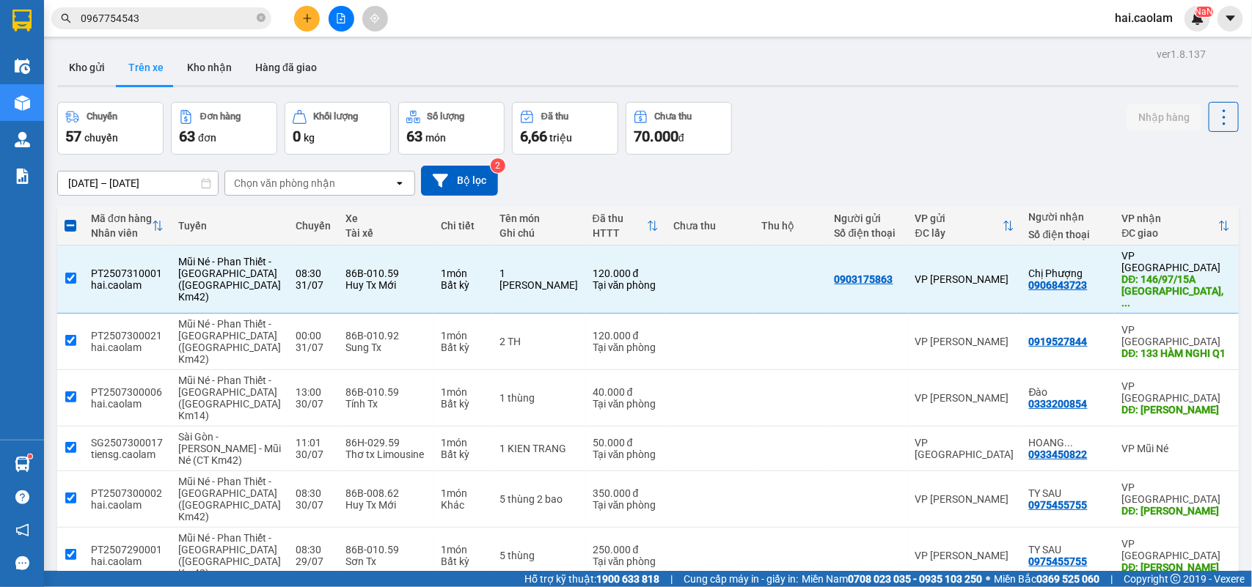
checkbox input "true"
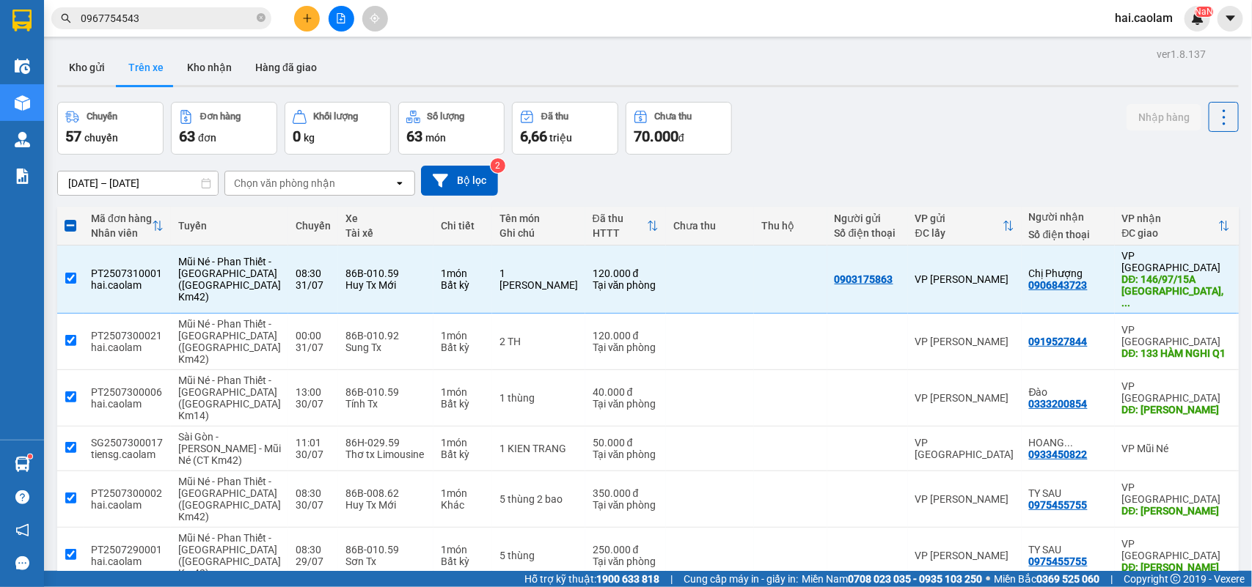
checkbox input "true"
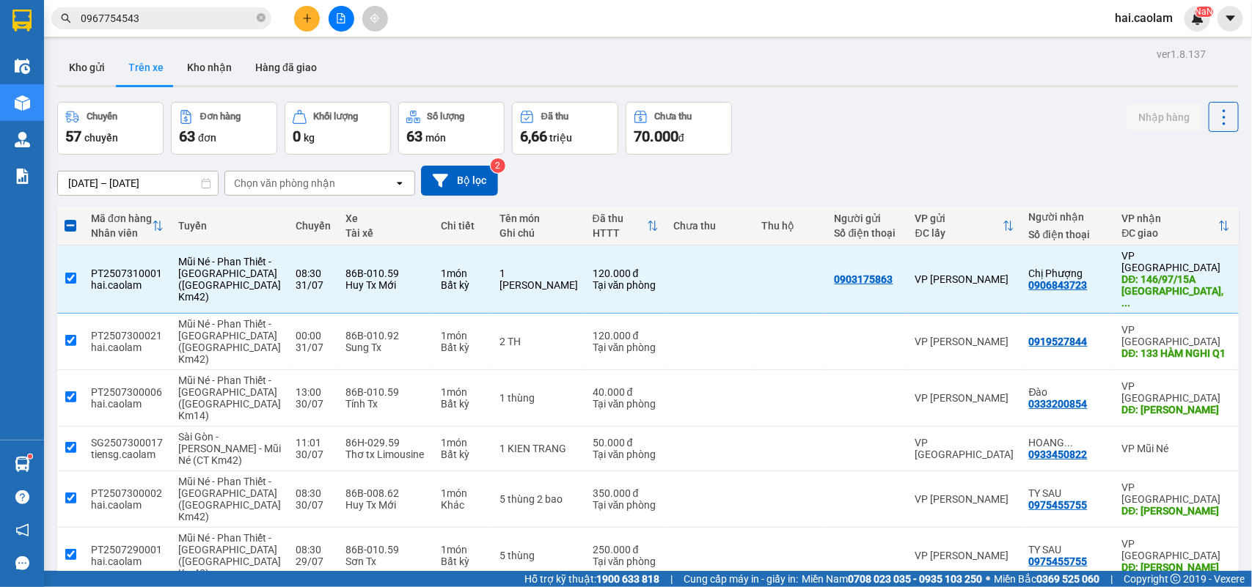
checkbox input "true"
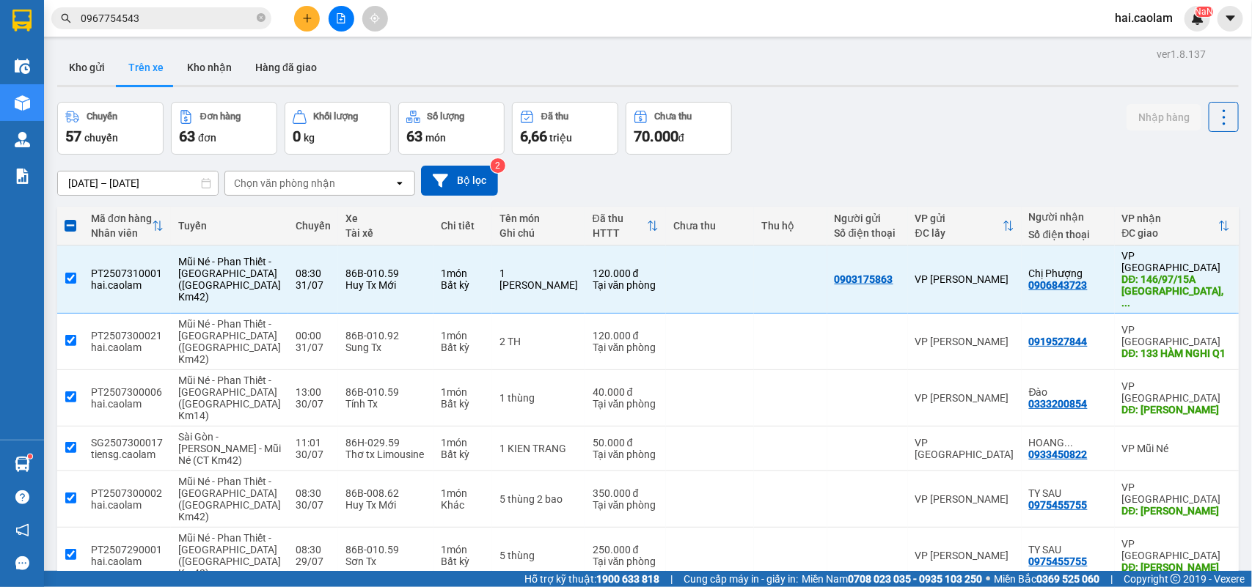
checkbox input "true"
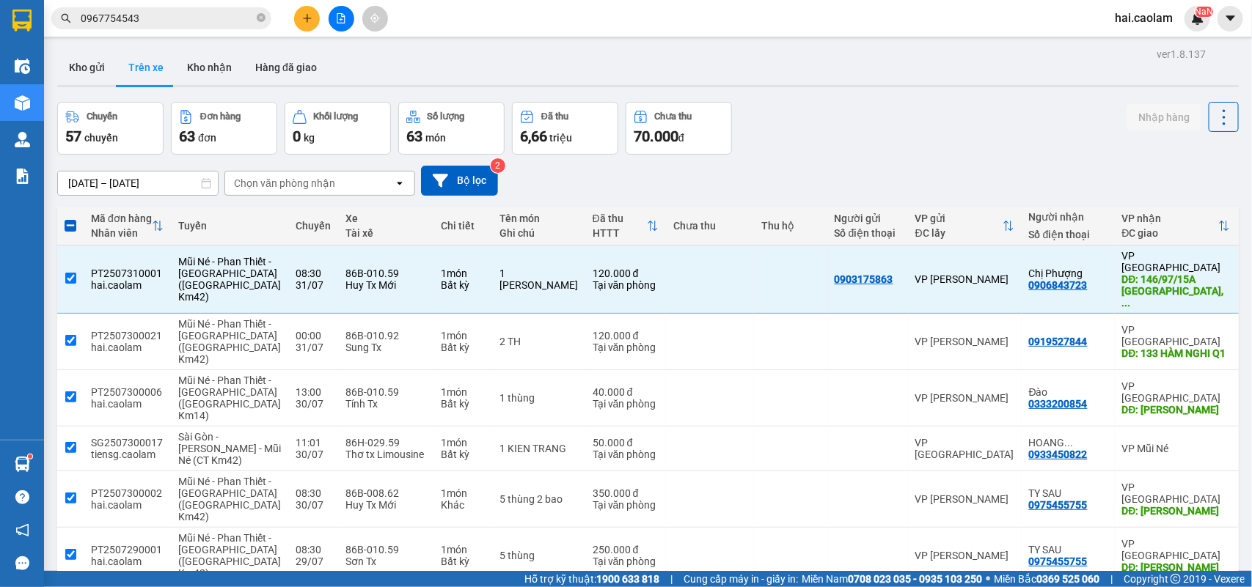
checkbox input "true"
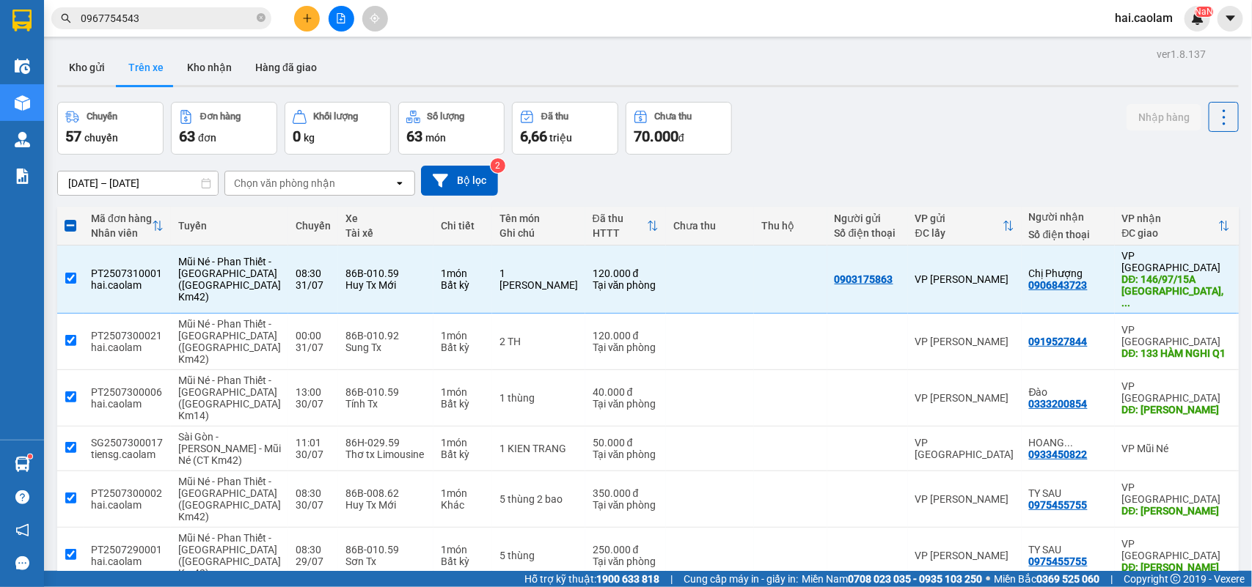
checkbox input "true"
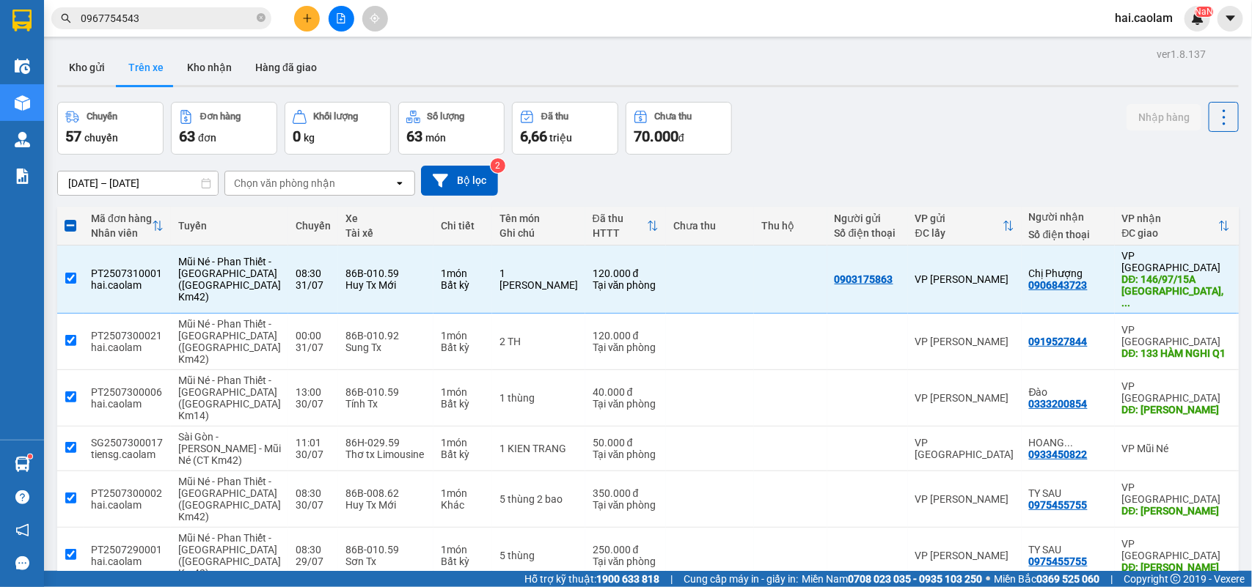
checkbox input "true"
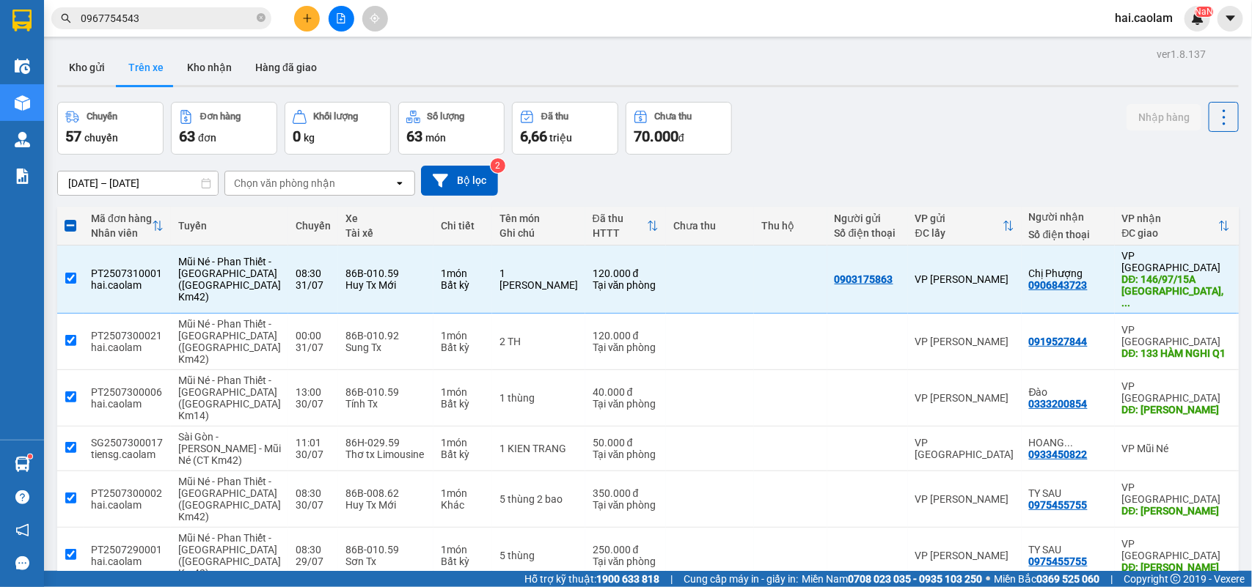
checkbox input "true"
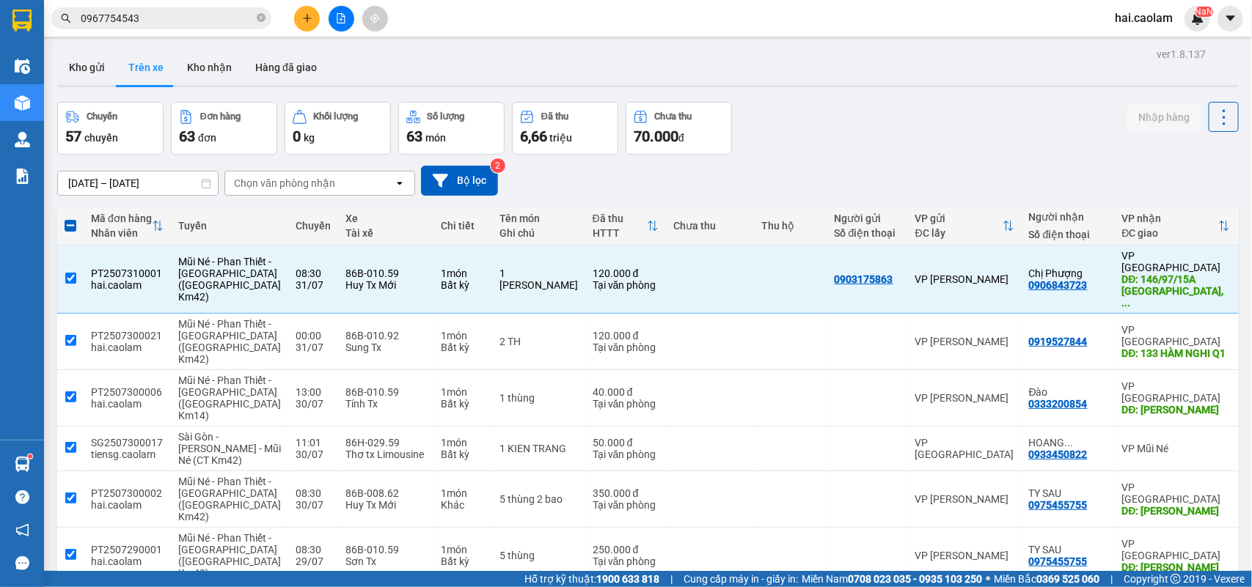
checkbox input "true"
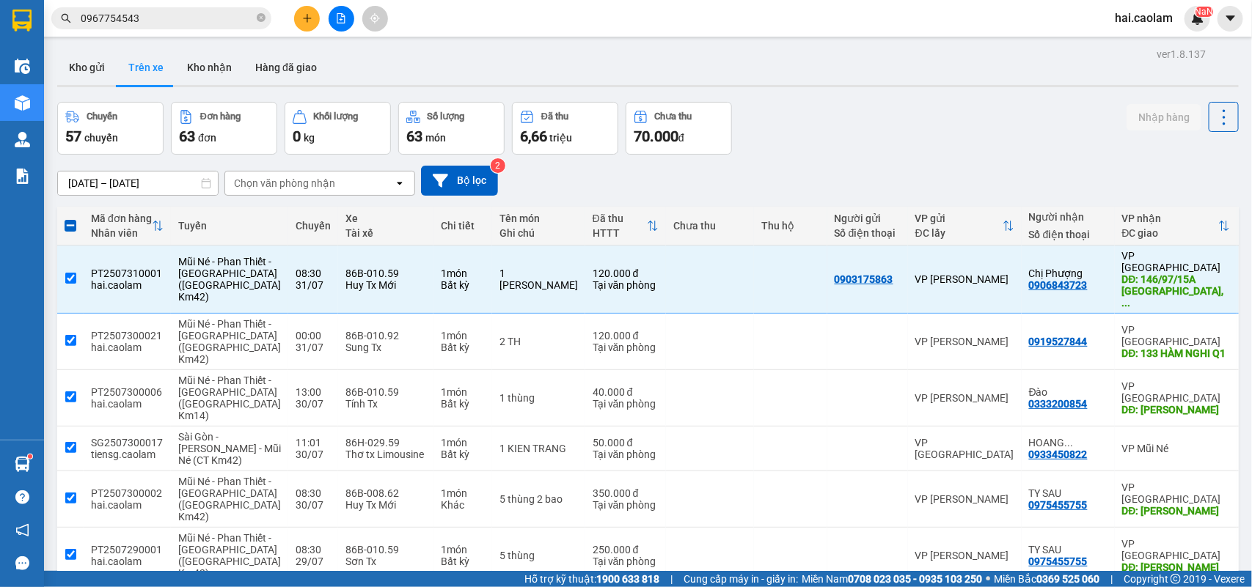
checkbox input "true"
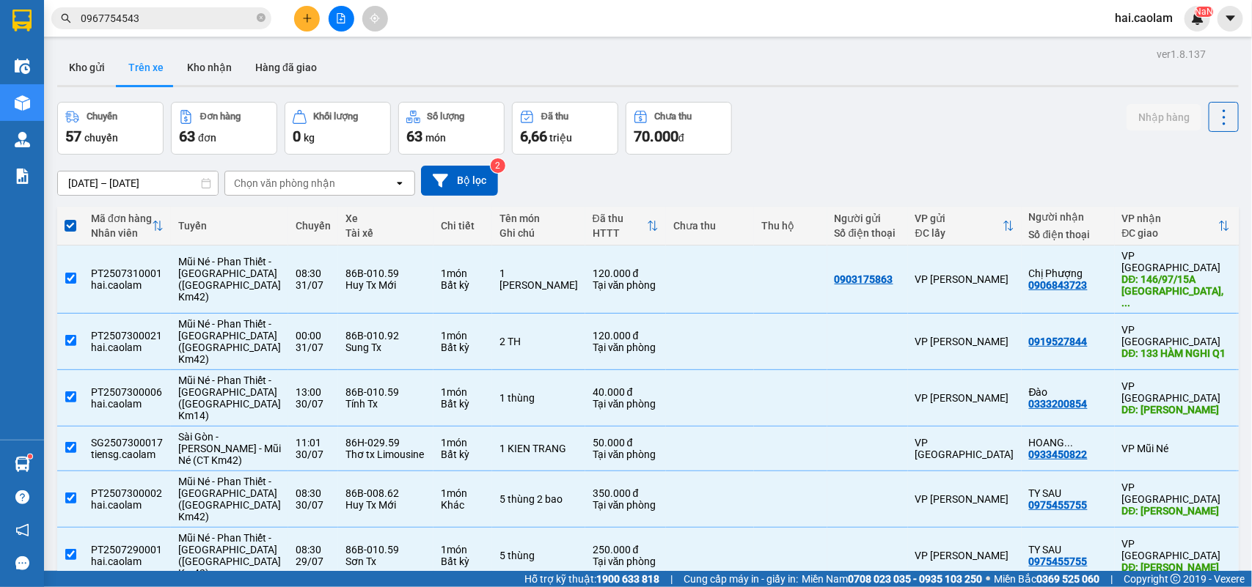
scroll to position [122, 0]
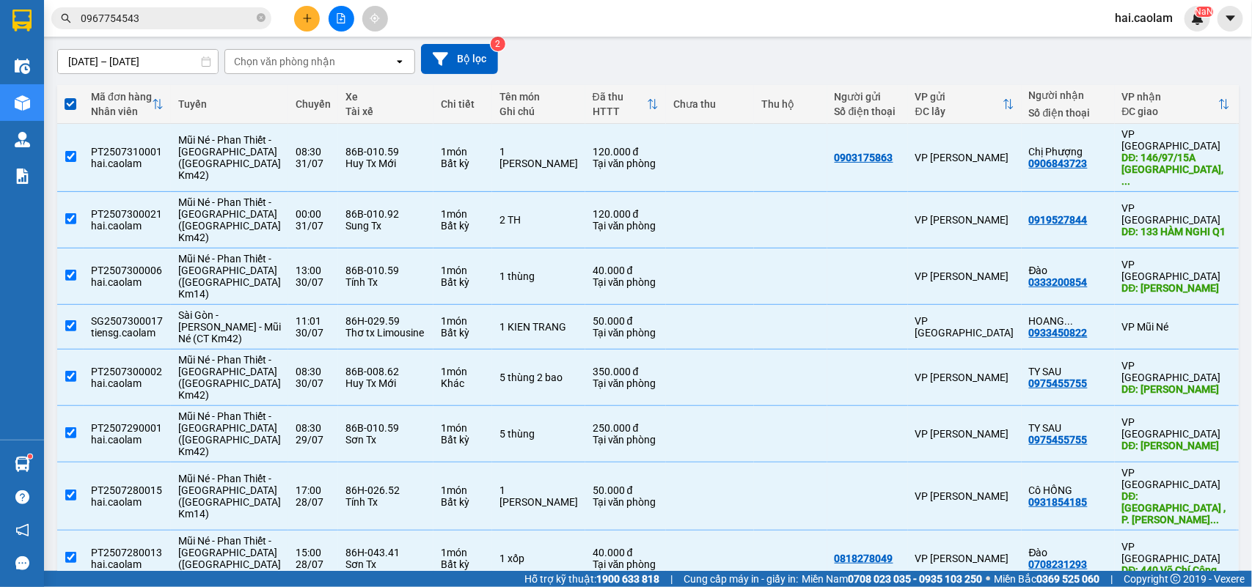
click at [63, 110] on th at bounding box center [70, 104] width 26 height 39
click at [65, 109] on span at bounding box center [71, 104] width 12 height 12
click at [70, 97] on input "checkbox" at bounding box center [70, 97] width 0 height 0
checkbox input "false"
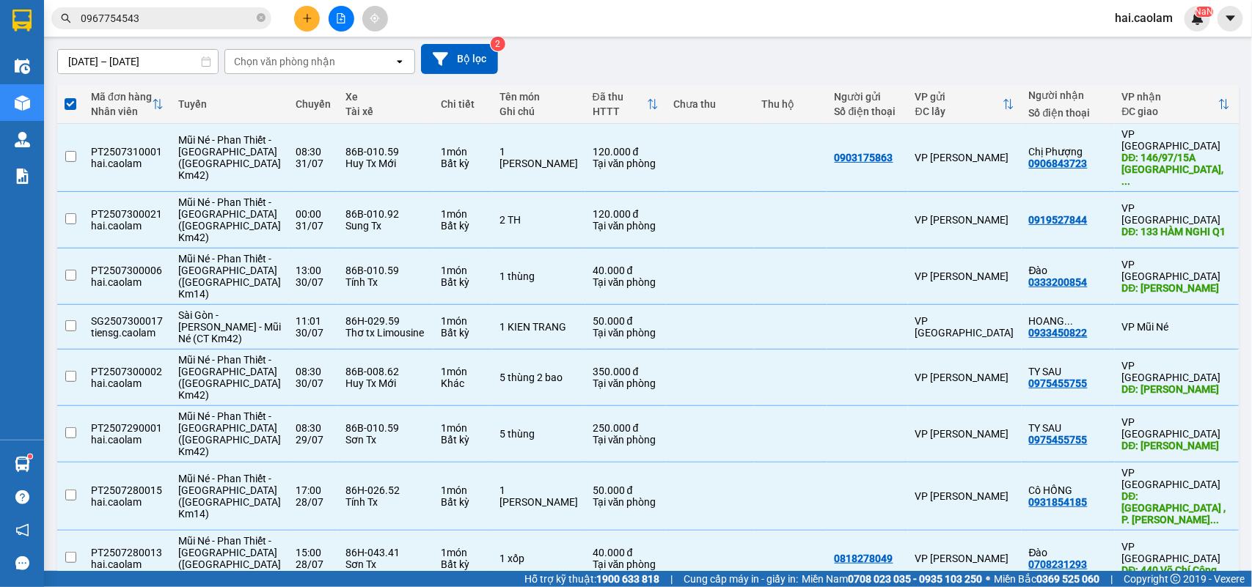
checkbox input "false"
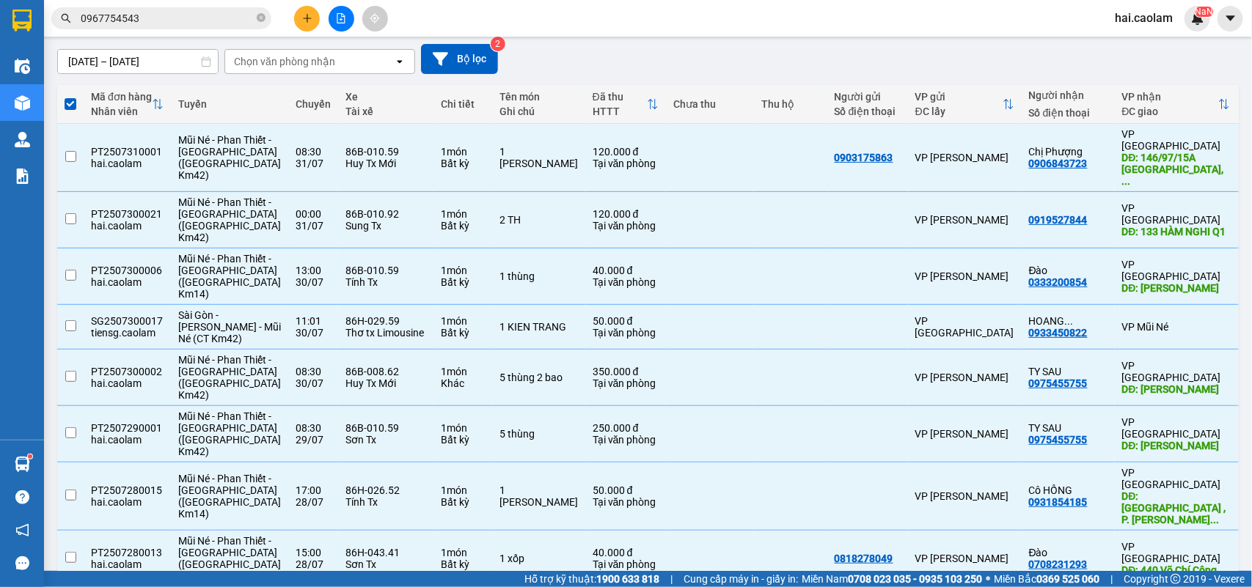
checkbox input "false"
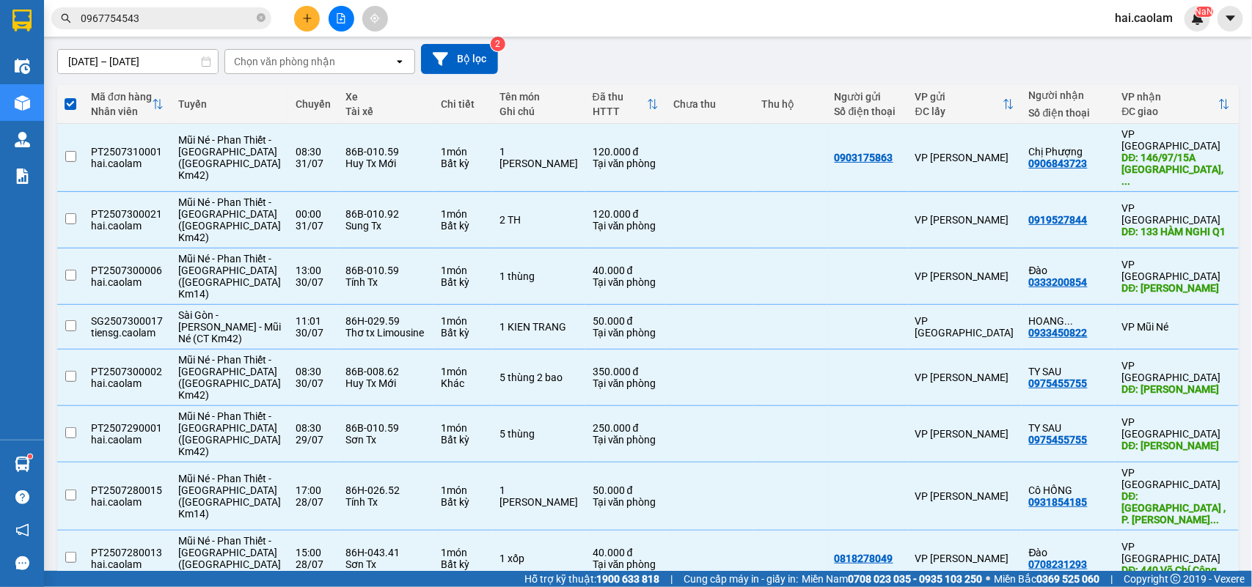
checkbox input "false"
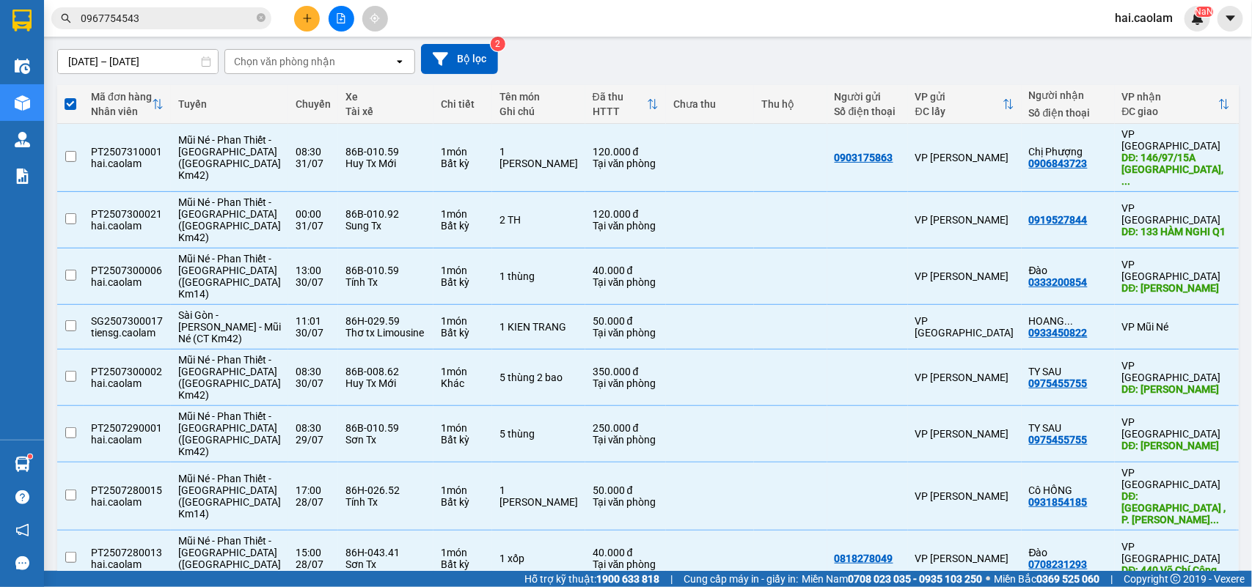
checkbox input "false"
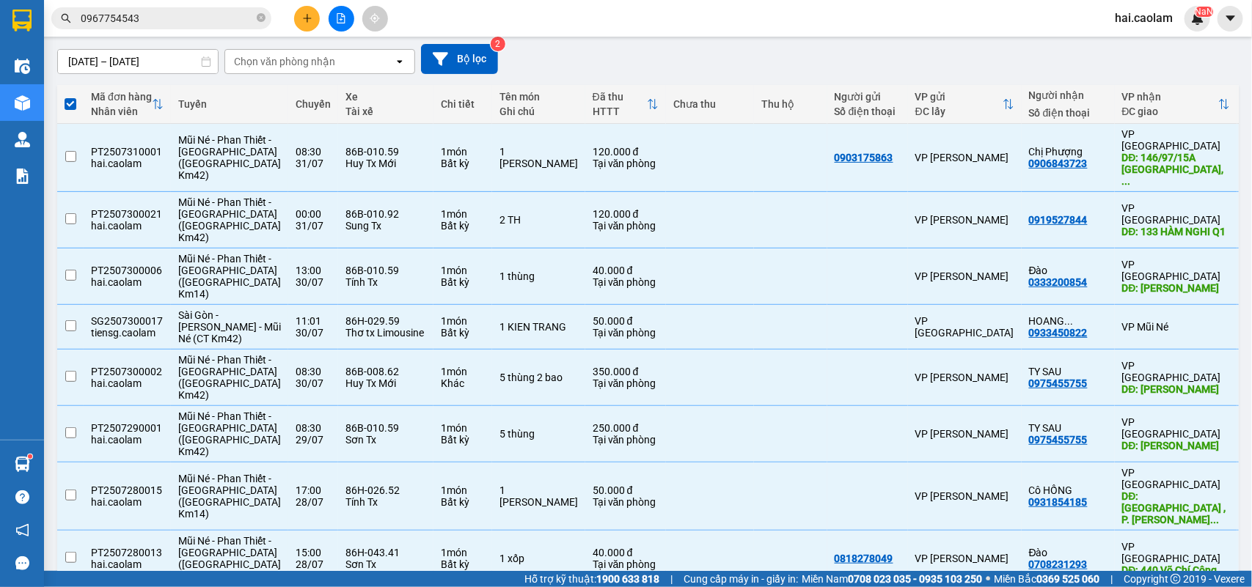
checkbox input "false"
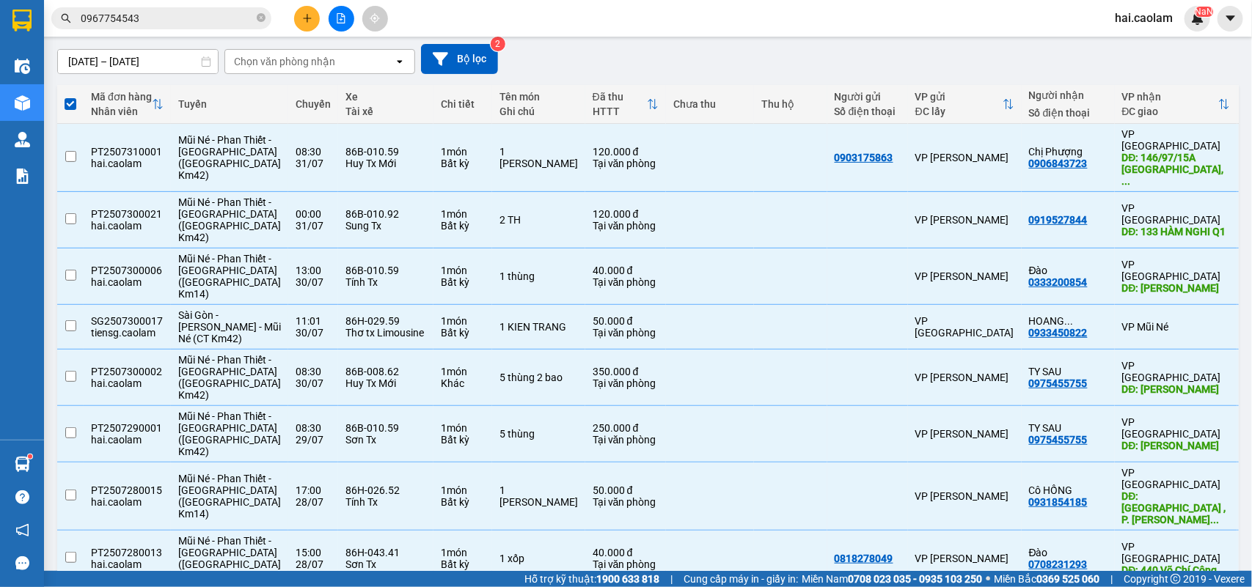
checkbox input "false"
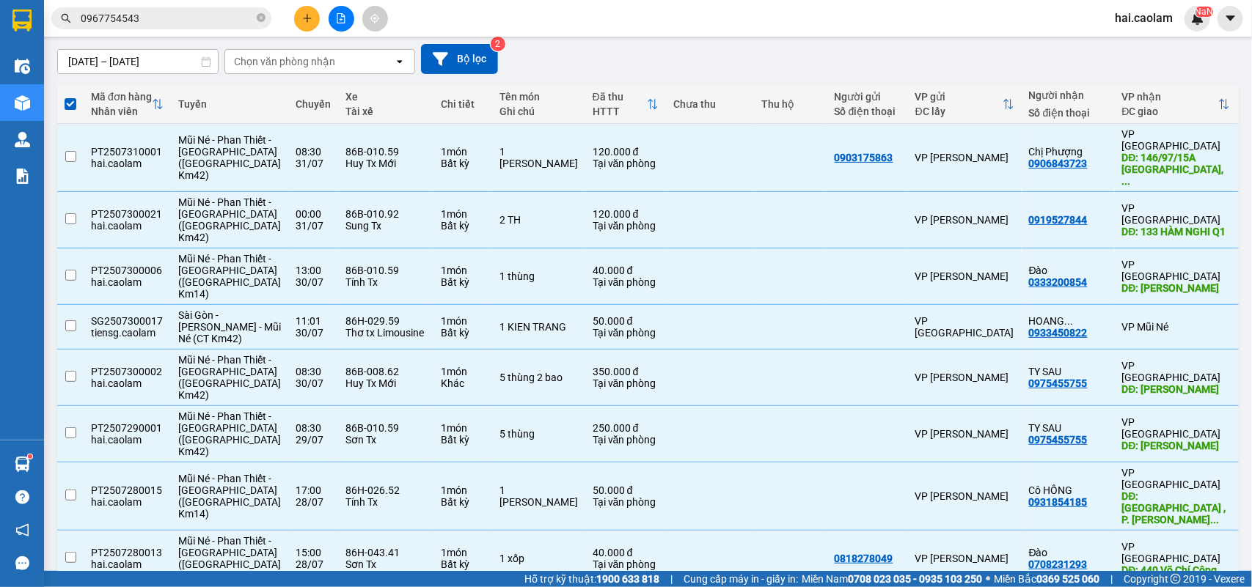
checkbox input "false"
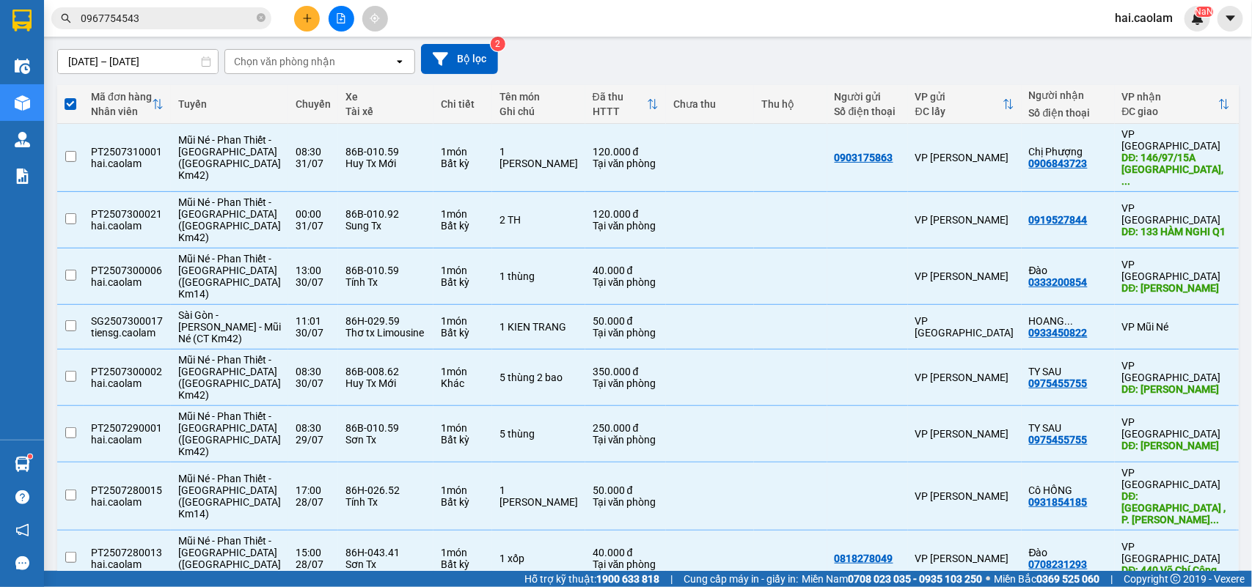
checkbox input "false"
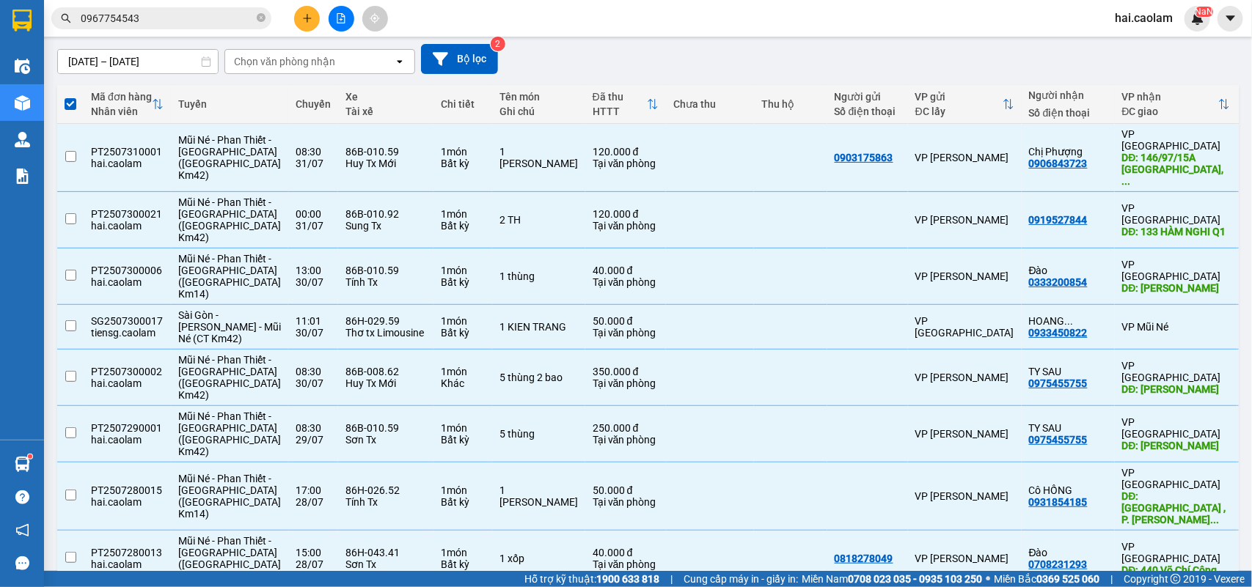
checkbox input "false"
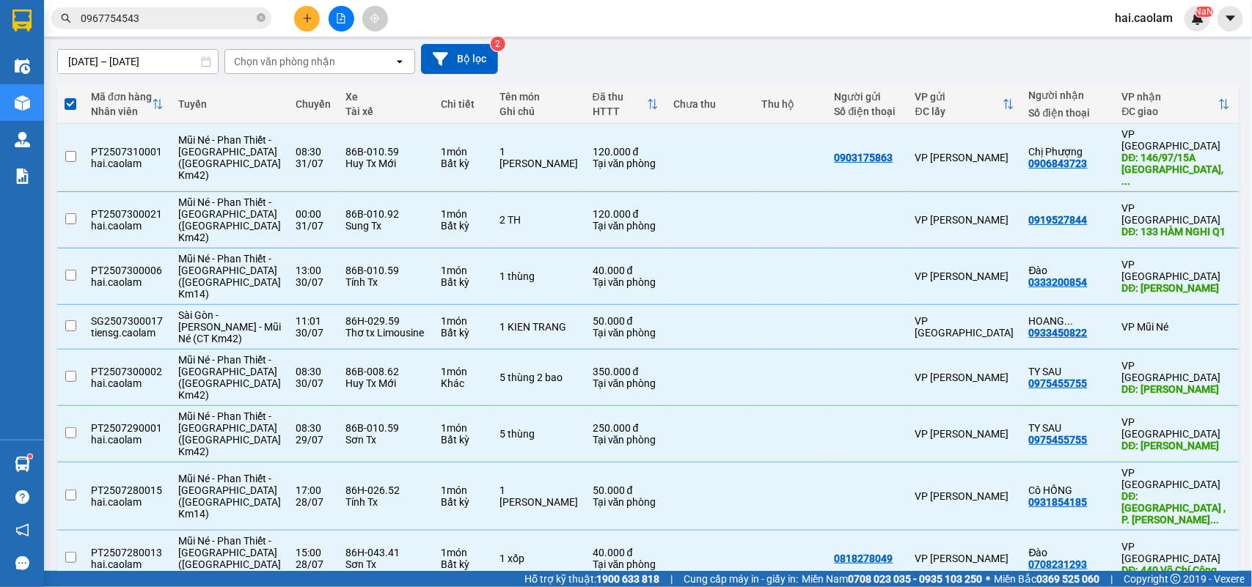
checkbox input "false"
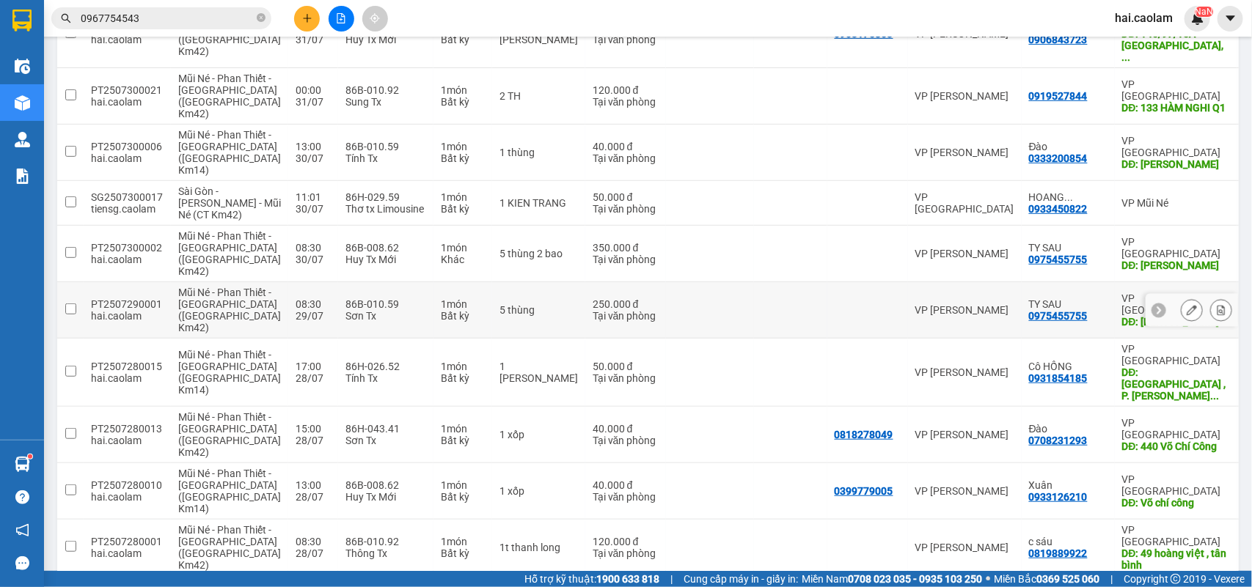
scroll to position [0, 0]
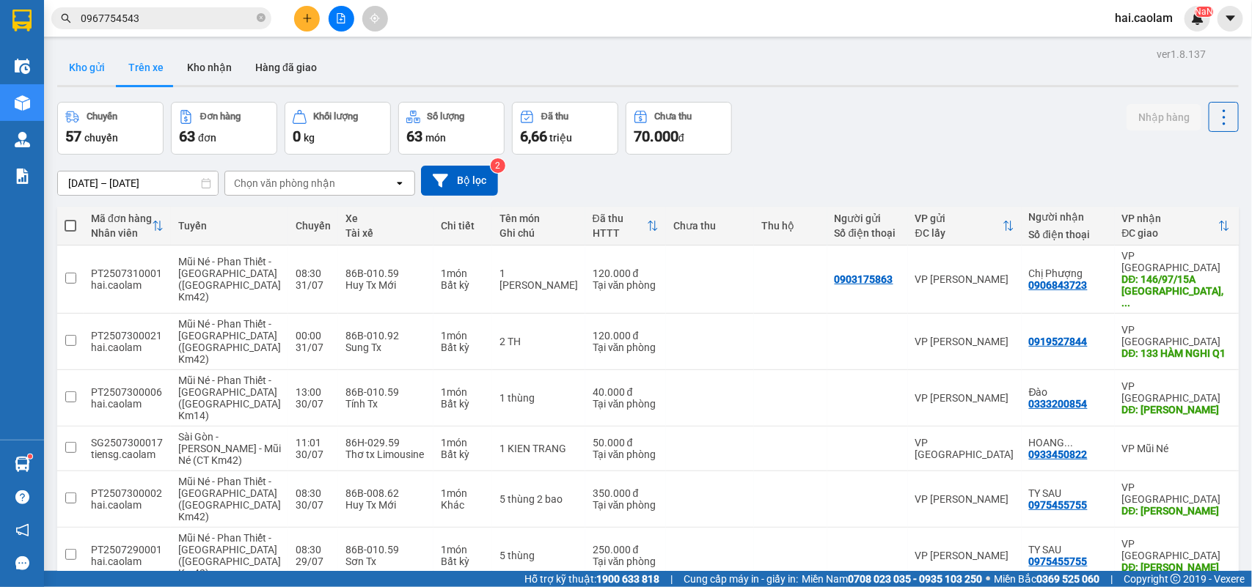
click at [95, 67] on button "Kho gửi" at bounding box center [86, 67] width 59 height 35
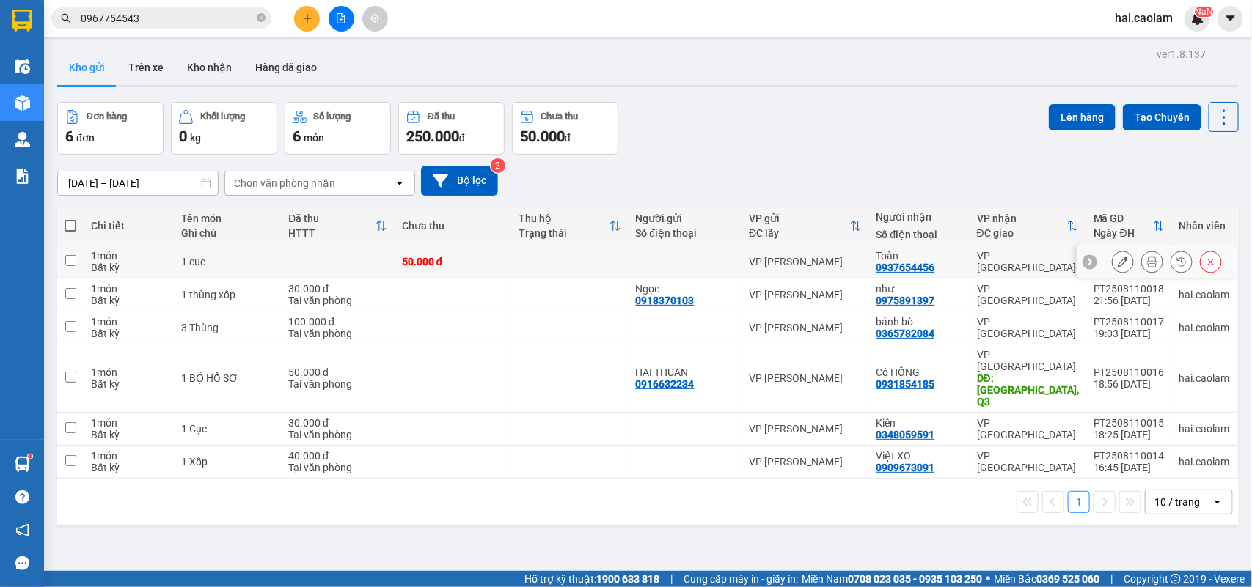
click at [607, 263] on td at bounding box center [569, 262] width 117 height 33
checkbox input "true"
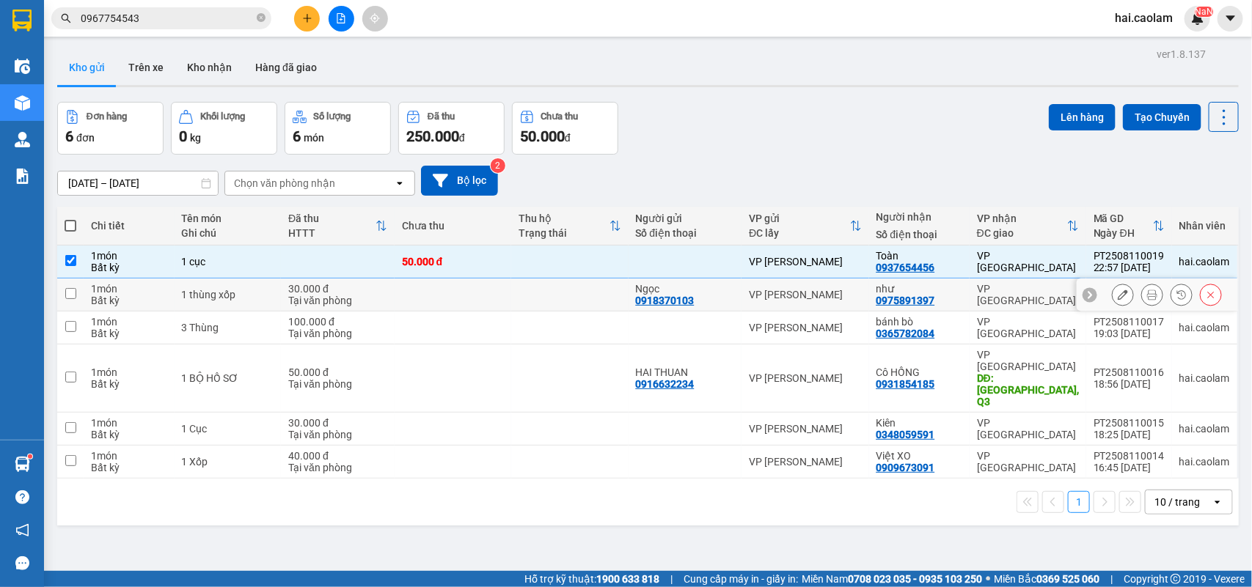
click at [615, 309] on td at bounding box center [569, 295] width 117 height 33
checkbox input "true"
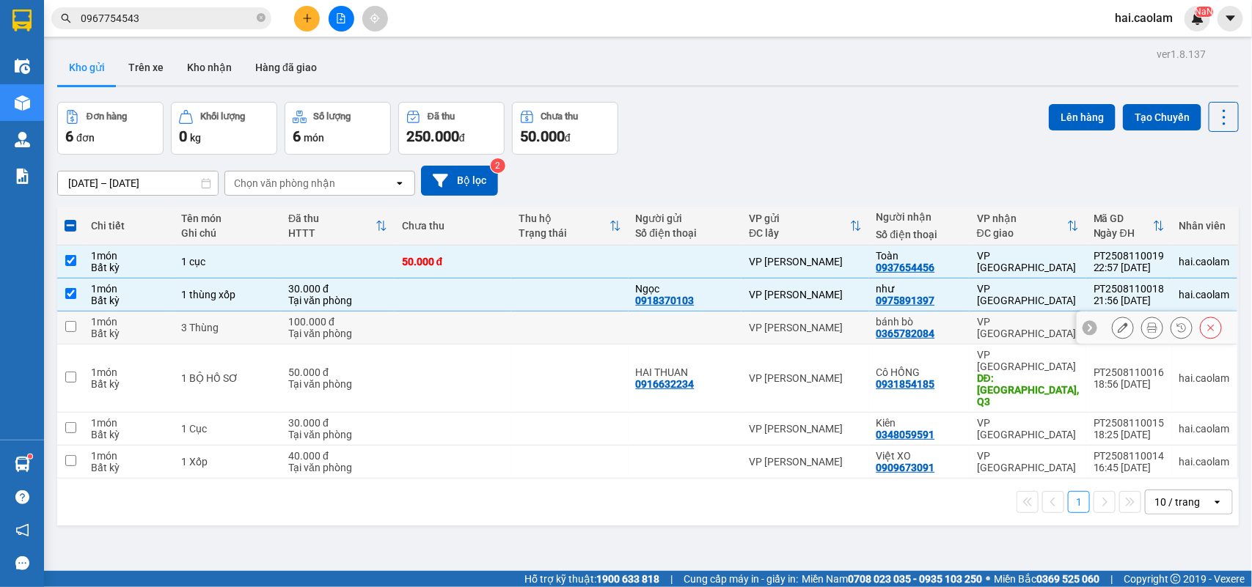
click at [602, 336] on td at bounding box center [569, 328] width 117 height 33
checkbox input "true"
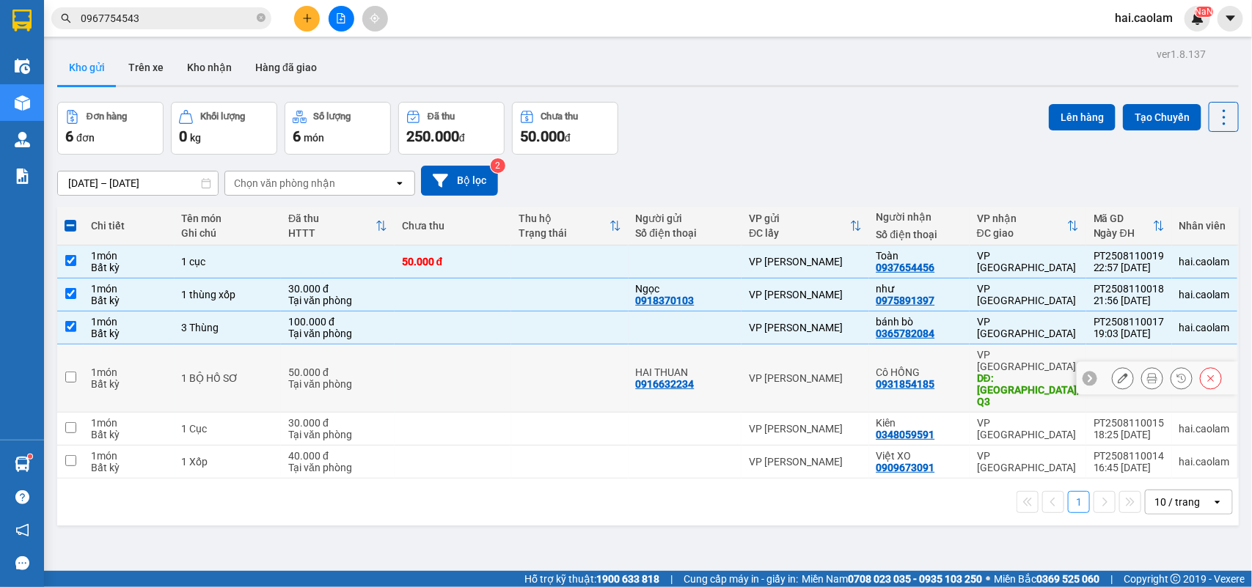
click at [583, 367] on td at bounding box center [569, 379] width 117 height 68
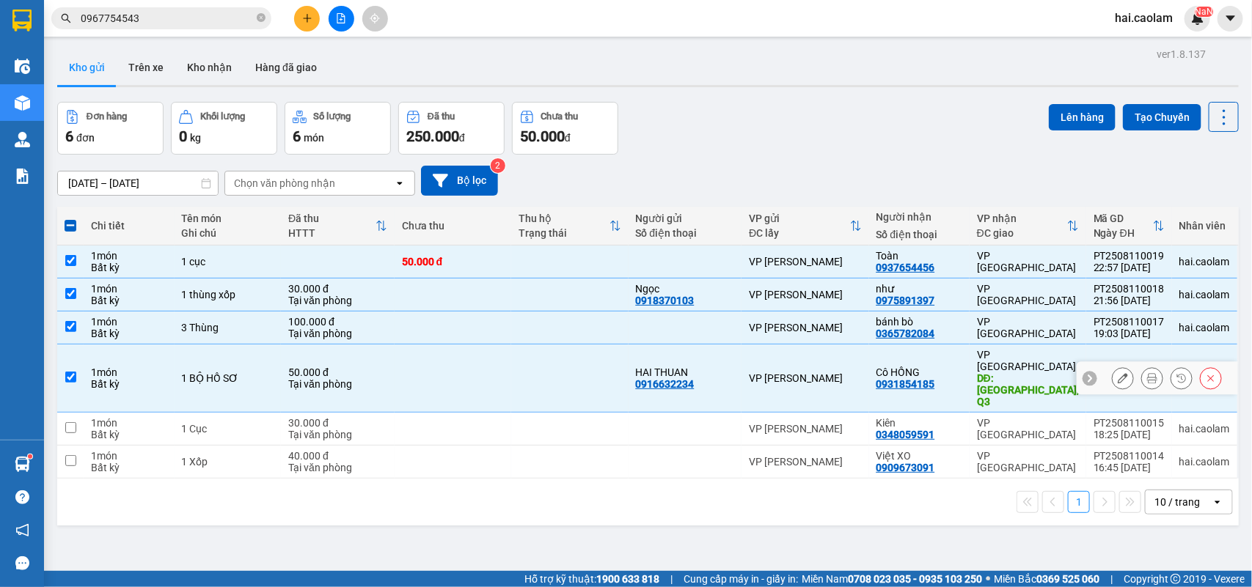
click at [576, 383] on td at bounding box center [569, 379] width 117 height 68
checkbox input "false"
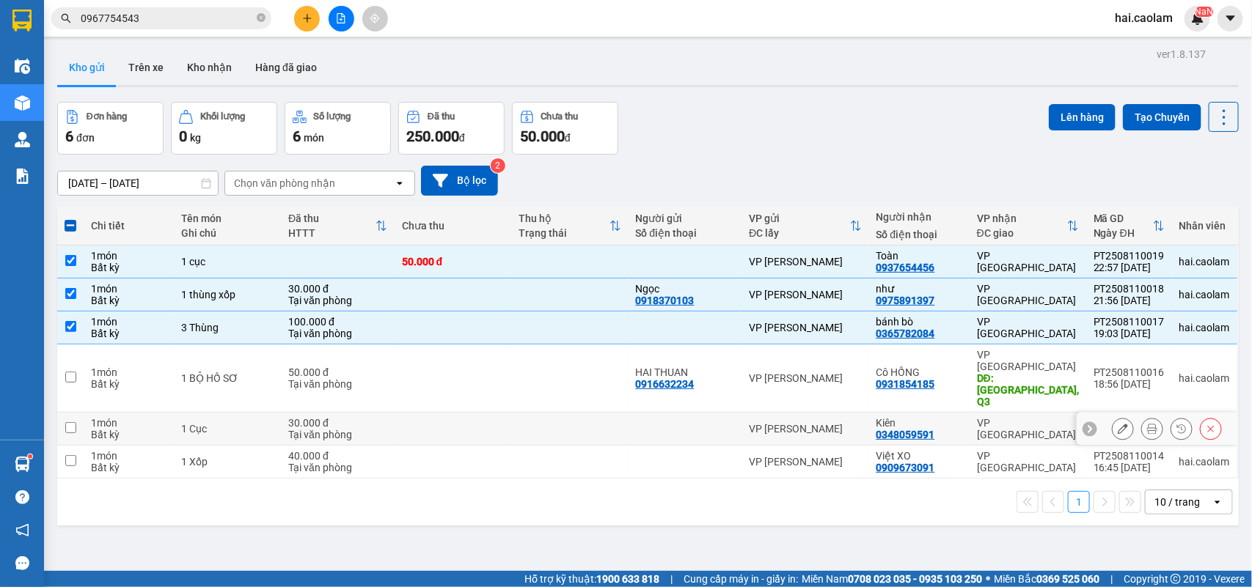
click at [576, 413] on td at bounding box center [569, 429] width 117 height 33
checkbox input "true"
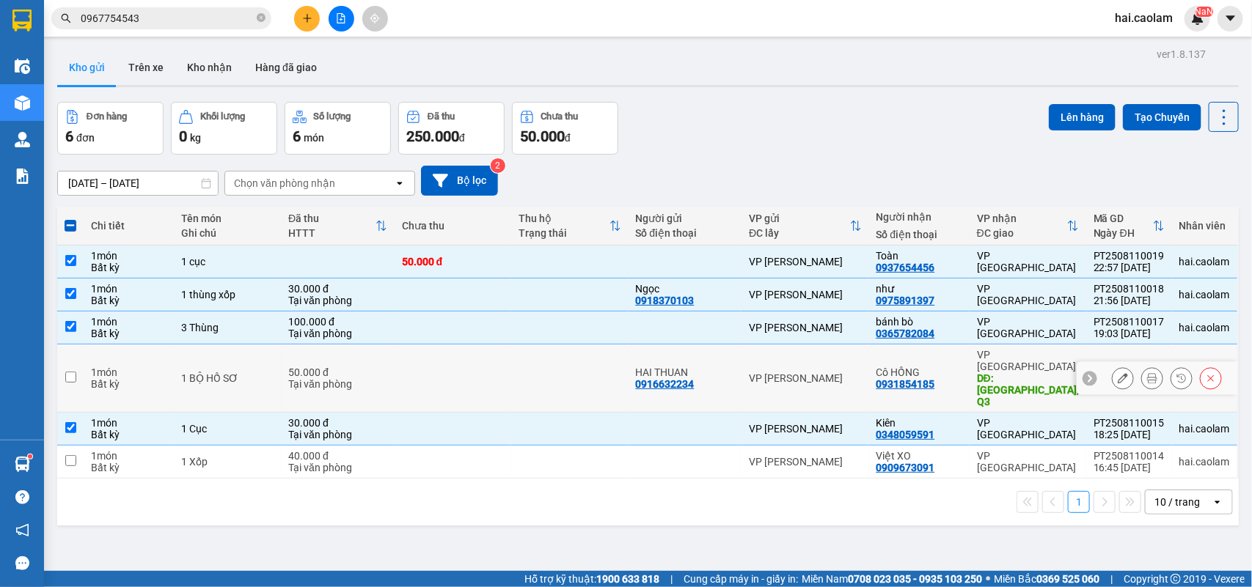
click at [576, 371] on td at bounding box center [569, 379] width 117 height 68
checkbox input "true"
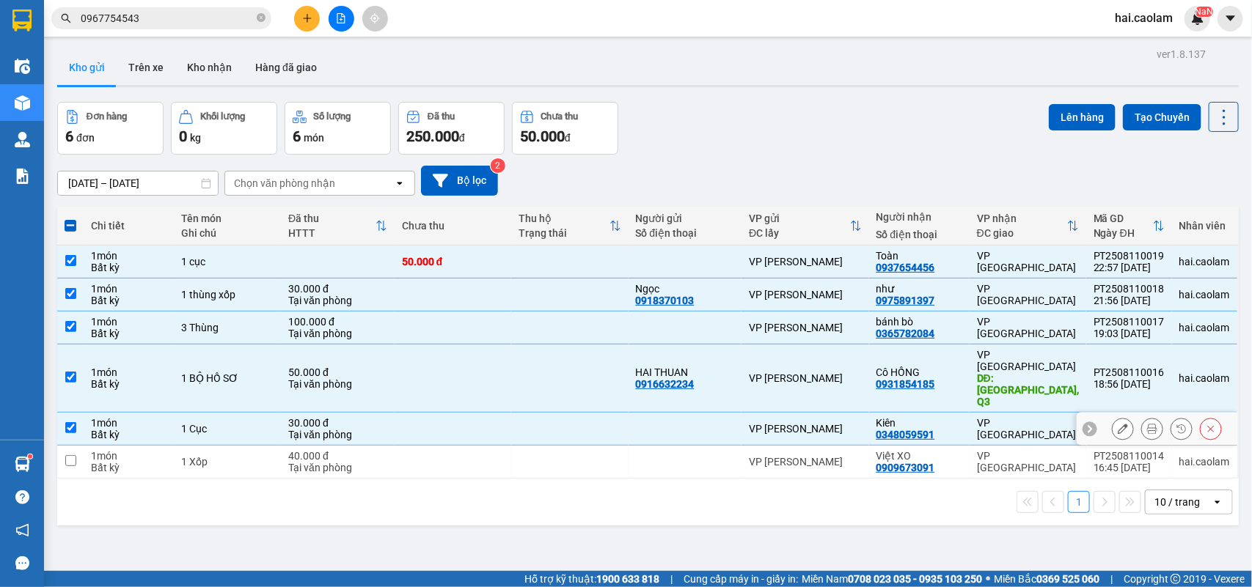
click at [576, 418] on td at bounding box center [569, 429] width 117 height 33
checkbox input "false"
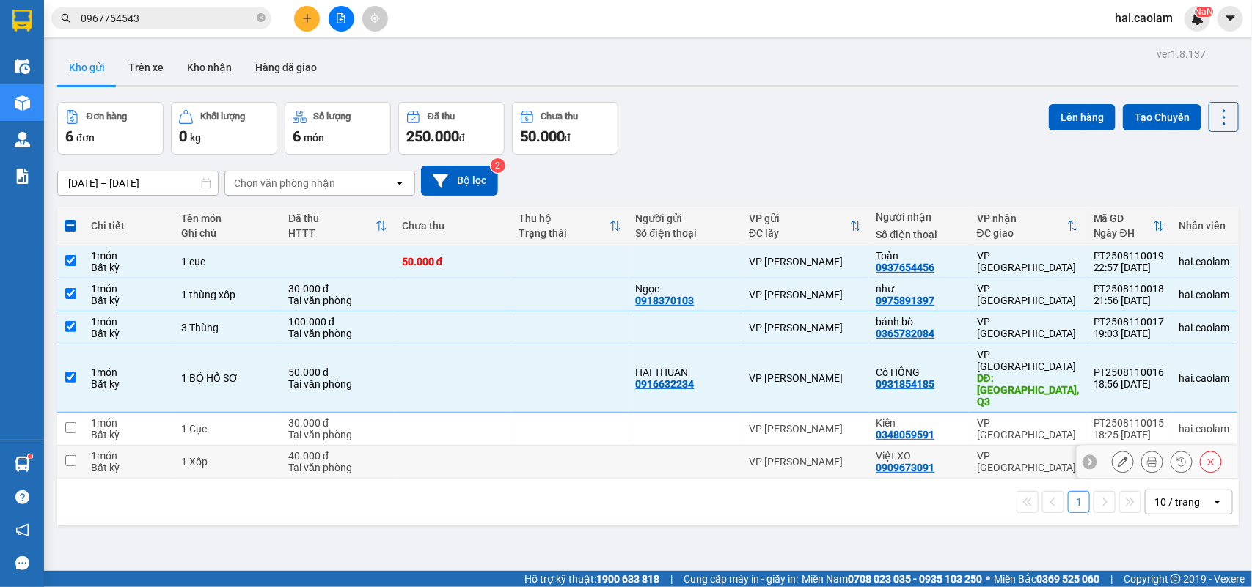
click at [552, 446] on td at bounding box center [569, 462] width 117 height 33
checkbox input "true"
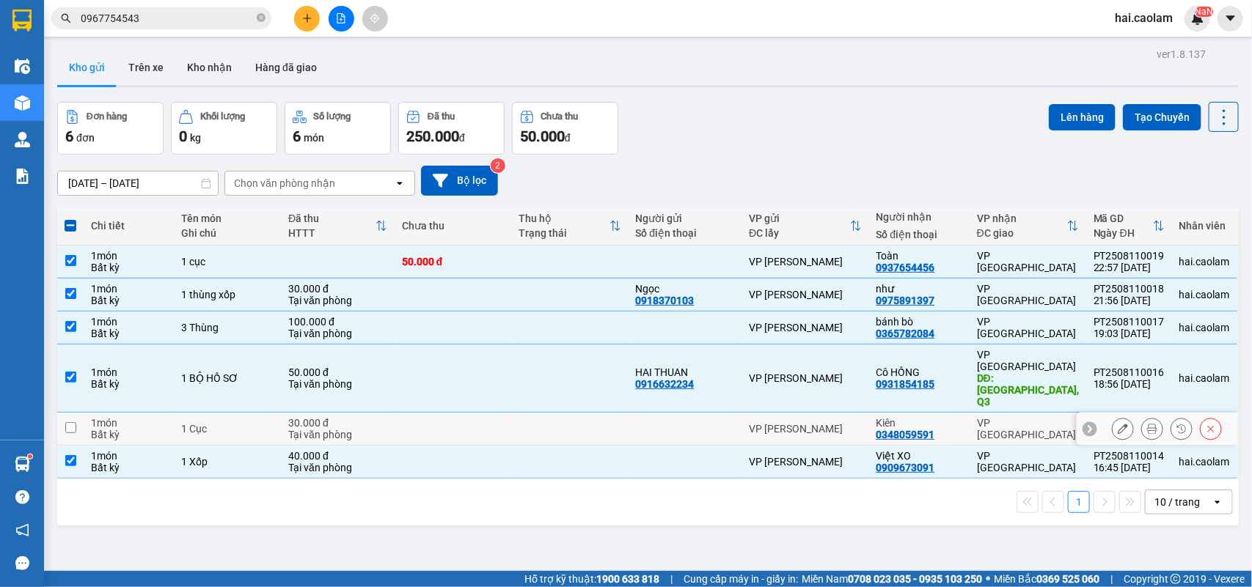
click at [532, 413] on td at bounding box center [569, 429] width 117 height 33
checkbox input "true"
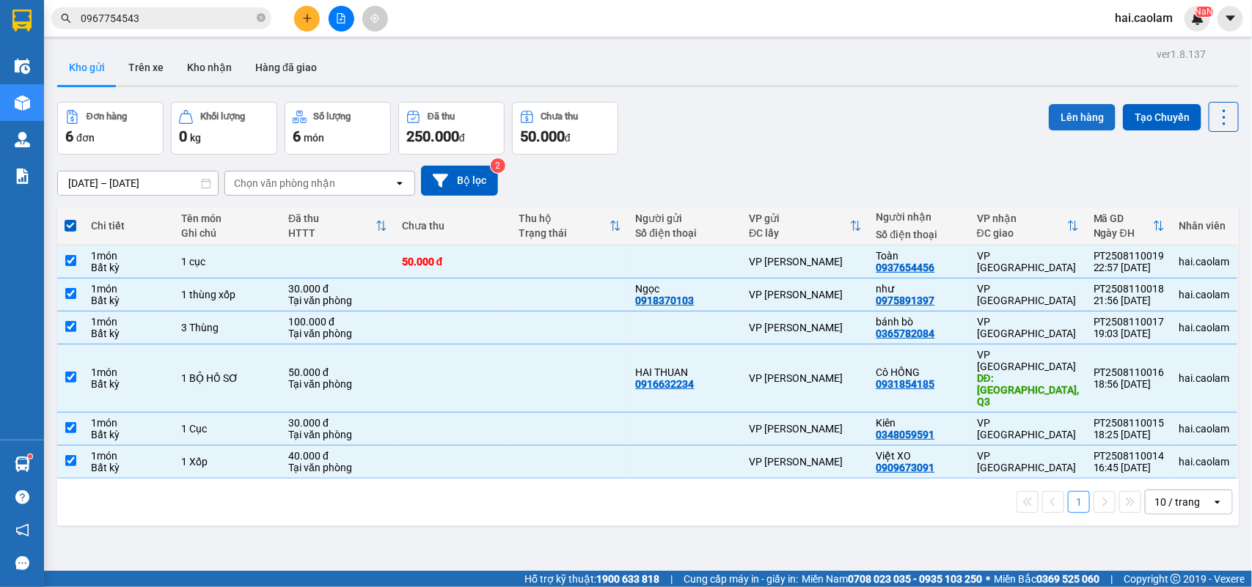
click at [1049, 121] on button "Lên hàng" at bounding box center [1082, 117] width 67 height 26
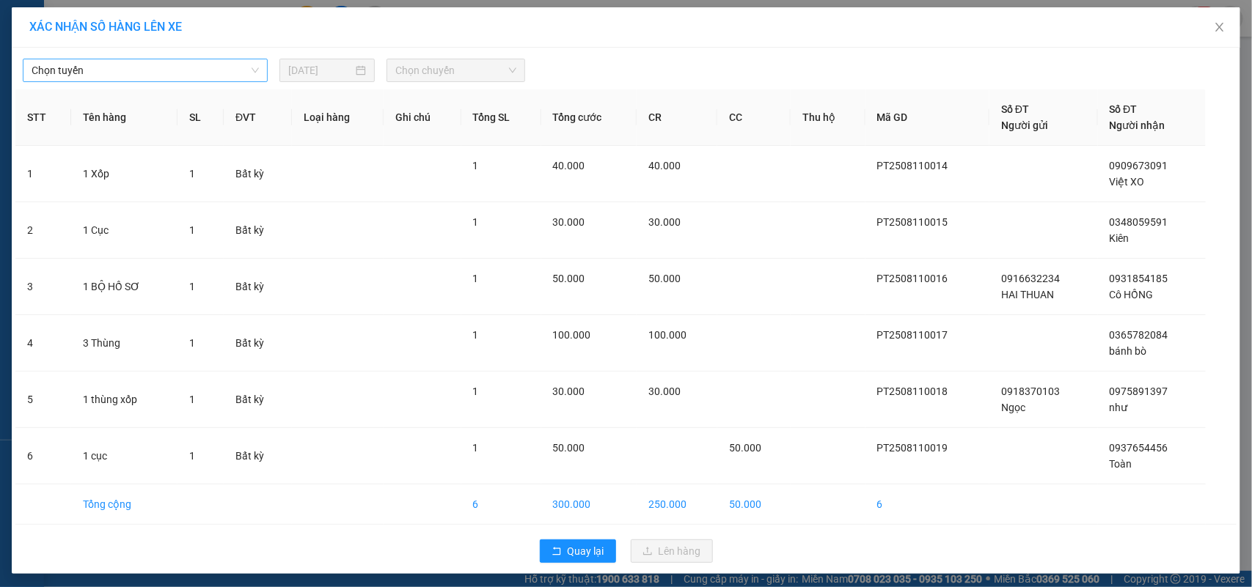
click at [215, 72] on span "Chọn tuyến" at bounding box center [145, 70] width 227 height 22
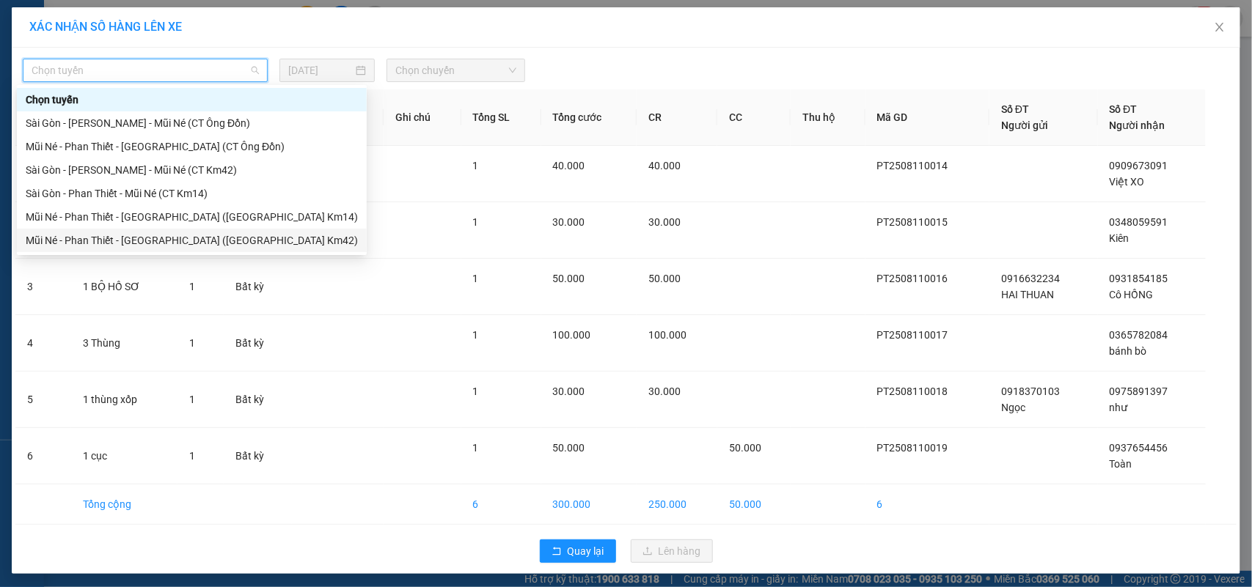
click at [200, 246] on div "Mũi Né - Phan Thiết - [GEOGRAPHIC_DATA] ([GEOGRAPHIC_DATA] Km42)" at bounding box center [192, 240] width 332 height 16
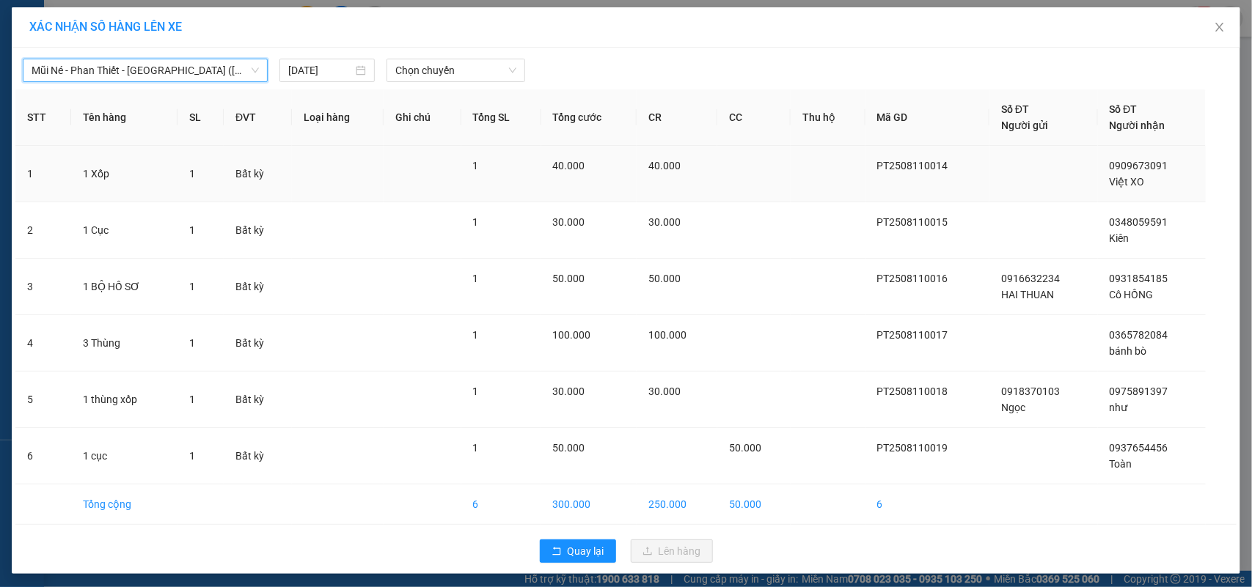
click at [316, 73] on input "[DATE]" at bounding box center [320, 70] width 65 height 16
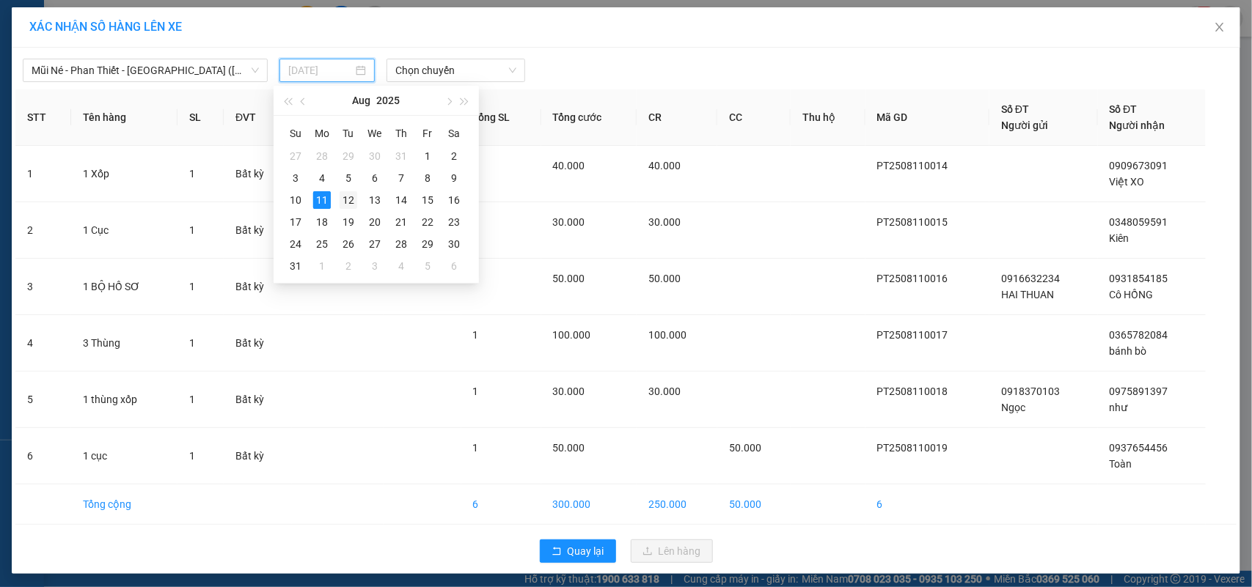
click at [358, 194] on td "12" at bounding box center [348, 200] width 26 height 22
type input "[DATE]"
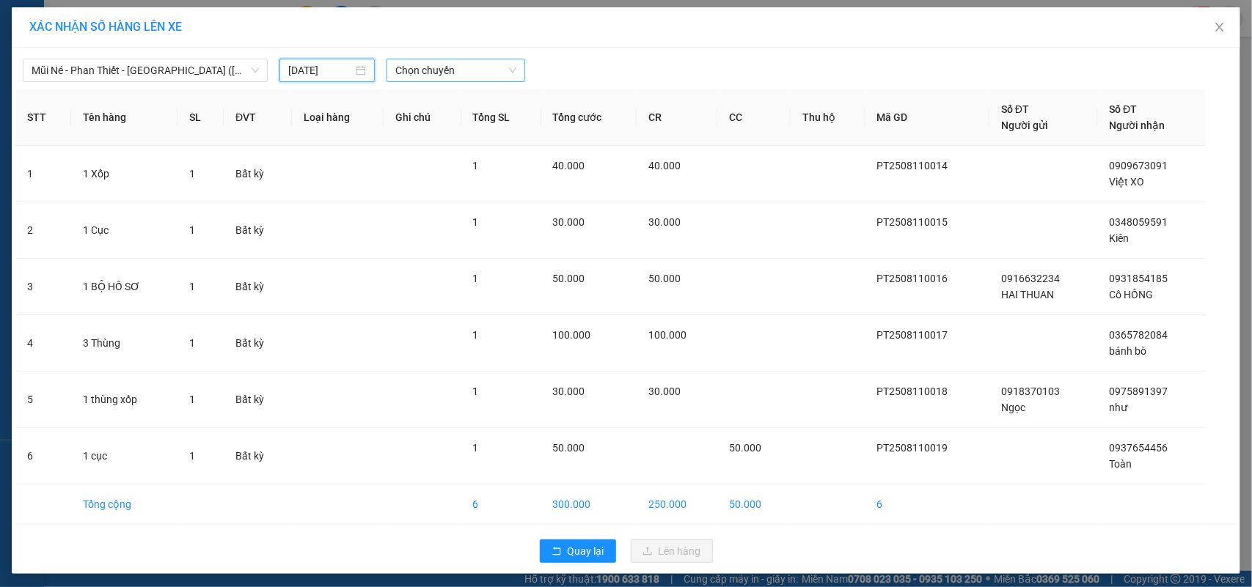
click at [444, 61] on span "Chọn chuyến" at bounding box center [455, 70] width 120 height 22
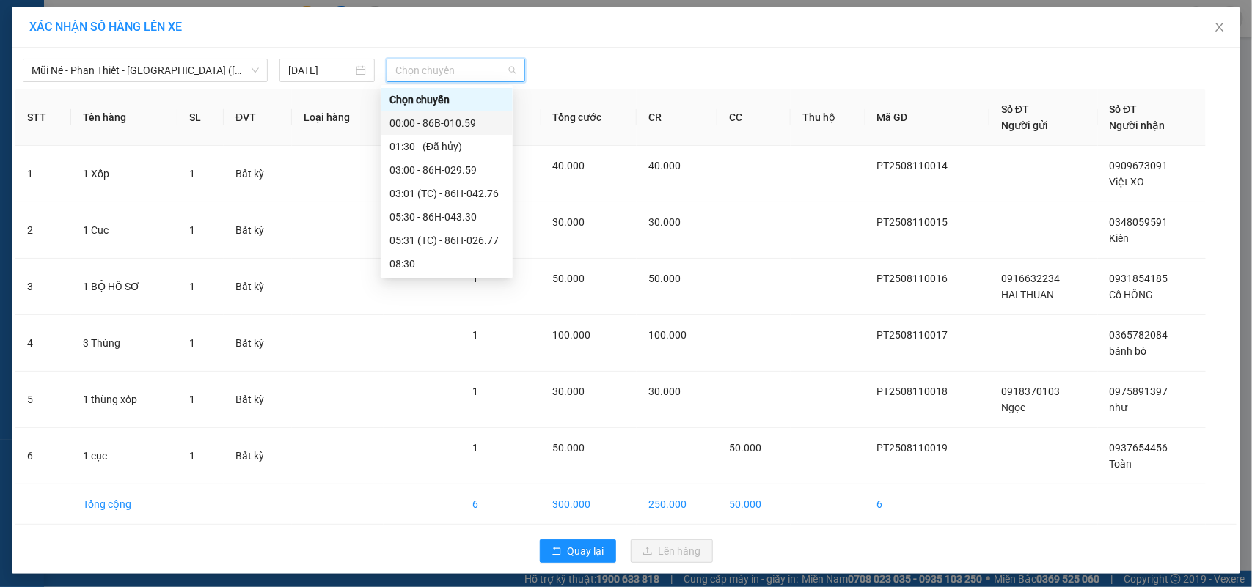
click at [452, 126] on div "00:00 - 86B-010.59" at bounding box center [446, 123] width 114 height 16
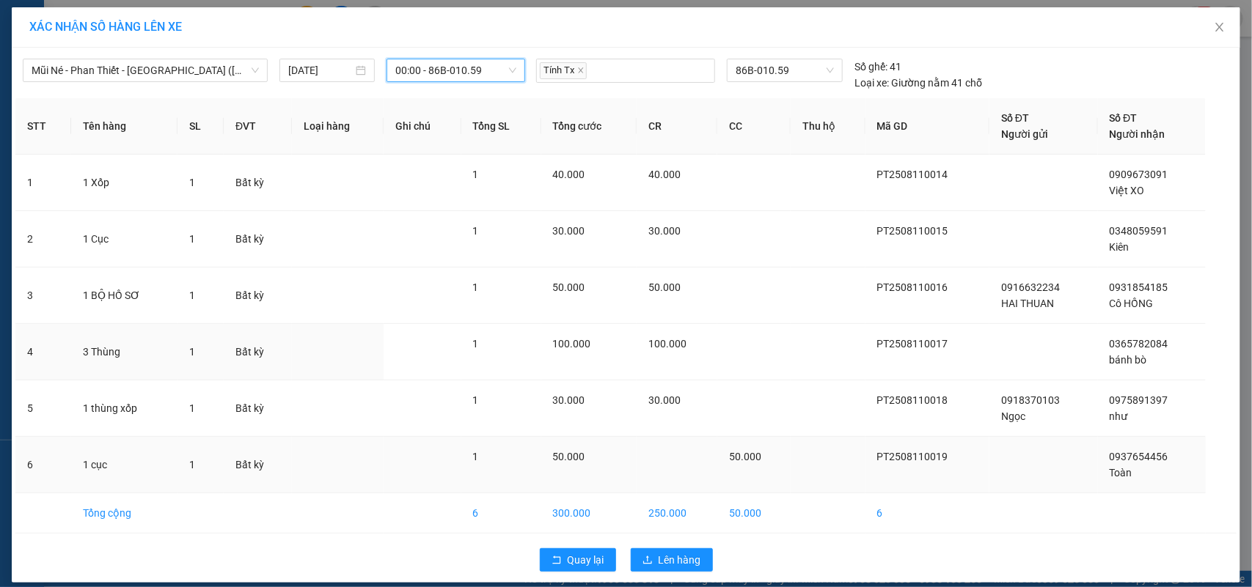
scroll to position [15, 0]
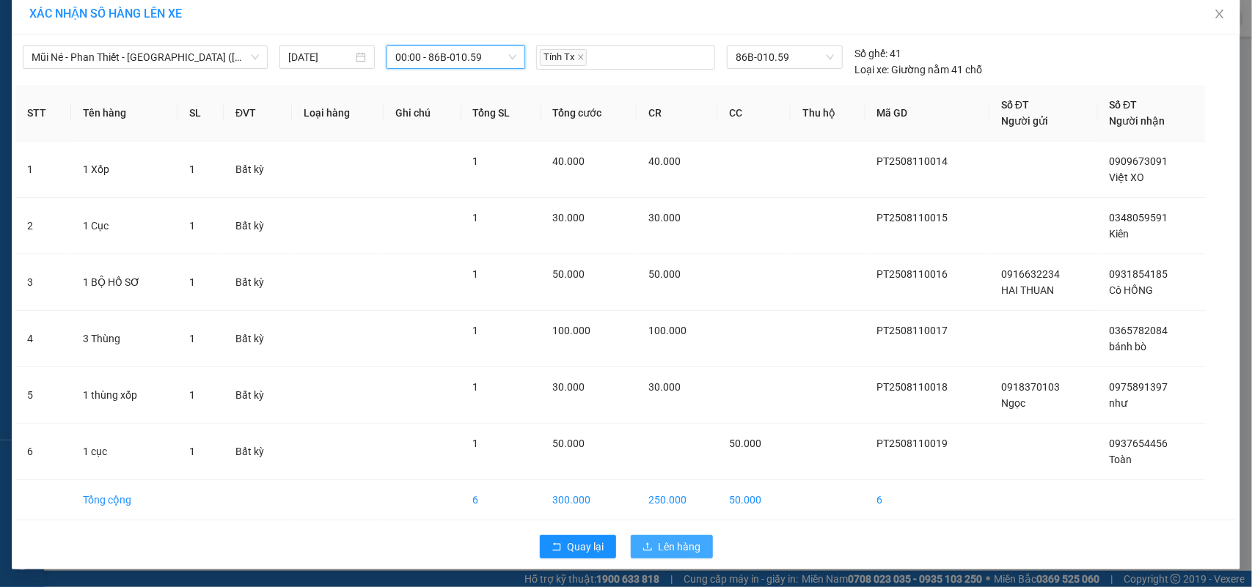
click at [684, 546] on span "Lên hàng" at bounding box center [680, 547] width 43 height 16
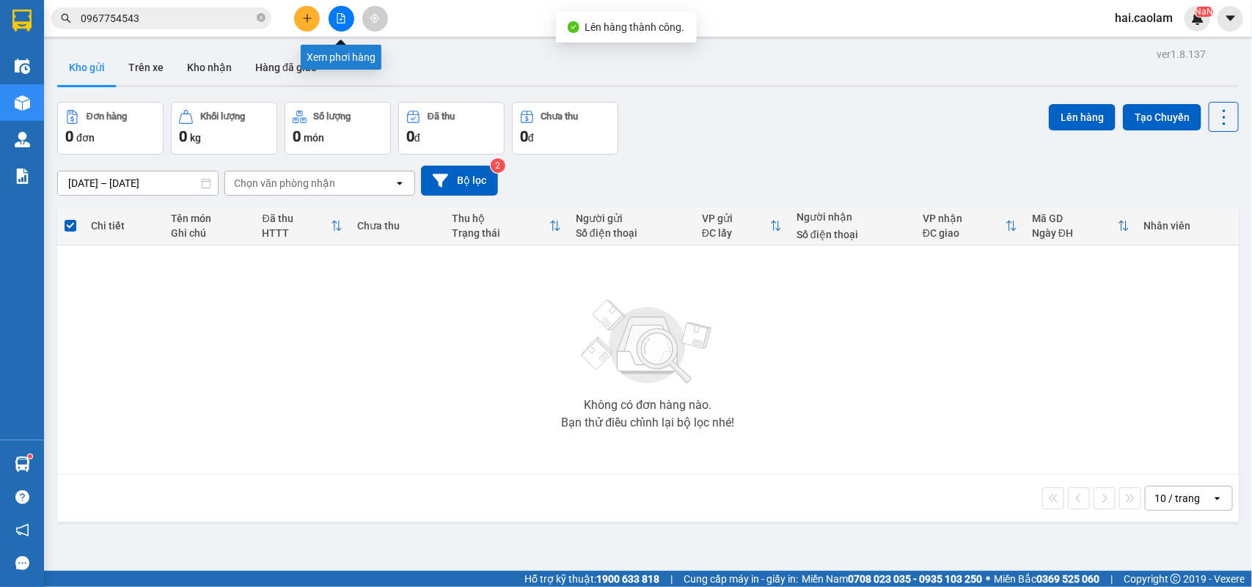
click at [334, 20] on button at bounding box center [342, 19] width 26 height 26
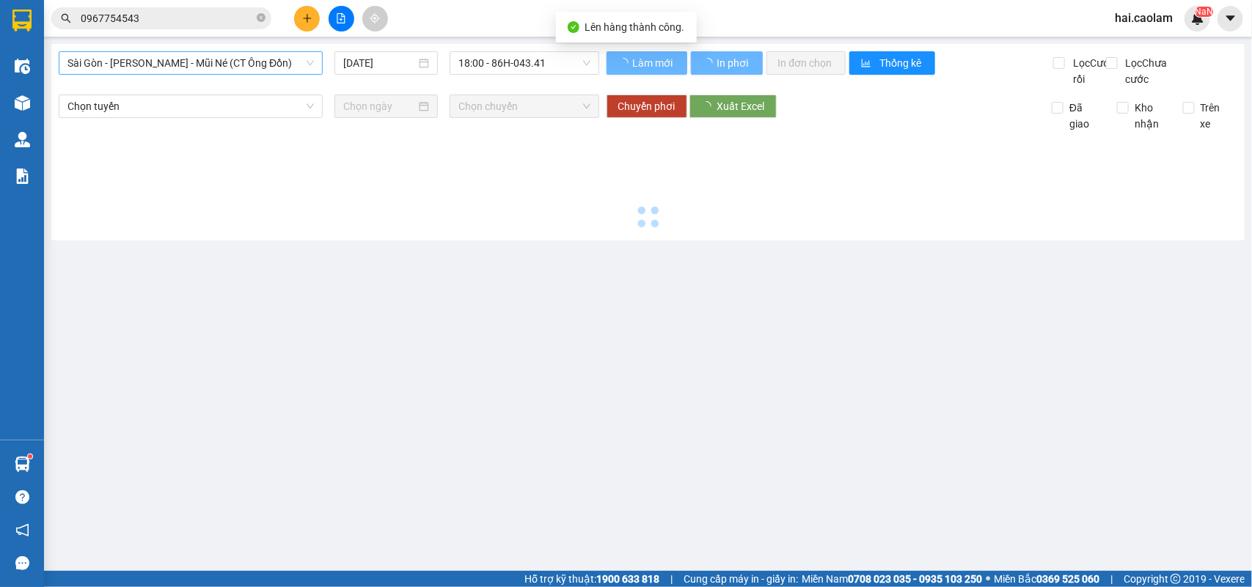
click at [213, 63] on span "Sài Gòn - [PERSON_NAME] - Mũi Né (CT Ông Đồn)" at bounding box center [190, 63] width 246 height 22
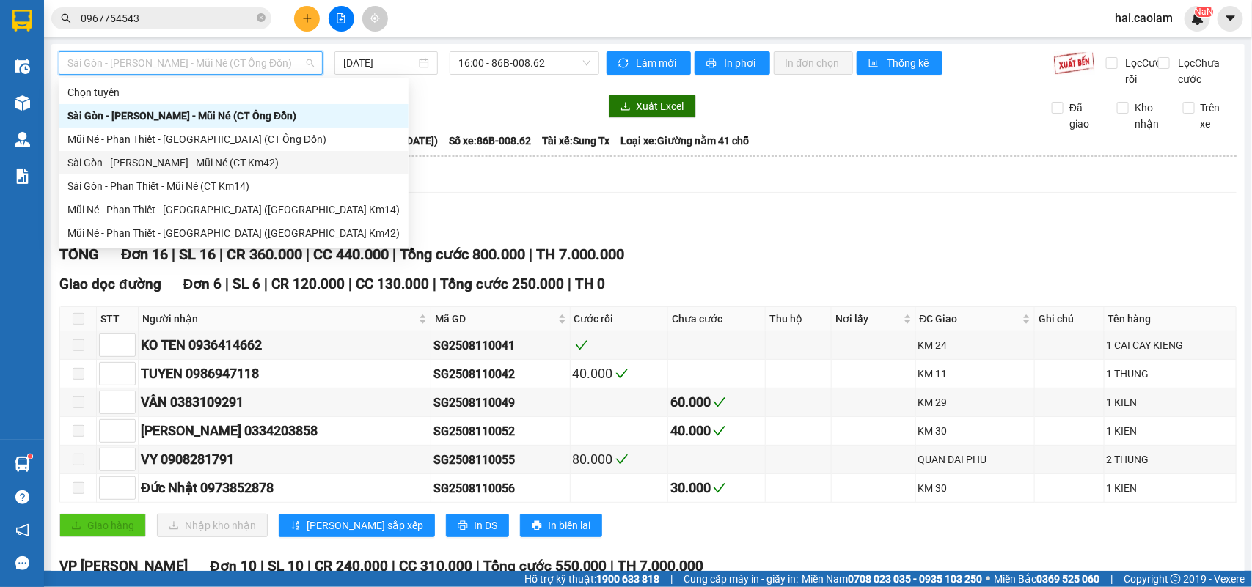
drag, startPoint x: 268, startPoint y: 162, endPoint x: 316, endPoint y: 134, distance: 55.2
click at [268, 162] on div "Sài Gòn - [PERSON_NAME] - Mũi Né (CT Km42)" at bounding box center [233, 163] width 332 height 16
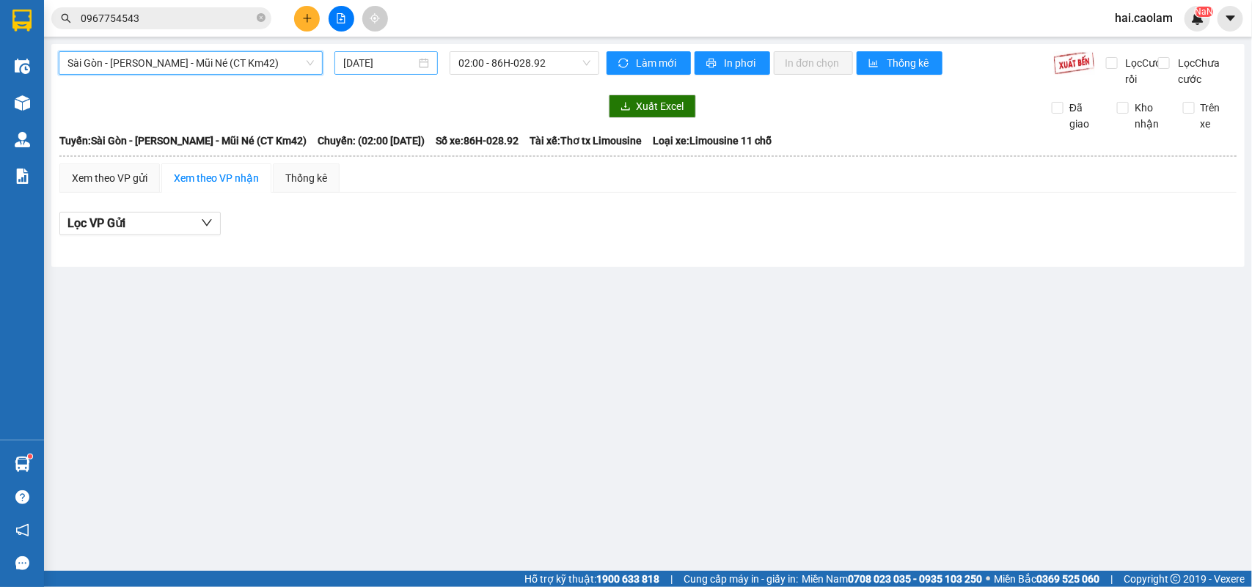
click at [397, 56] on input "[DATE]" at bounding box center [379, 63] width 73 height 16
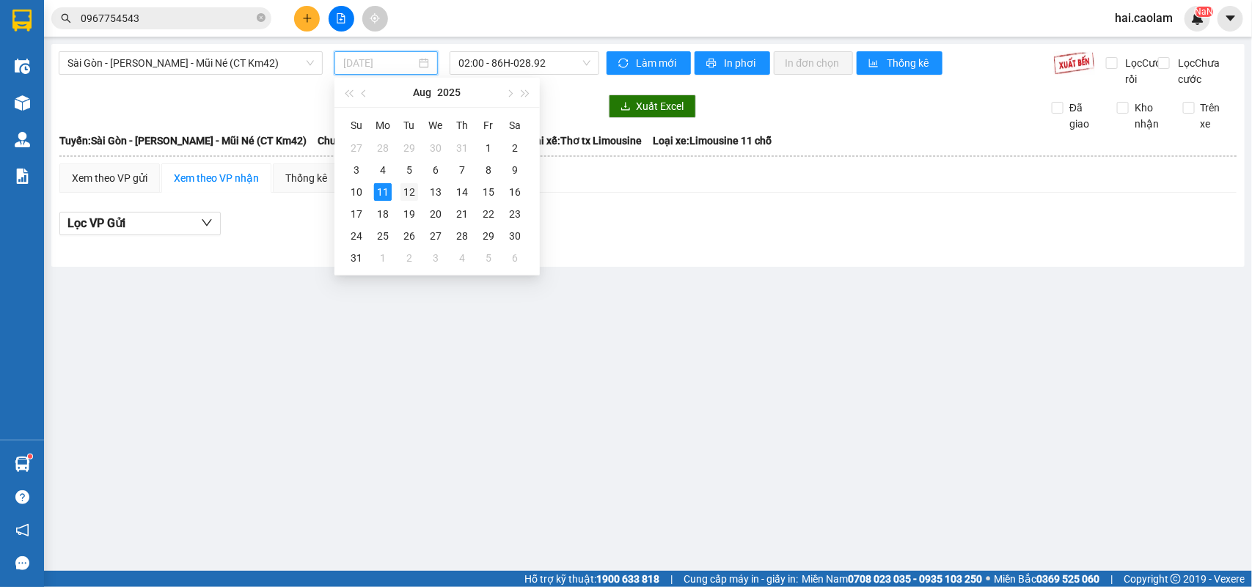
click at [408, 199] on div "12" at bounding box center [409, 192] width 18 height 18
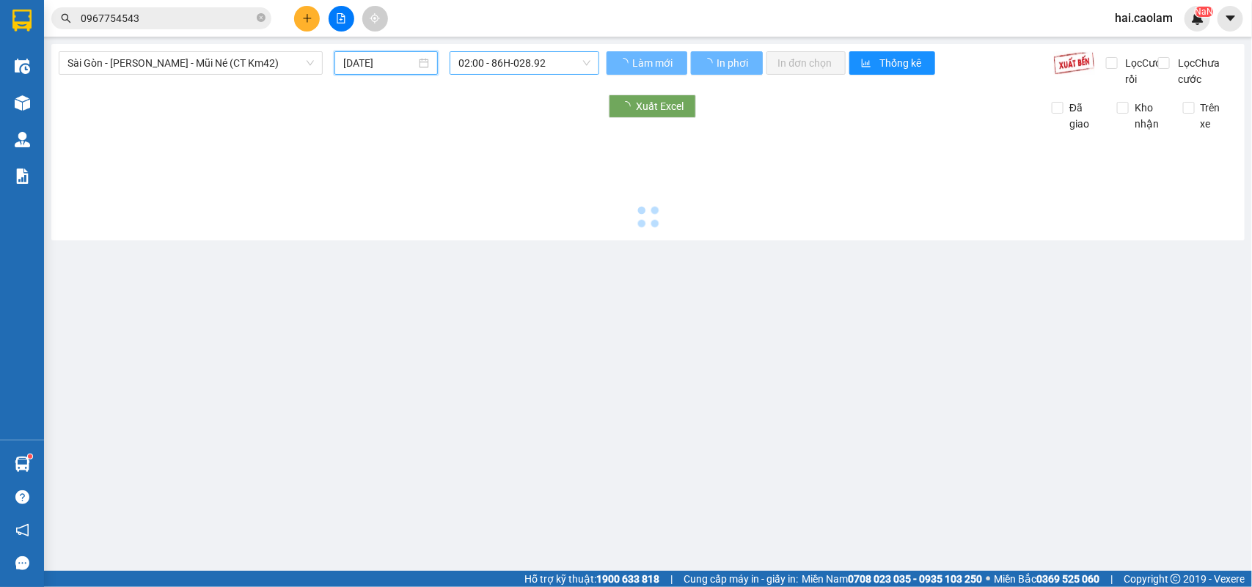
type input "[DATE]"
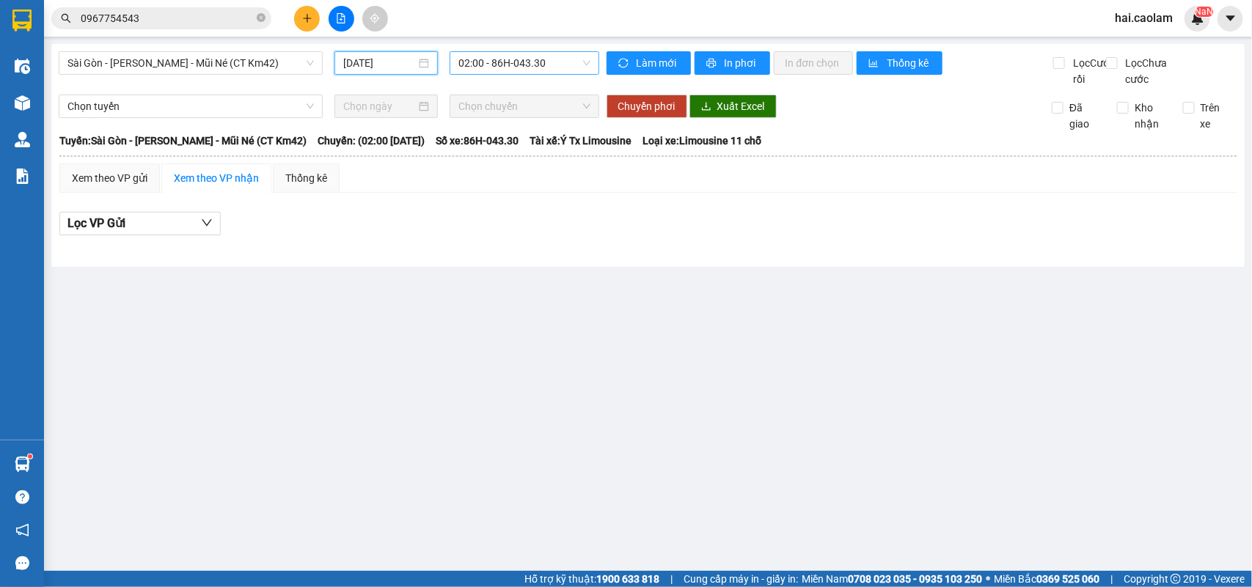
click at [527, 62] on span "02:00 - 86H-043.30" at bounding box center [523, 63] width 131 height 22
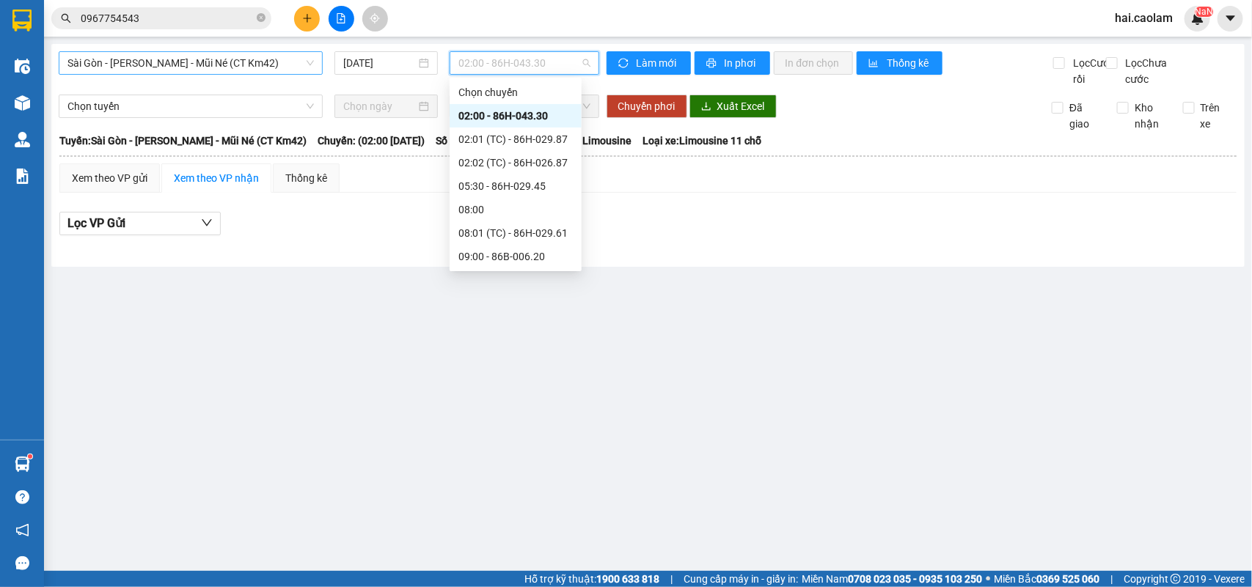
click at [287, 61] on span "Sài Gòn - [PERSON_NAME] - Mũi Né (CT Km42)" at bounding box center [190, 63] width 246 height 22
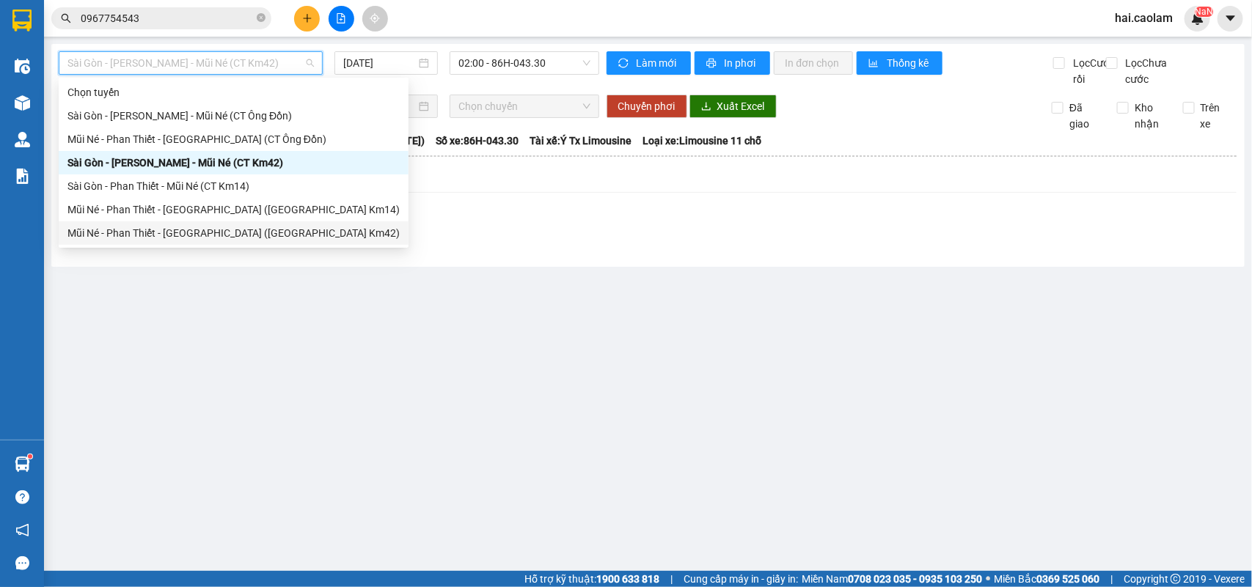
click at [263, 227] on div "Mũi Né - Phan Thiết - [GEOGRAPHIC_DATA] ([GEOGRAPHIC_DATA] Km42)" at bounding box center [233, 233] width 332 height 16
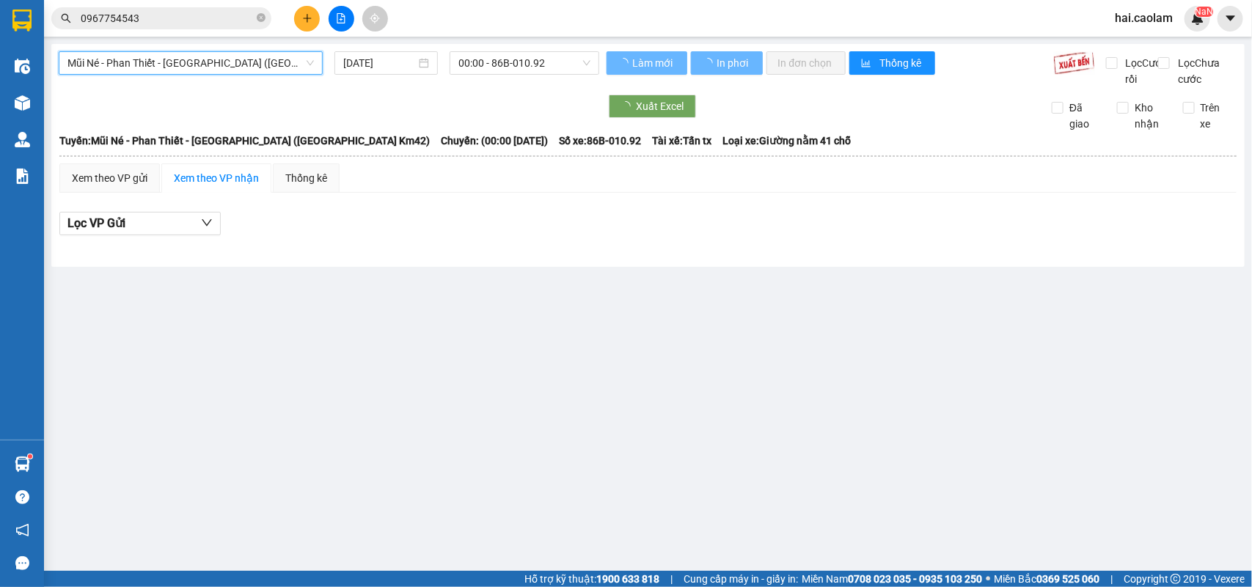
click at [386, 70] on input "[DATE]" at bounding box center [379, 63] width 73 height 16
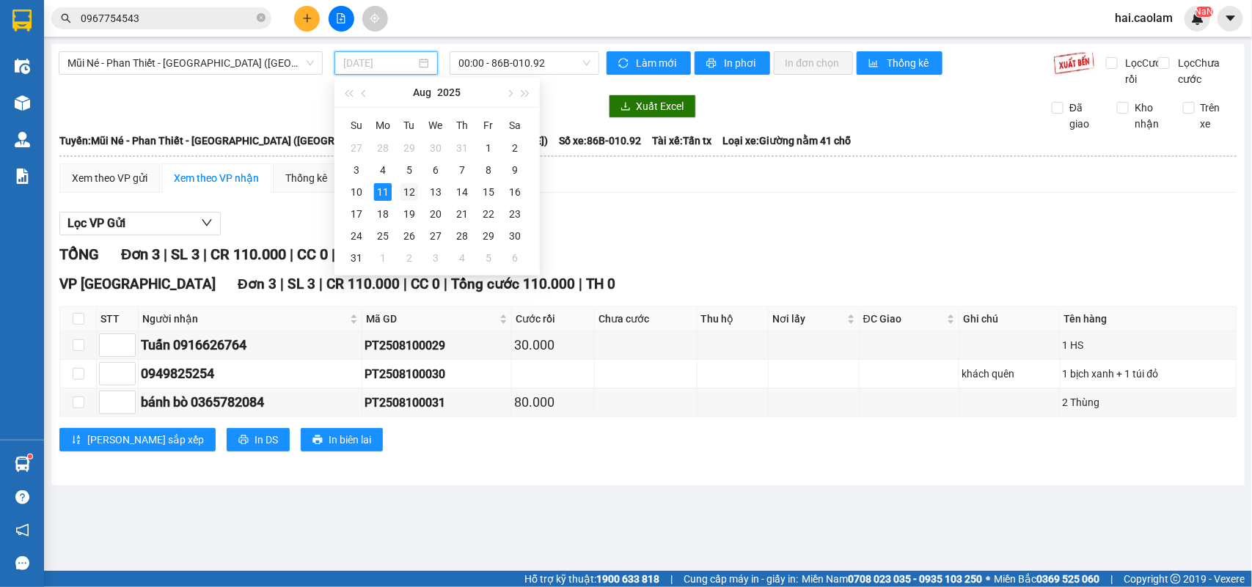
click at [407, 194] on div "12" at bounding box center [409, 192] width 18 height 18
type input "[DATE]"
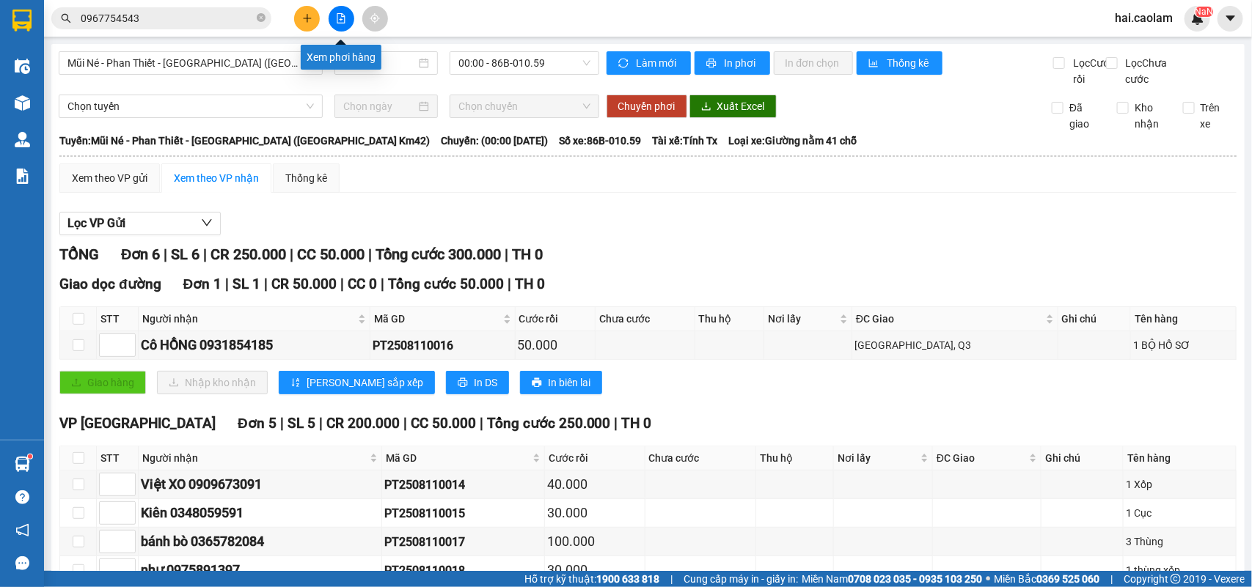
click at [342, 16] on icon "file-add" at bounding box center [341, 18] width 8 height 10
click at [200, 64] on span "Mũi Né - Phan Thiết - [GEOGRAPHIC_DATA] ([GEOGRAPHIC_DATA] Km42)" at bounding box center [190, 63] width 246 height 22
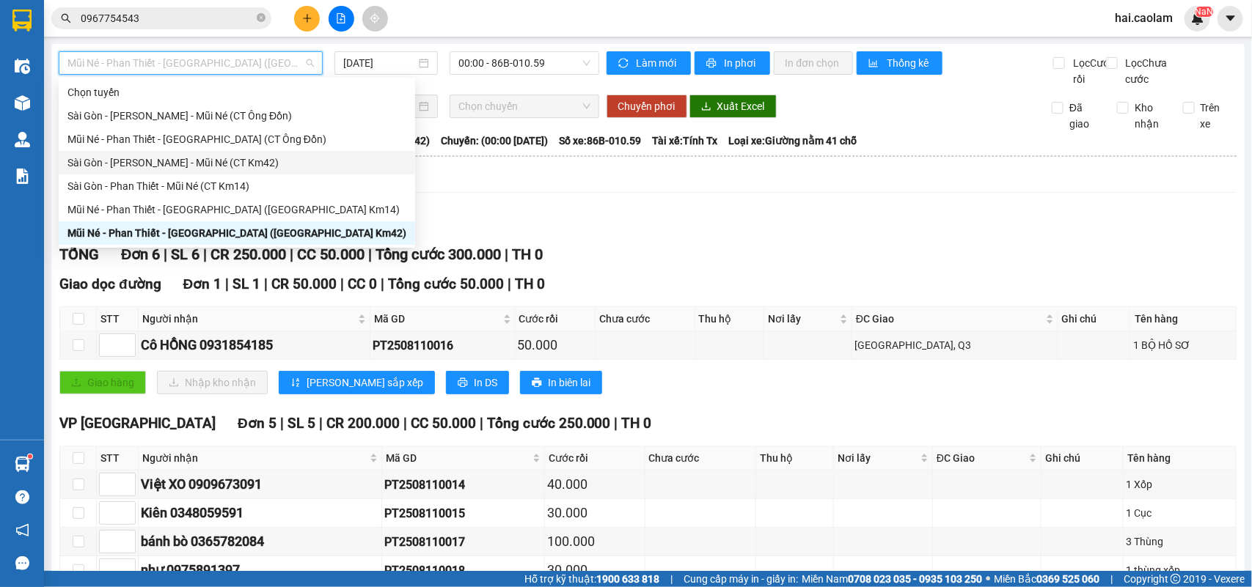
click at [269, 155] on div "Sài Gòn - [PERSON_NAME] - Mũi Né (CT Km42)" at bounding box center [236, 163] width 339 height 16
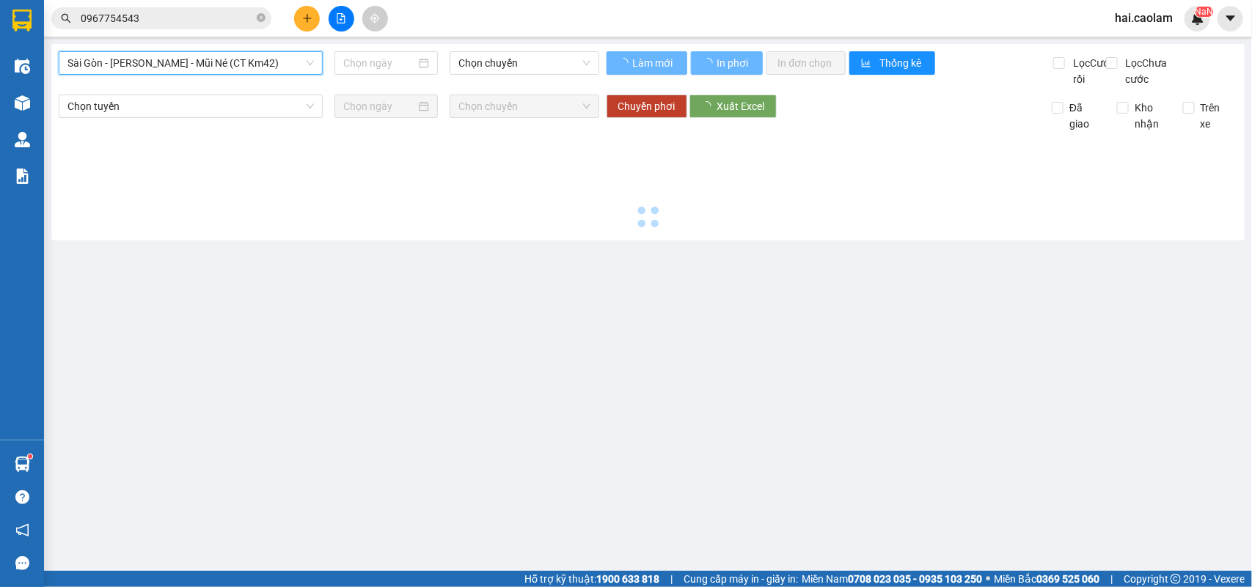
click at [512, 64] on span "Chọn chuyến" at bounding box center [523, 63] width 131 height 22
type input "[DATE]"
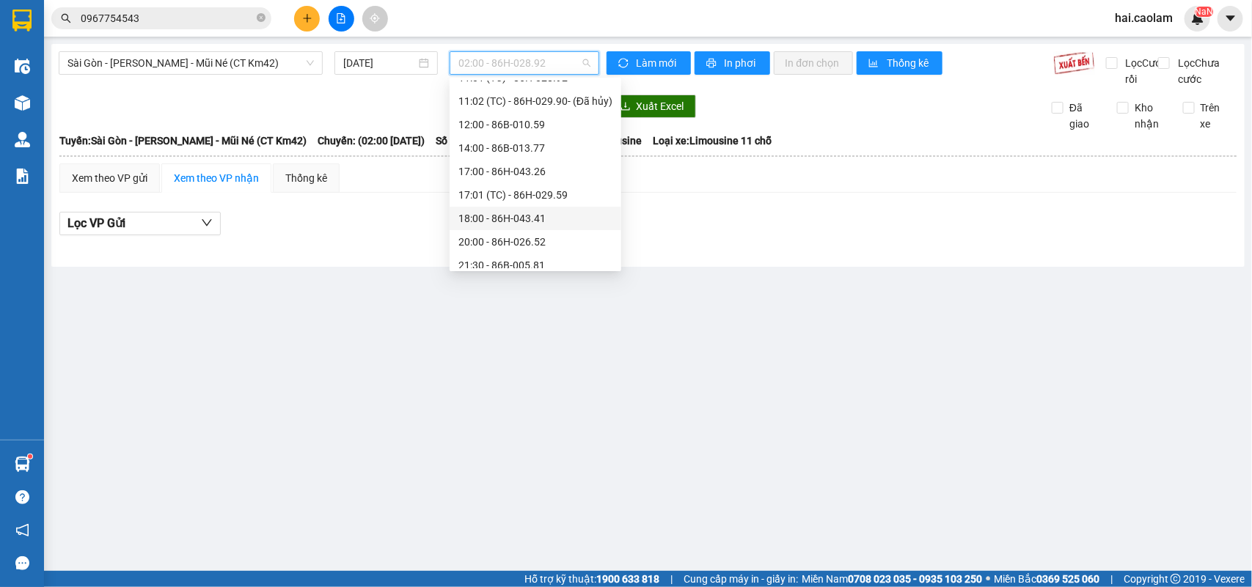
scroll to position [375, 0]
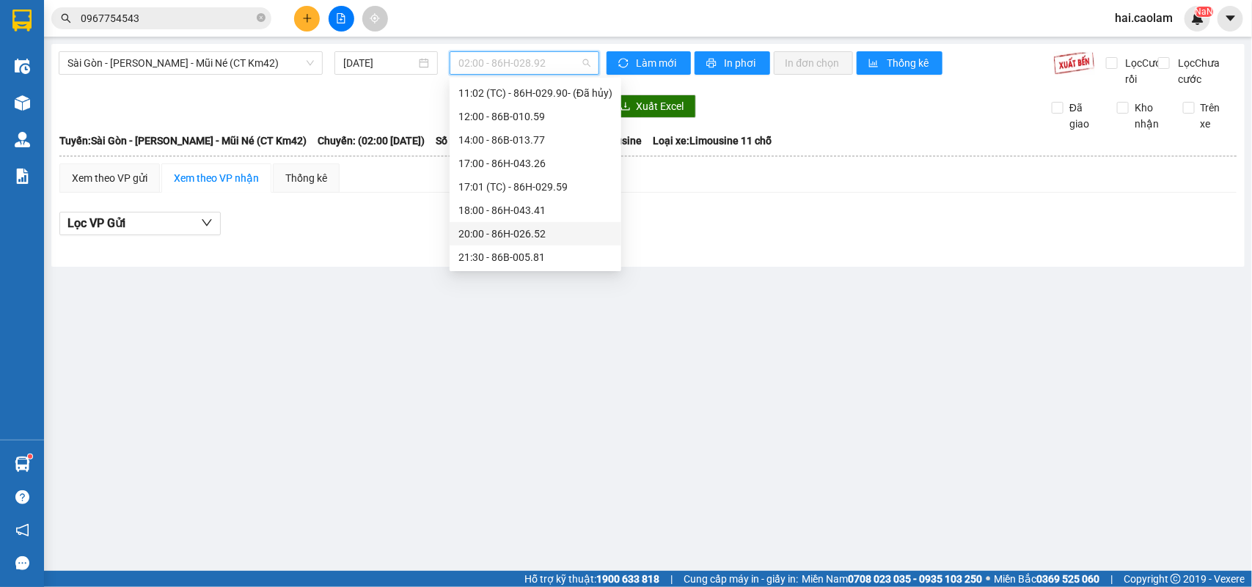
click at [567, 243] on div "20:00 - 86H-026.52" at bounding box center [536, 233] width 172 height 23
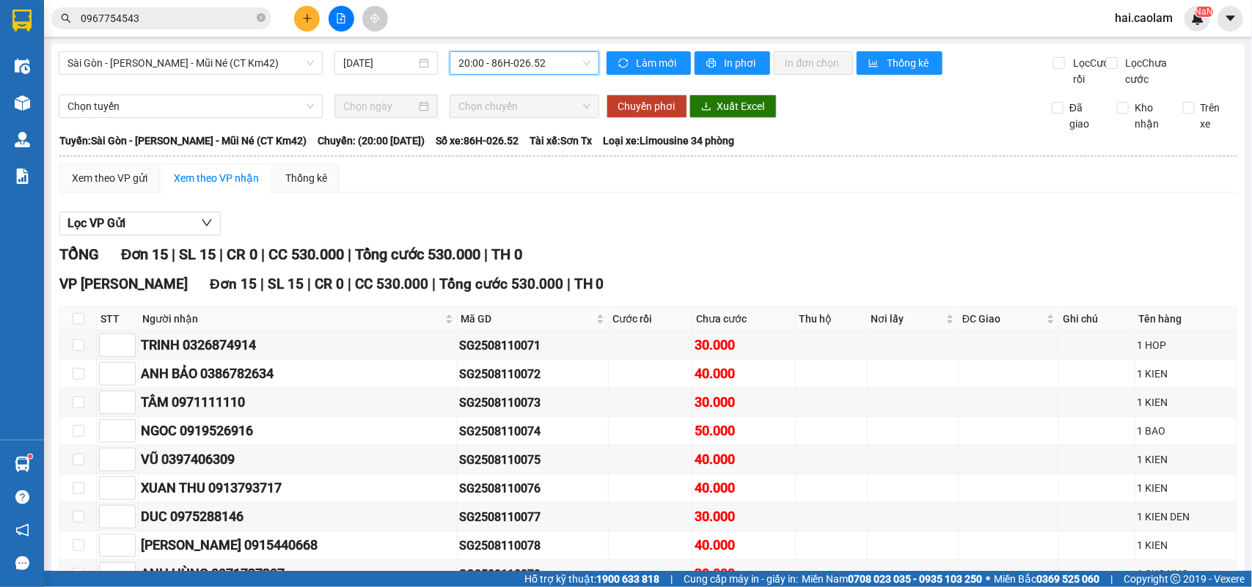
scroll to position [290, 0]
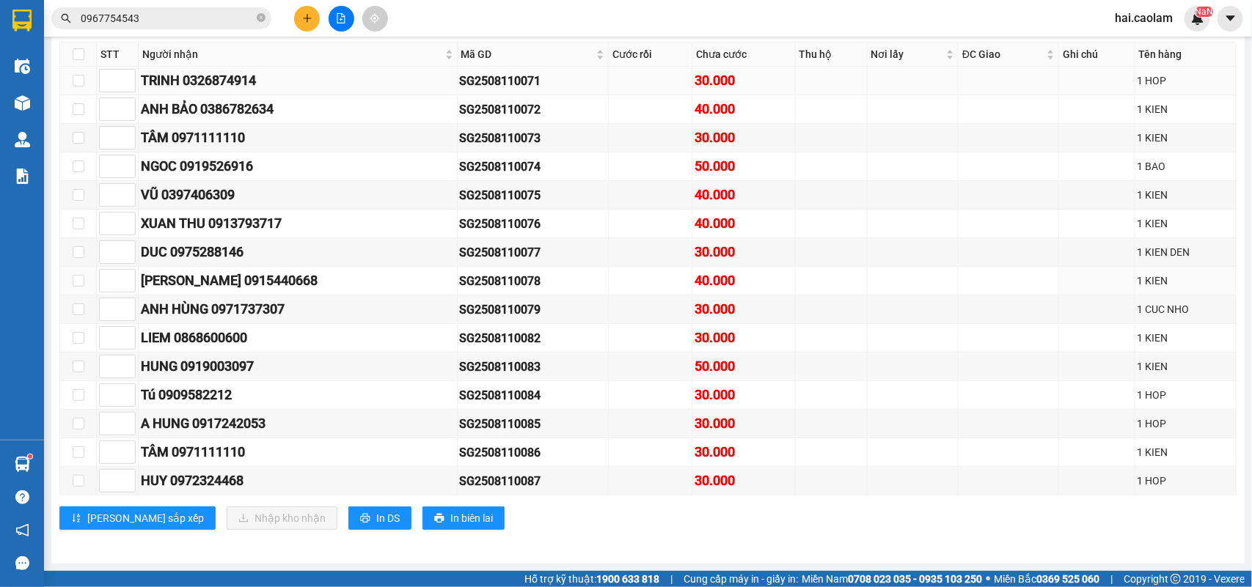
click at [78, 67] on td at bounding box center [78, 81] width 37 height 29
click at [631, 301] on td at bounding box center [651, 310] width 84 height 29
